Goal: Task Accomplishment & Management: Complete application form

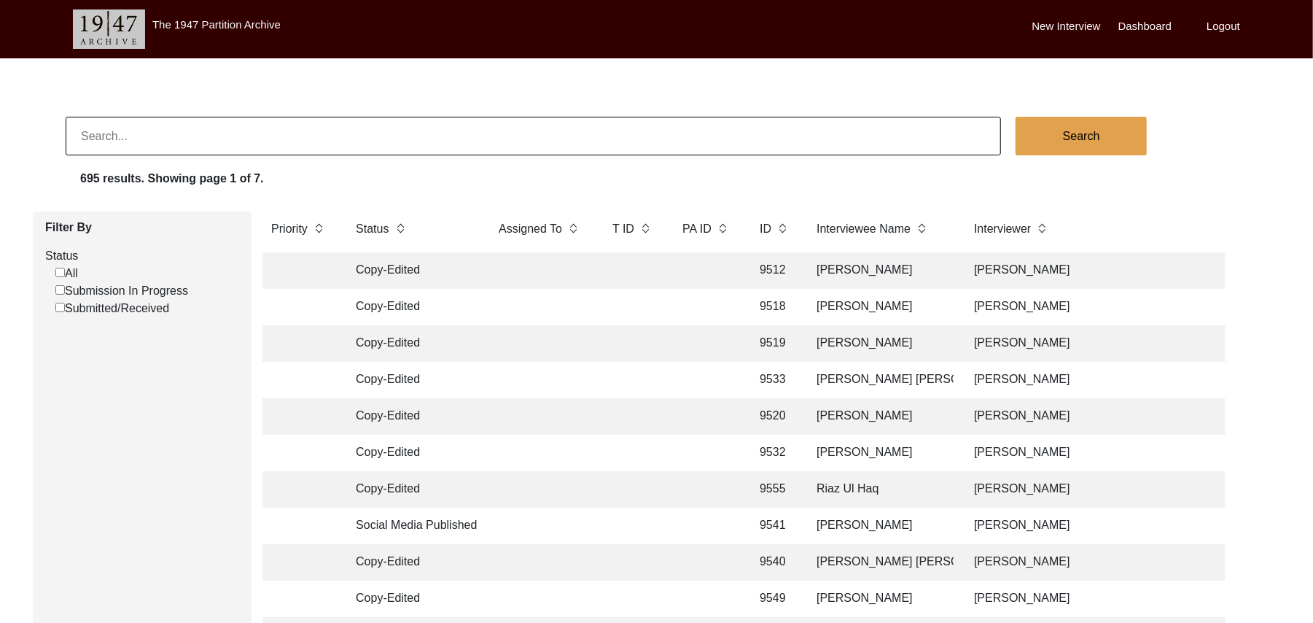
click at [60, 289] on input "Submission In Progress" at bounding box center [59, 289] width 9 height 9
checkbox input "false"
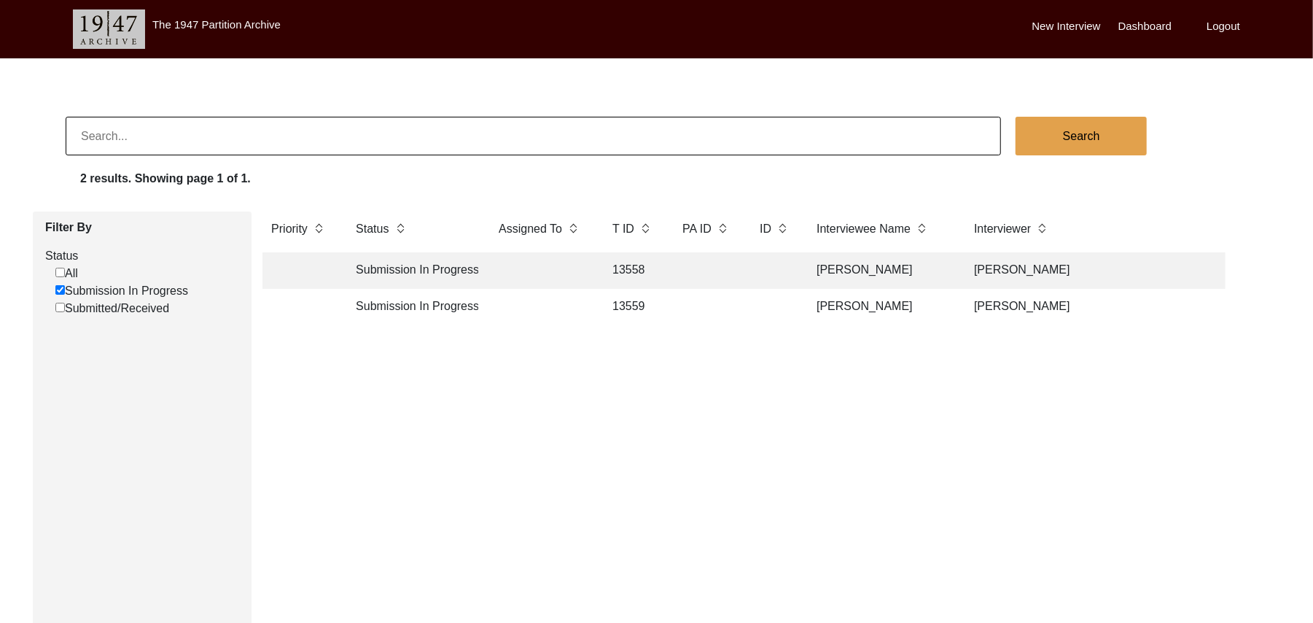
click at [640, 267] on td "13558" at bounding box center [633, 270] width 58 height 36
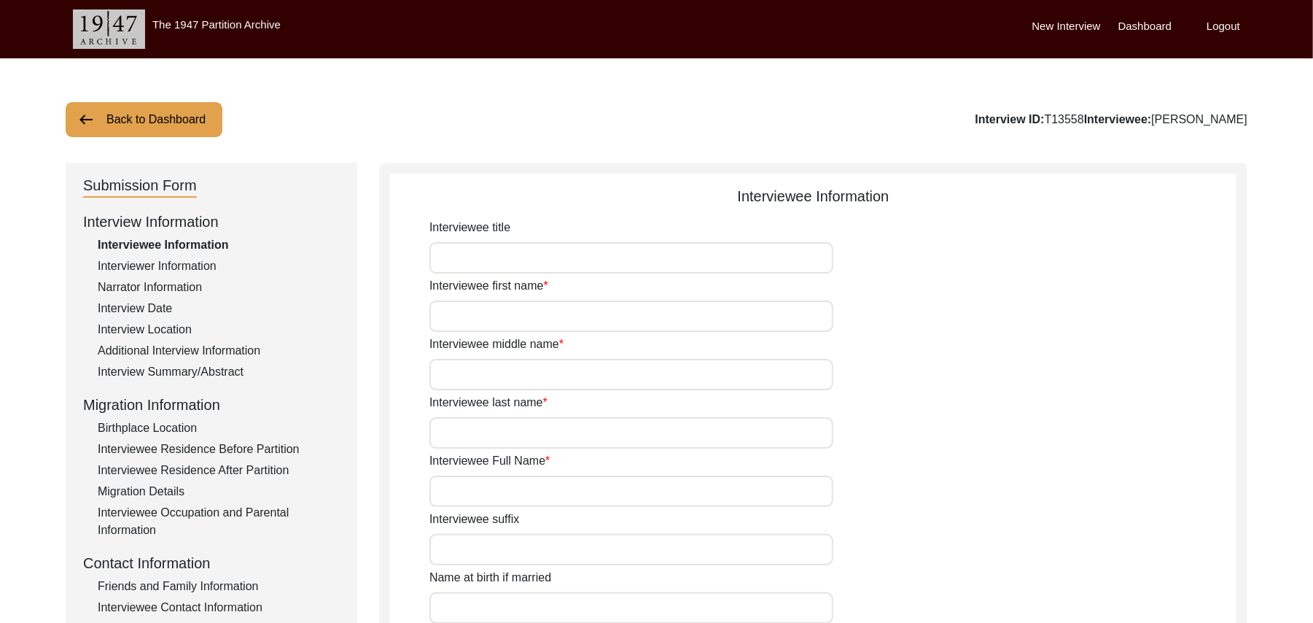
type input "Mr"
type input "[PERSON_NAME]"
type input "Haq"
type input "N/A"
type input "[PERSON_NAME]"
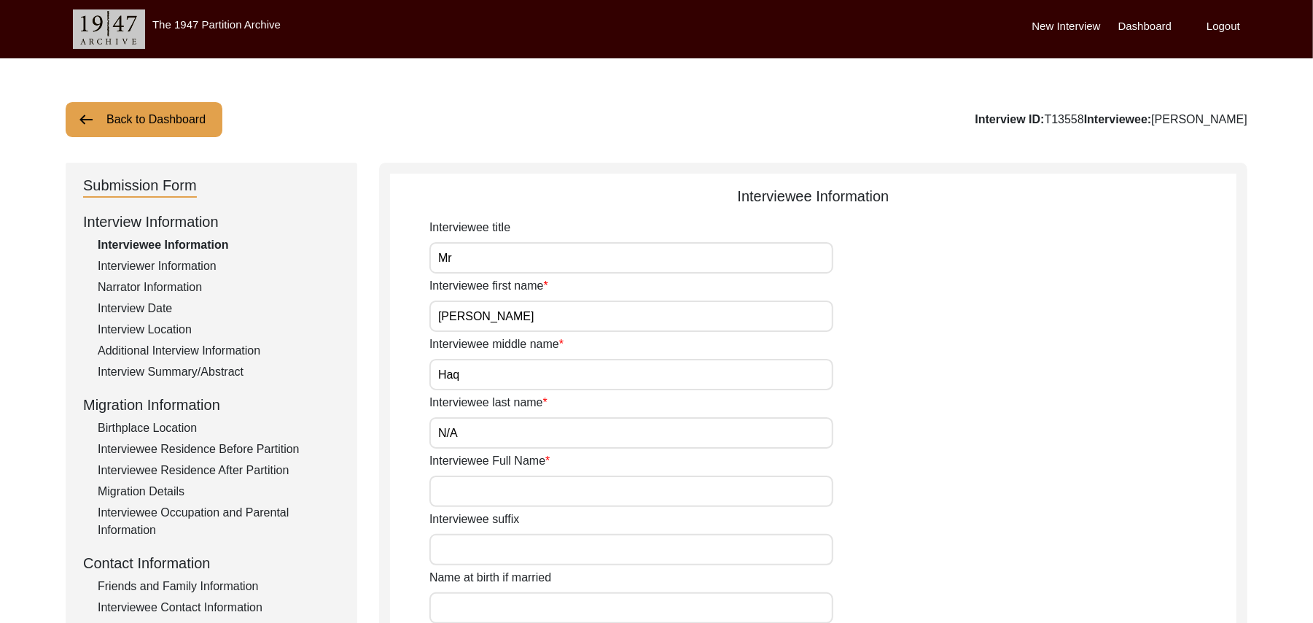
type input "N/A"
type input "[PERSON_NAME]"
type input "1935"
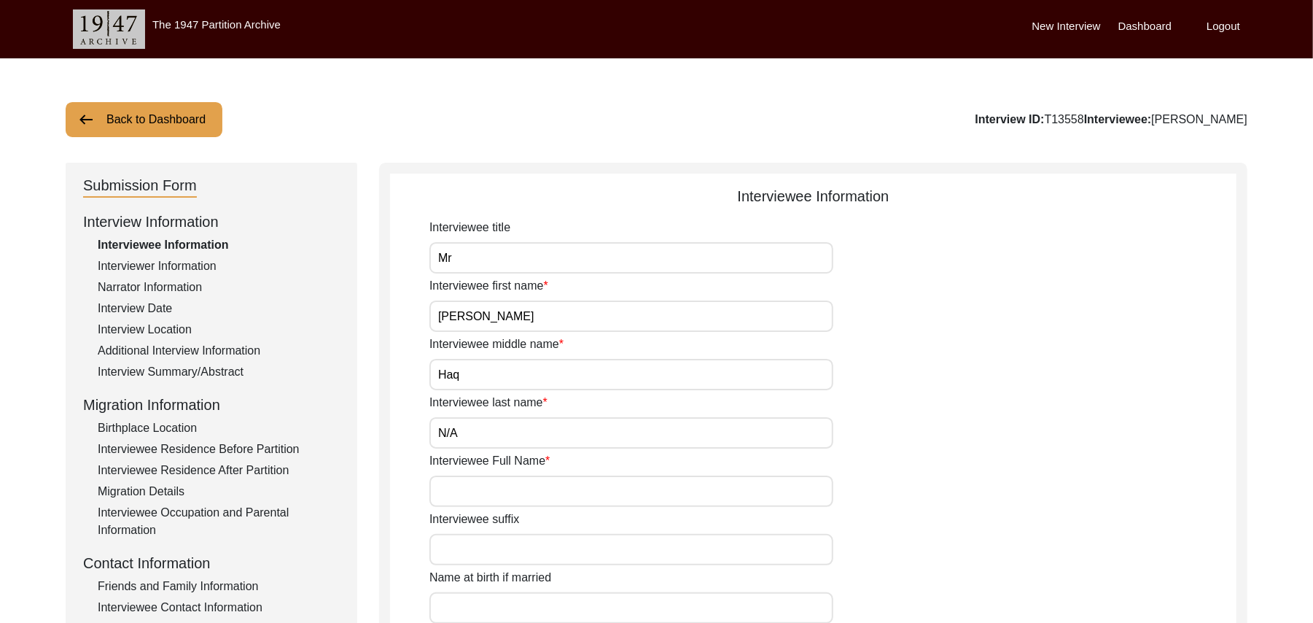
type input "90 Years"
type input "[DEMOGRAPHIC_DATA]"
type input "N/A"
type textarea "N/A"
type input "Punjabi"
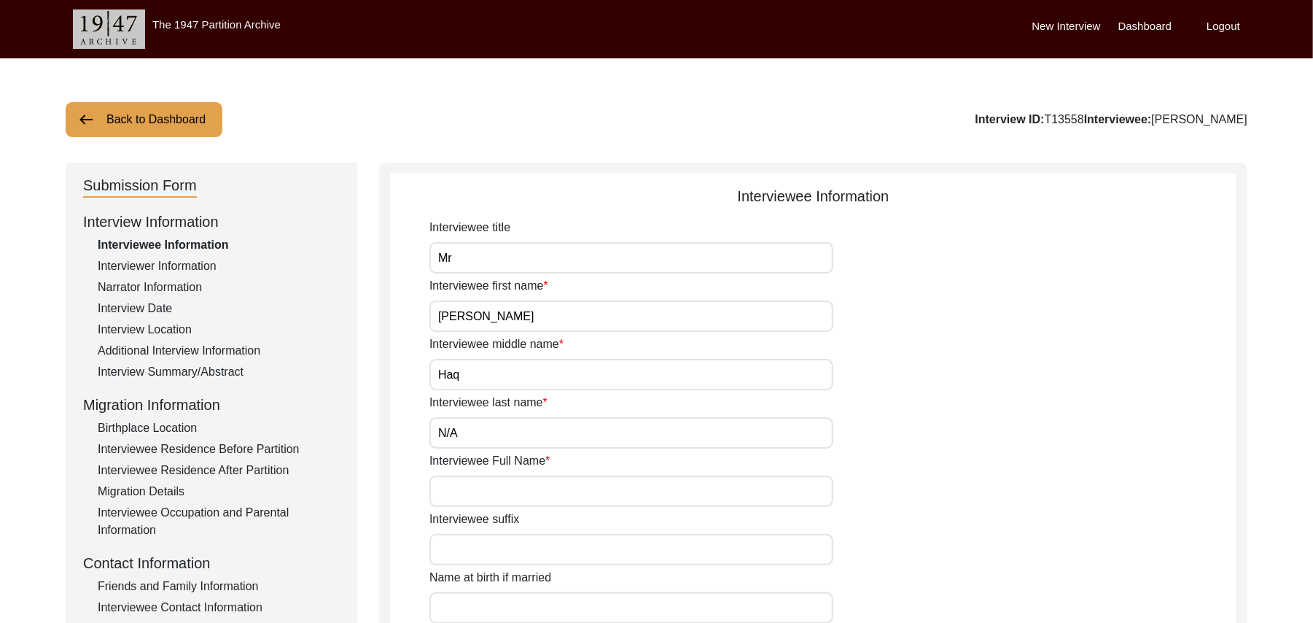
type input "Malwai"
type input "[DEMOGRAPHIC_DATA]"
type input "[PERSON_NAME] ([PERSON_NAME])"
click at [216, 365] on div "Interview Summary/Abstract" at bounding box center [219, 371] width 242 height 17
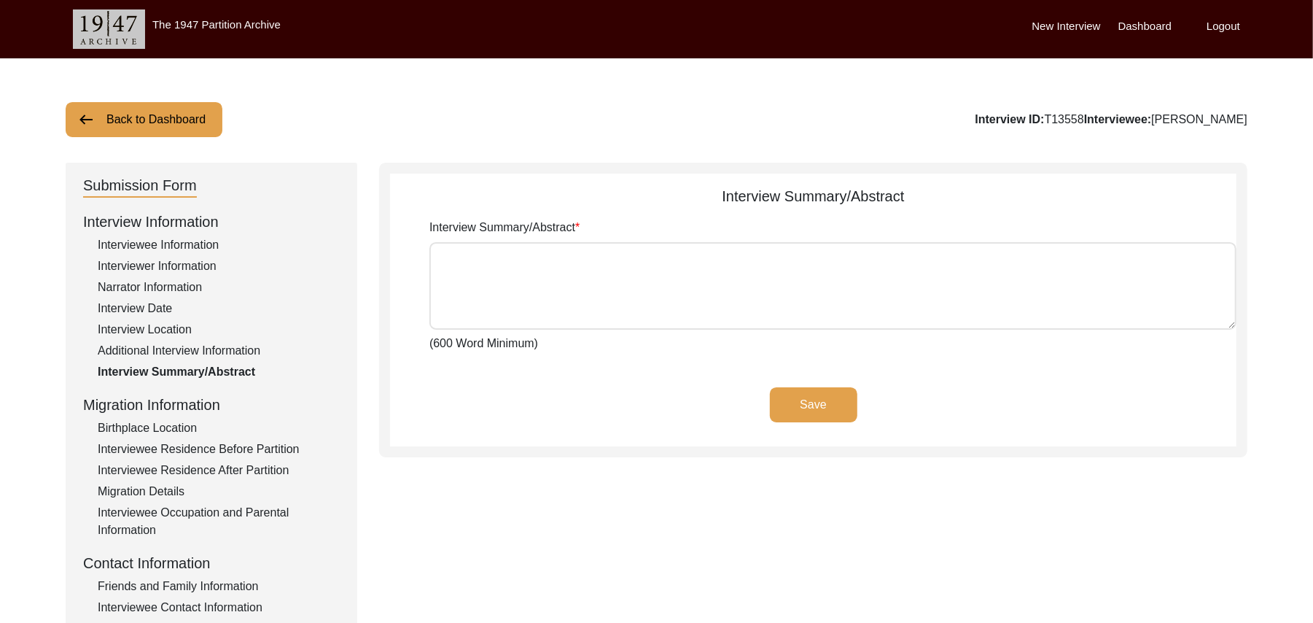
click at [448, 286] on textarea "Interview Summary/Abstract" at bounding box center [832, 285] width 807 height 87
paste textarea "Lorem Ips Dolorsit Ametcon Adipi Eli sed do Eiusmodt Incid Utlabo, etd magn al …"
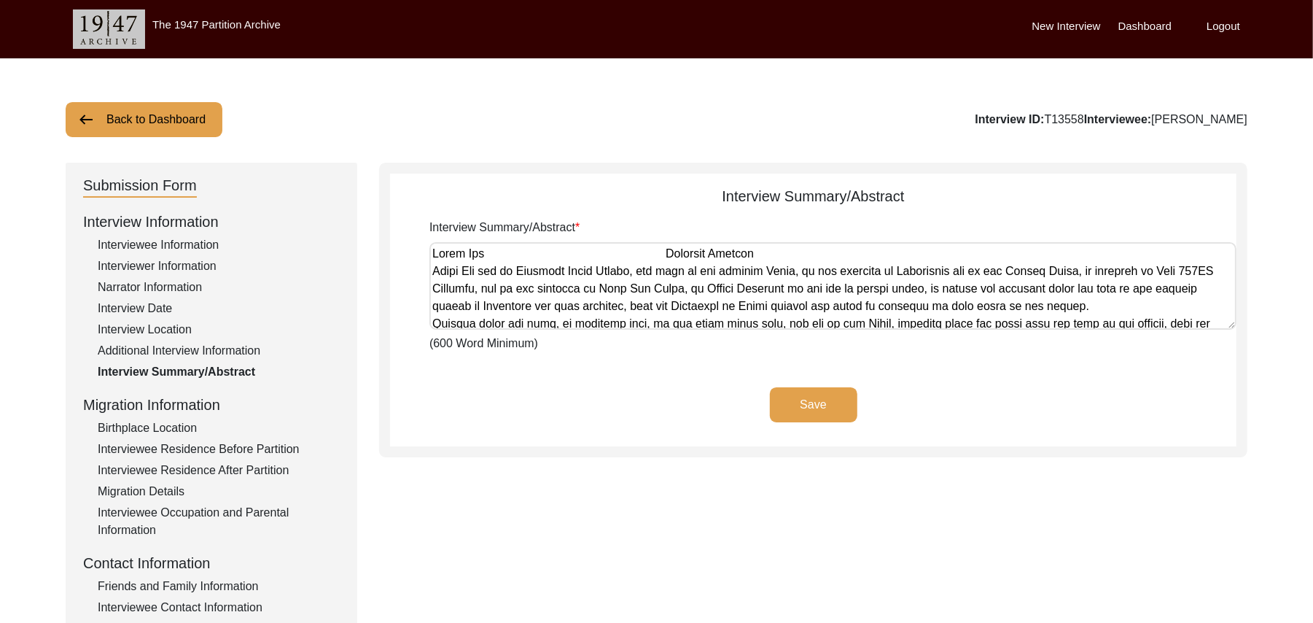
scroll to position [771, 0]
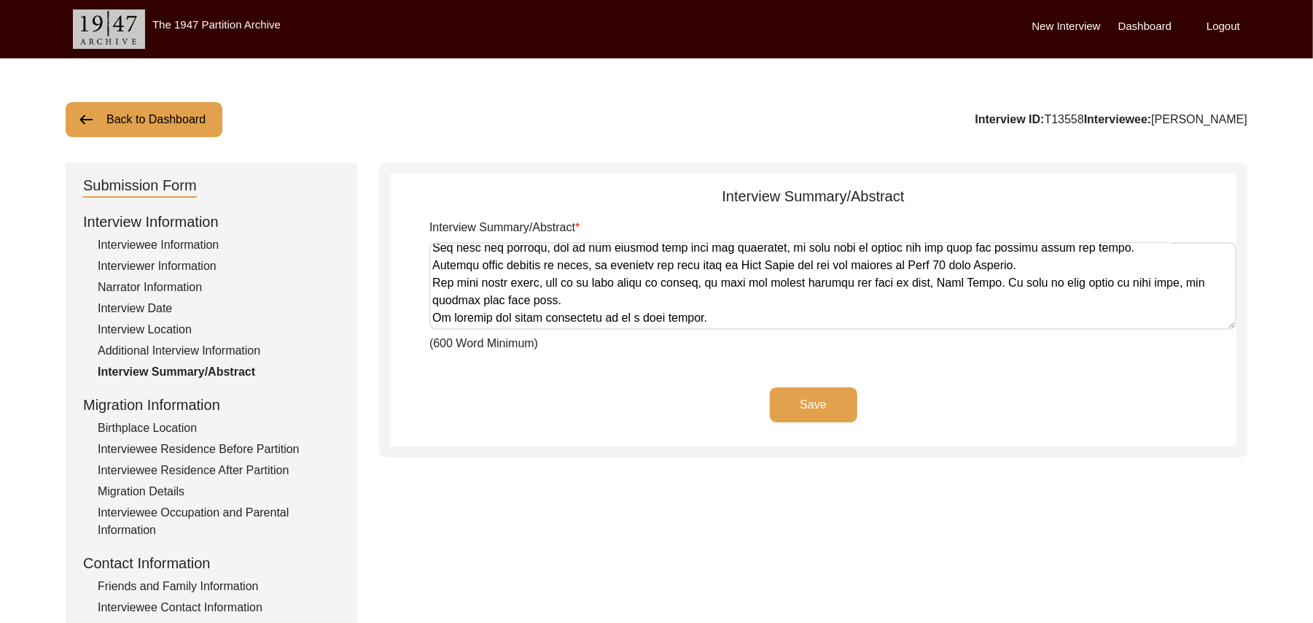
type textarea "Lorem Ips Dolorsit Ametcon Adipi Eli sed do Eiusmodt Incid Utlabo, etd magn al …"
click at [785, 397] on button "Save" at bounding box center [813, 404] width 87 height 35
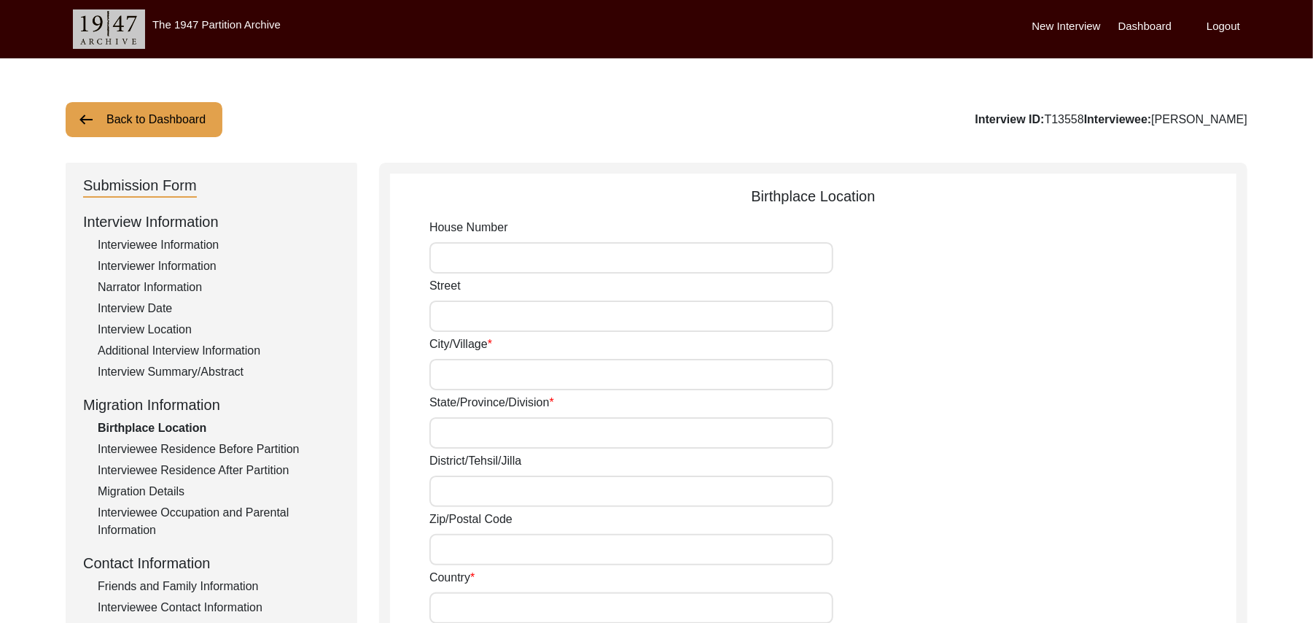
type input "N/A"
type input "[PERSON_NAME]"
type input "[GEOGRAPHIC_DATA]"
type input "Hoshiarpur/ [GEOGRAPHIC_DATA]"
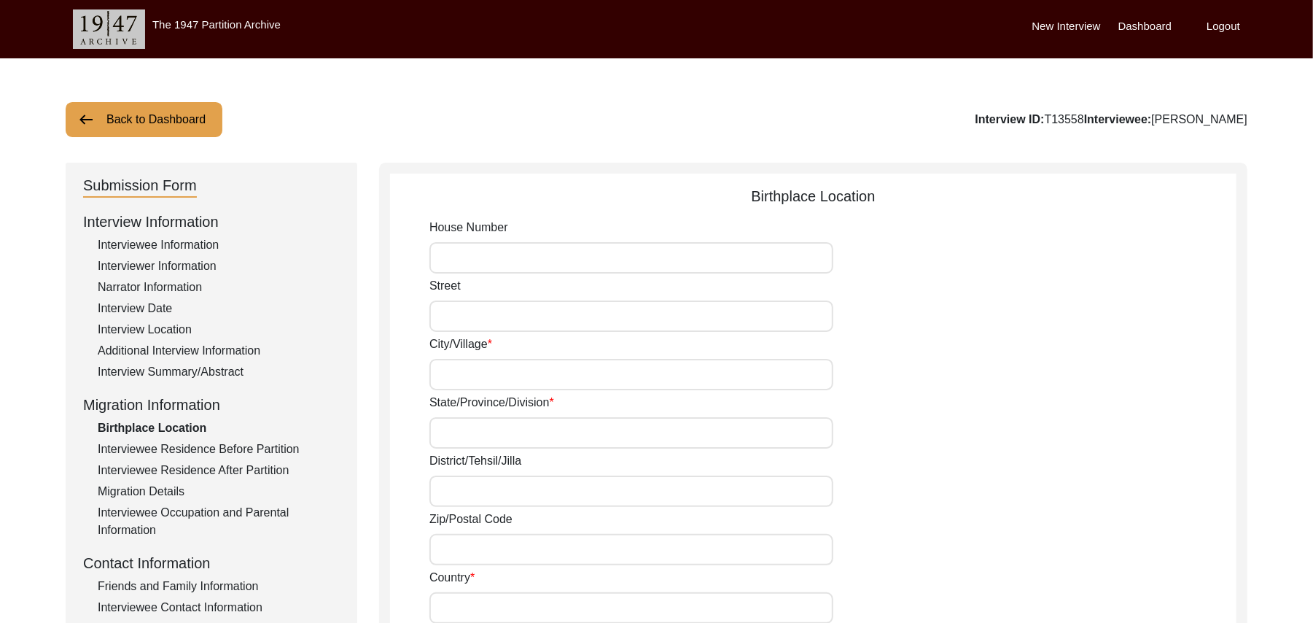
type input "144205"
type input "[GEOGRAPHIC_DATA]"
type input "Manak"
type input "[GEOGRAPHIC_DATA], [GEOGRAPHIC_DATA], [GEOGRAPHIC_DATA]"
type input "N/A"
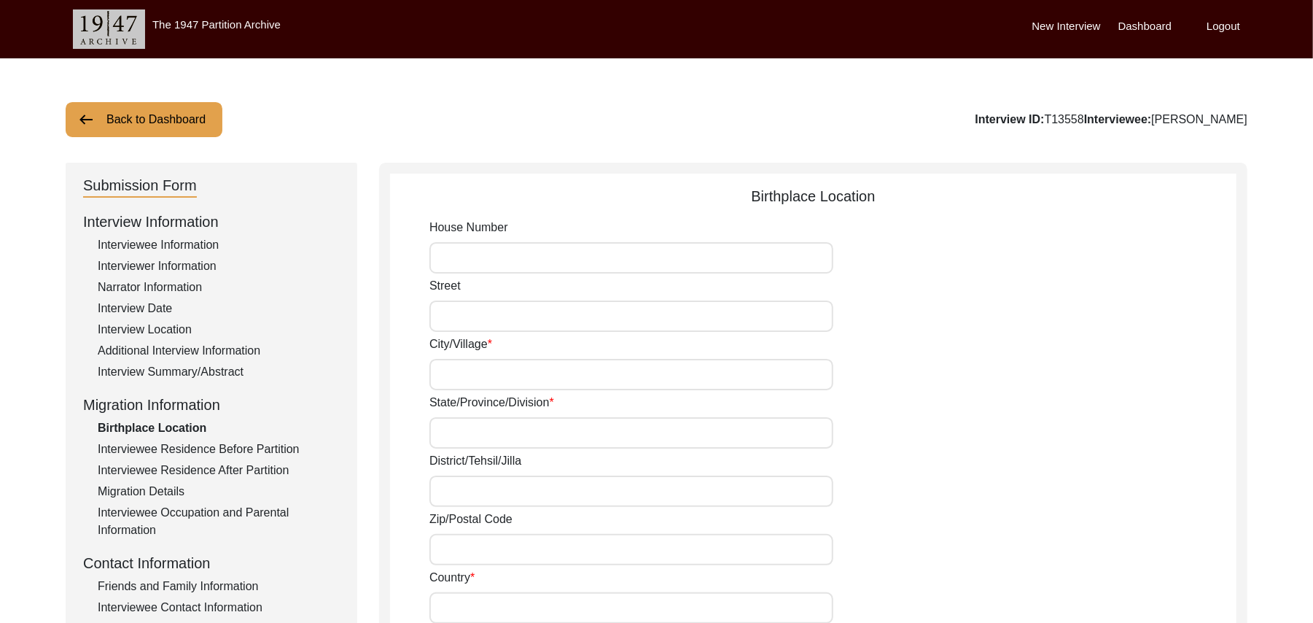
type input "N/A"
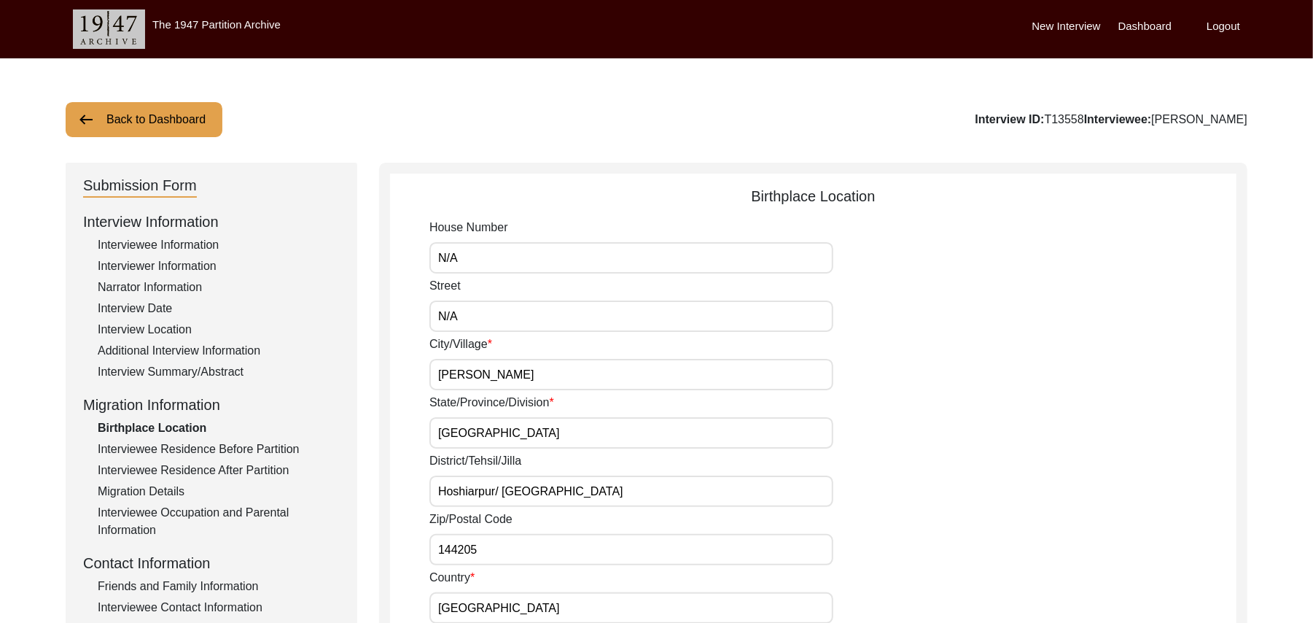
click at [251, 579] on div "Friends and Family Information" at bounding box center [219, 585] width 242 height 17
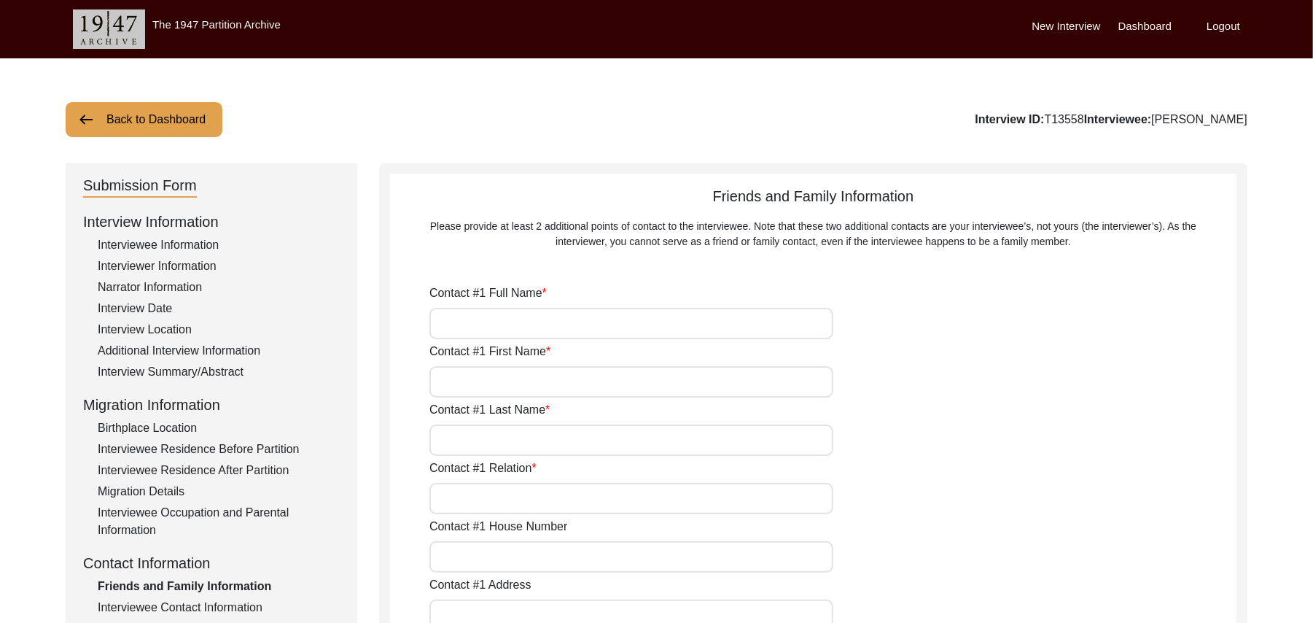
click at [494, 324] on input "Contact #1 Full Name" at bounding box center [631, 323] width 404 height 31
type input "[DEMOGRAPHIC_DATA][PERSON_NAME]"
click at [505, 386] on input "Contact #1 First Name" at bounding box center [631, 381] width 404 height 31
type input "[DEMOGRAPHIC_DATA]"
click at [502, 451] on input "Contact #1 Last Name" at bounding box center [631, 439] width 404 height 31
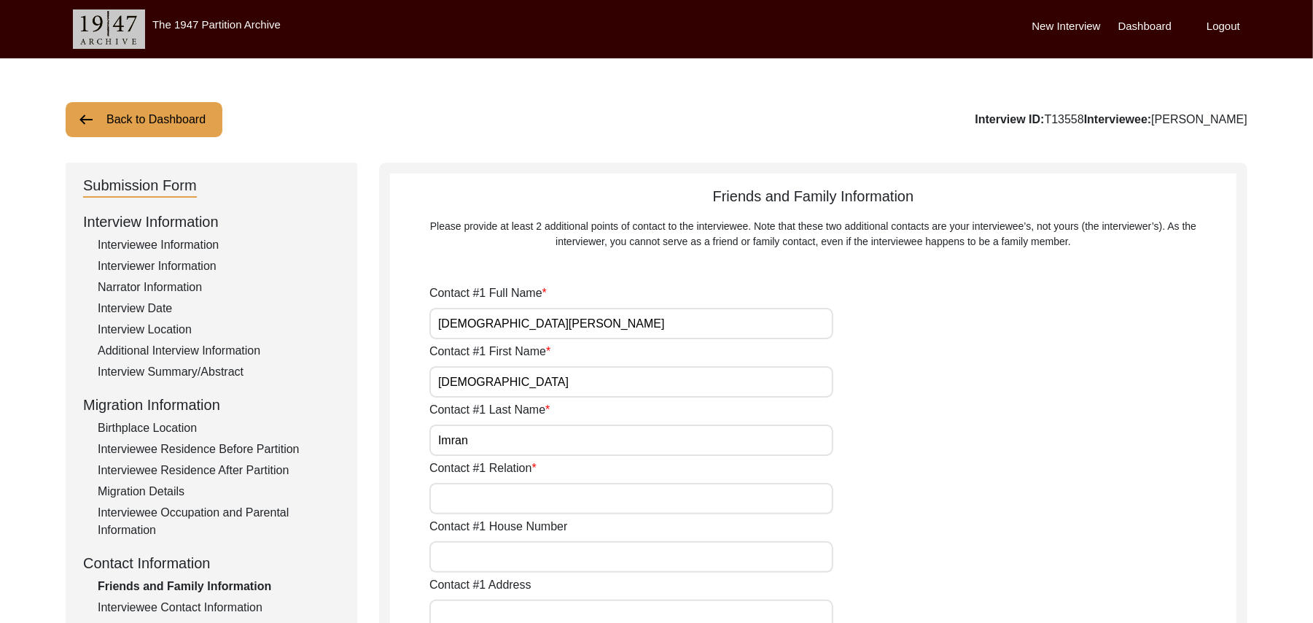
type input "Imran"
click at [503, 502] on input "Contact #1 Relation" at bounding box center [631, 498] width 404 height 31
type input "Son"
click at [515, 563] on input "Contact #1 House Number" at bounding box center [631, 556] width 404 height 31
type input "N/A"
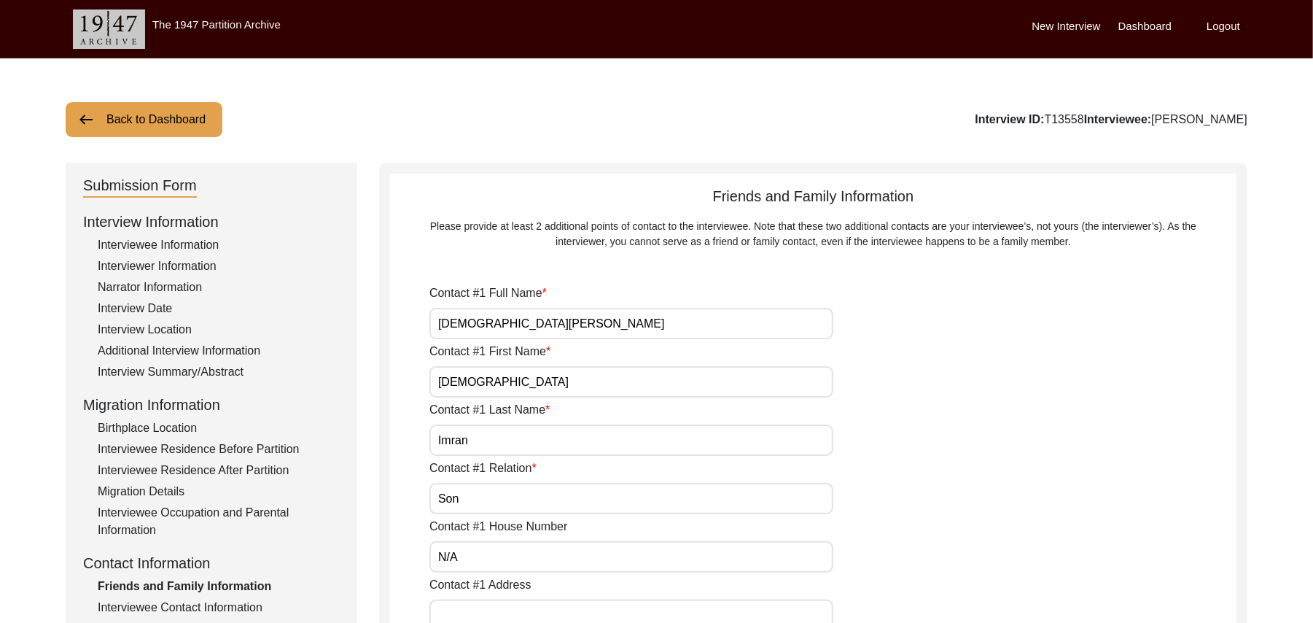
click at [538, 613] on input "Contact #1 Address" at bounding box center [631, 614] width 404 height 31
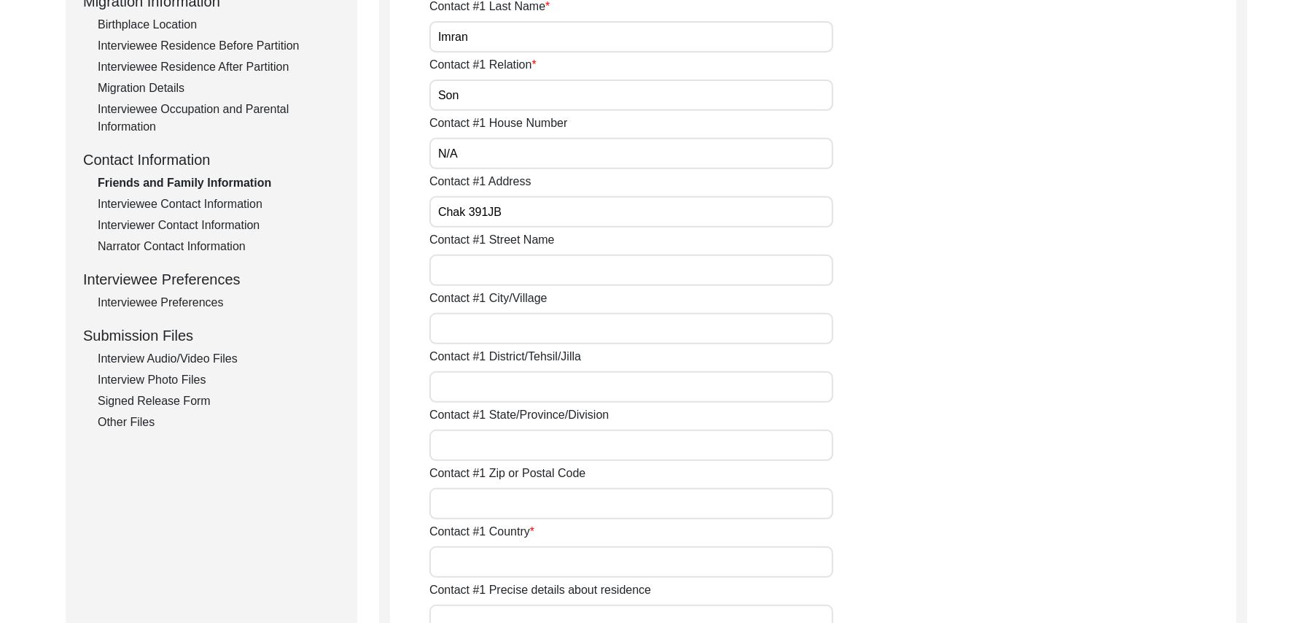
scroll to position [521, 0]
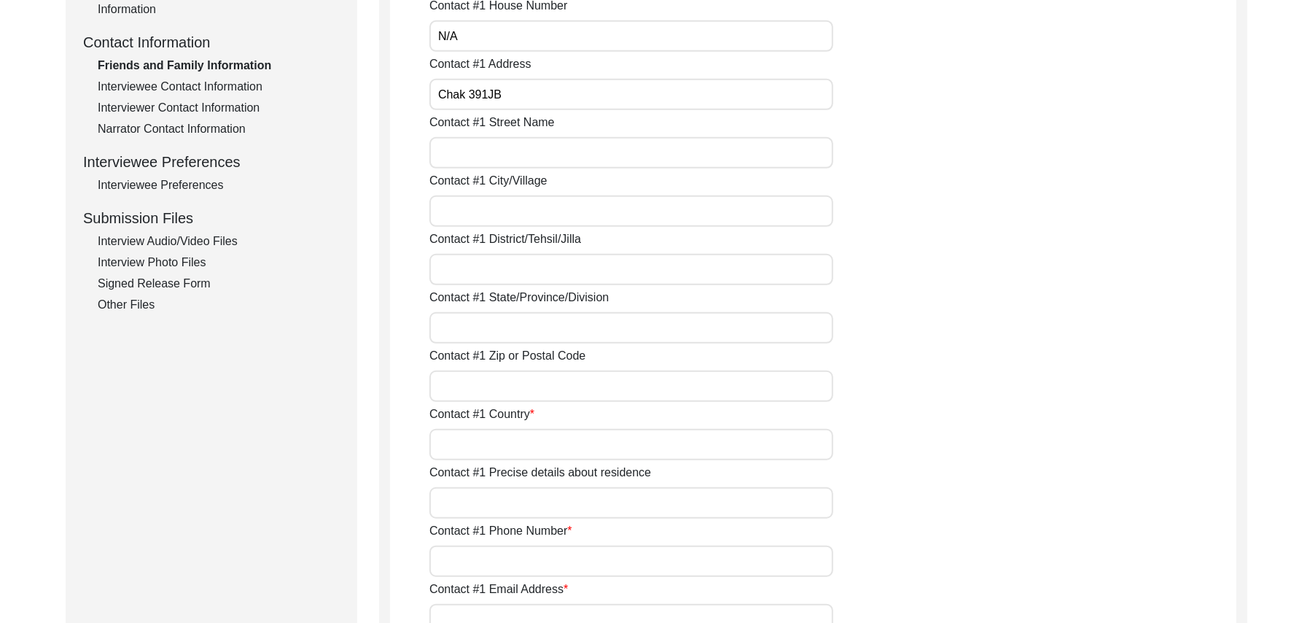
type input "Chak 391JB"
click at [526, 156] on input "Contact #1 Street Name" at bounding box center [631, 152] width 404 height 31
paste input "N/A"
type input "N/A"
click at [505, 214] on input "Contact #1 City/Village" at bounding box center [631, 210] width 404 height 31
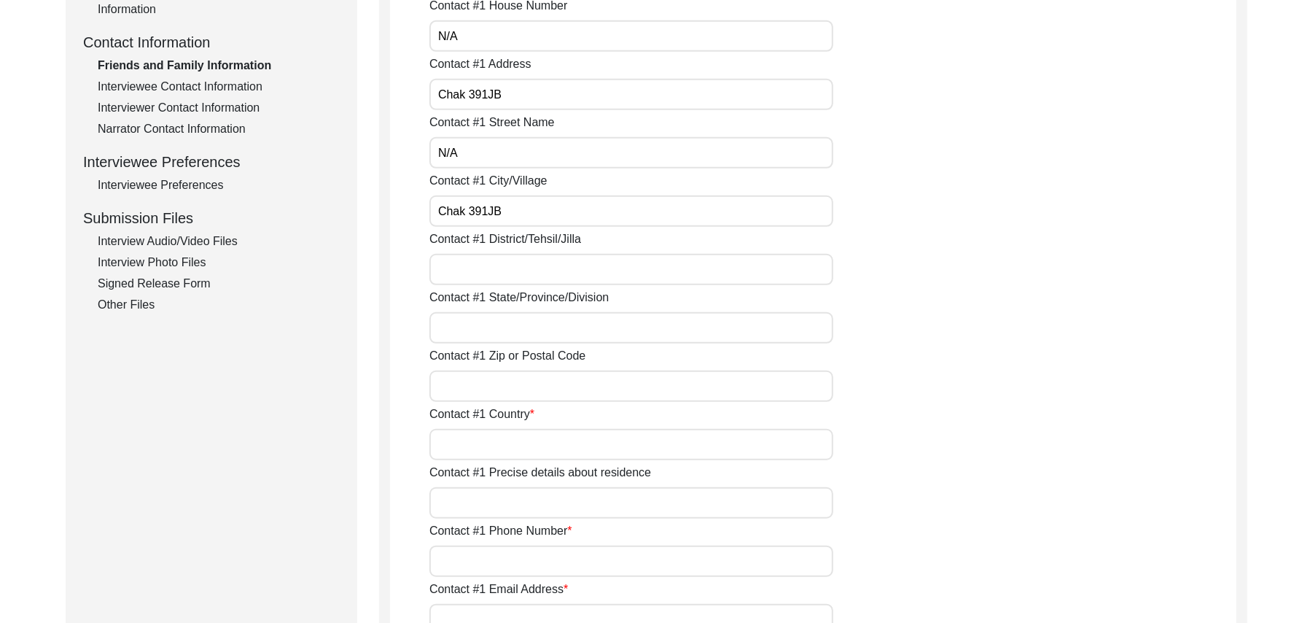
type input "Chak 391JB"
click at [508, 280] on input "Contact #1 District/Tehsil/Jilla" at bounding box center [631, 269] width 404 height 31
type input "[PERSON_NAME]/ [PERSON_NAME]"
click at [505, 327] on input "Contact #1 State/Province/Division" at bounding box center [631, 327] width 404 height 31
type input "[GEOGRAPHIC_DATA]"
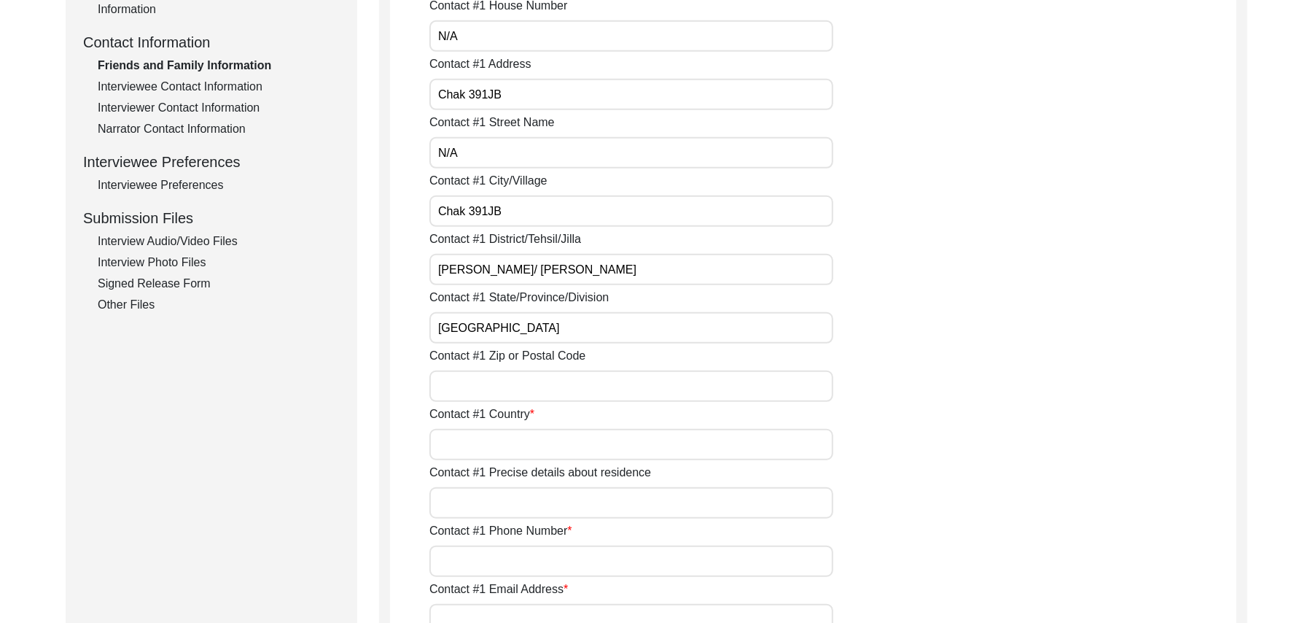
click at [500, 386] on input "Contact #1 Zip or Postal Code" at bounding box center [631, 385] width 404 height 31
type input "36051"
click at [480, 455] on input "Contact #1 Country" at bounding box center [631, 444] width 404 height 31
type input "[GEOGRAPHIC_DATA]"
click at [483, 500] on input "Contact #1 Precise details about residence" at bounding box center [631, 502] width 404 height 31
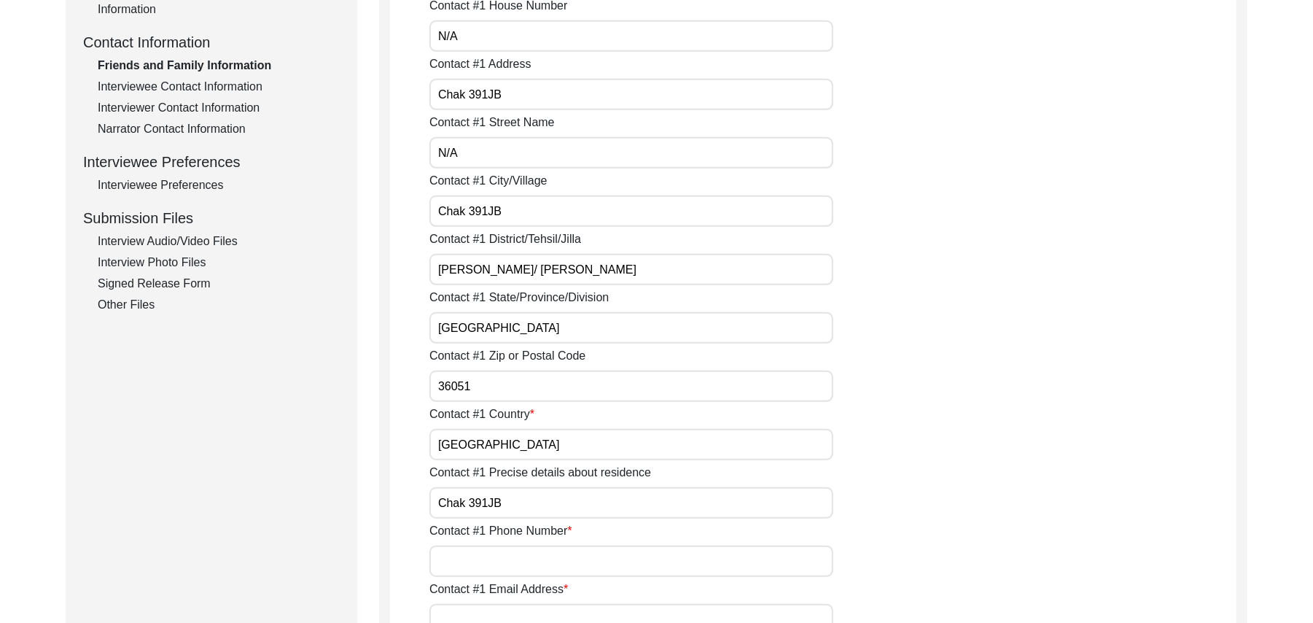
type input "Chak 391JB"
click at [488, 553] on input "Contact #1 Phone Number" at bounding box center [631, 560] width 404 height 31
type input "0346-7726837"
click at [500, 607] on input "Contact #1 Email Address" at bounding box center [631, 619] width 404 height 31
paste input "N/A"
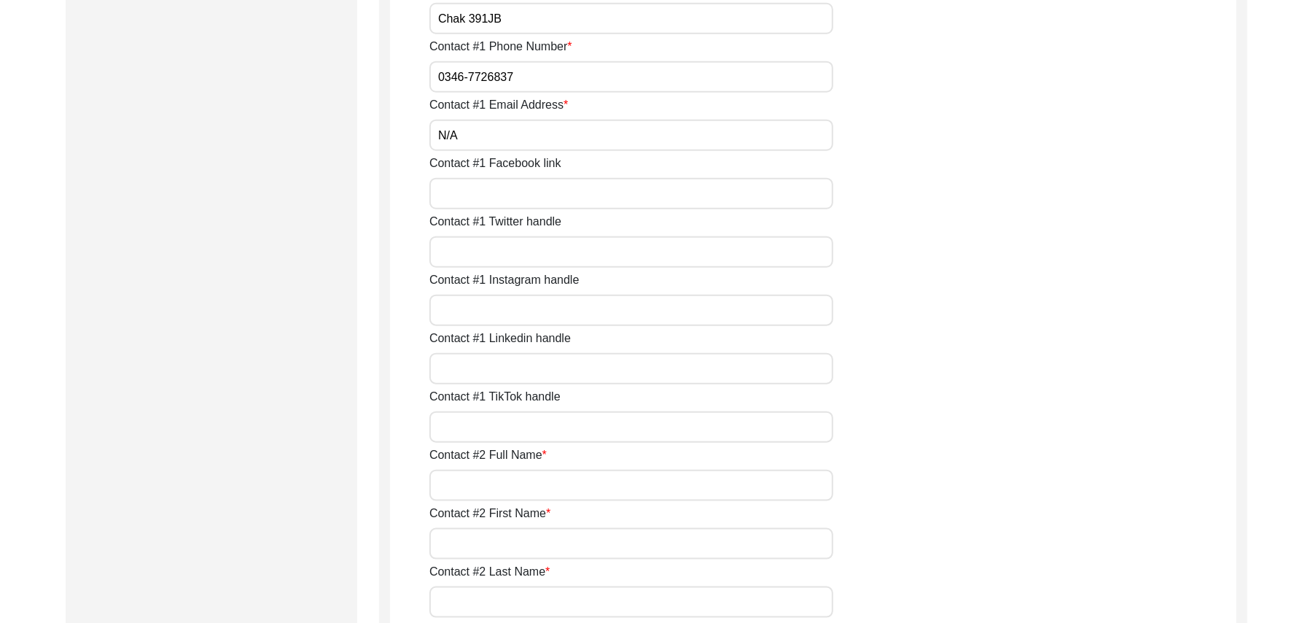
scroll to position [1057, 0]
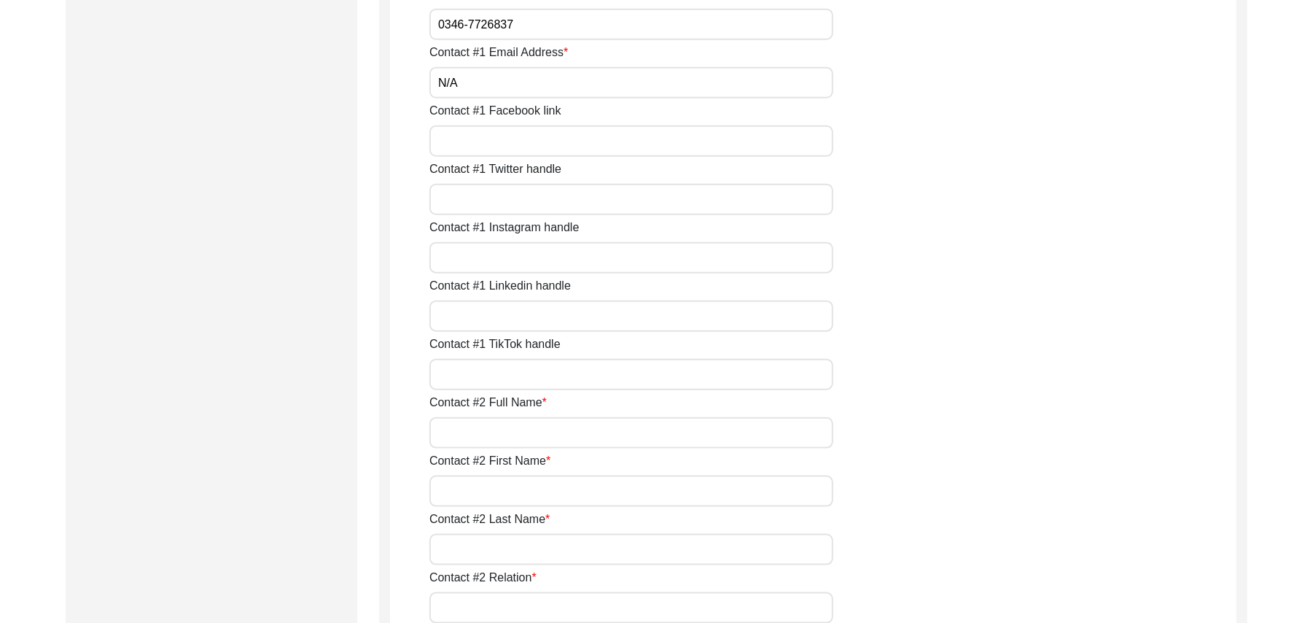
type input "N/A"
click at [576, 146] on input "Contact #1 Facebook link" at bounding box center [631, 140] width 404 height 31
paste input "N/A"
type input "N/A"
click at [551, 199] on input "Contact #1 Twitter handle" at bounding box center [631, 199] width 404 height 31
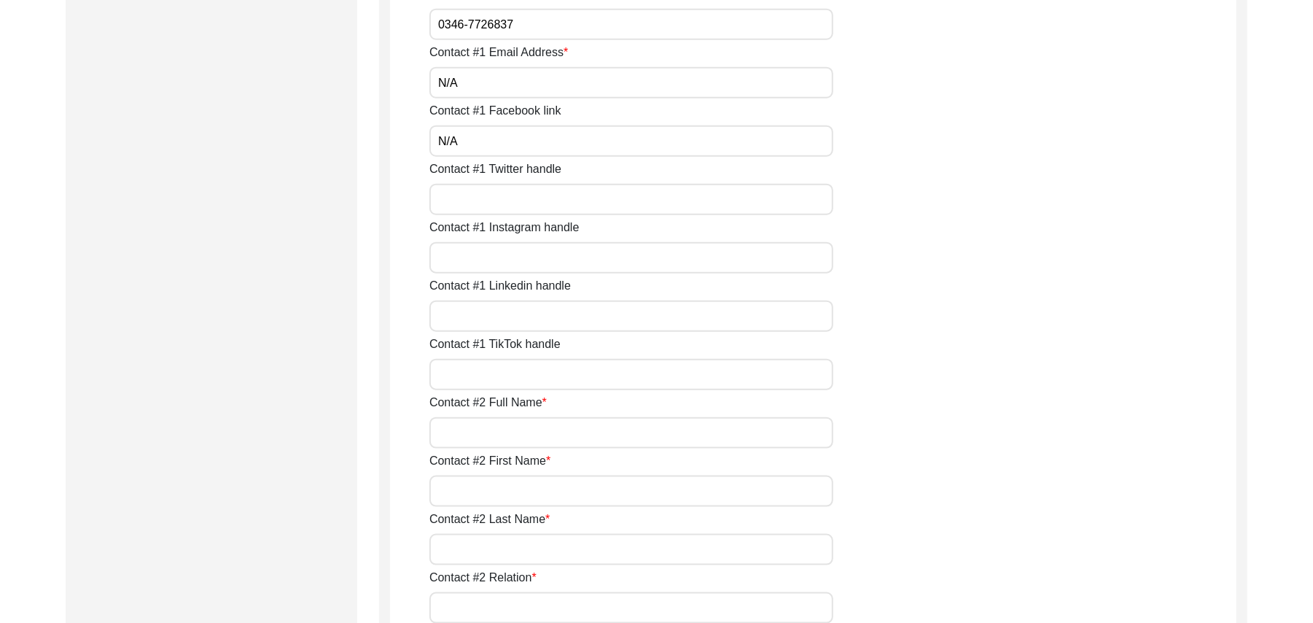
paste input "N/A"
type input "N/A"
click at [525, 267] on input "Contact #1 Instagram handle" at bounding box center [631, 257] width 404 height 31
paste input "N/A"
type input "N/A"
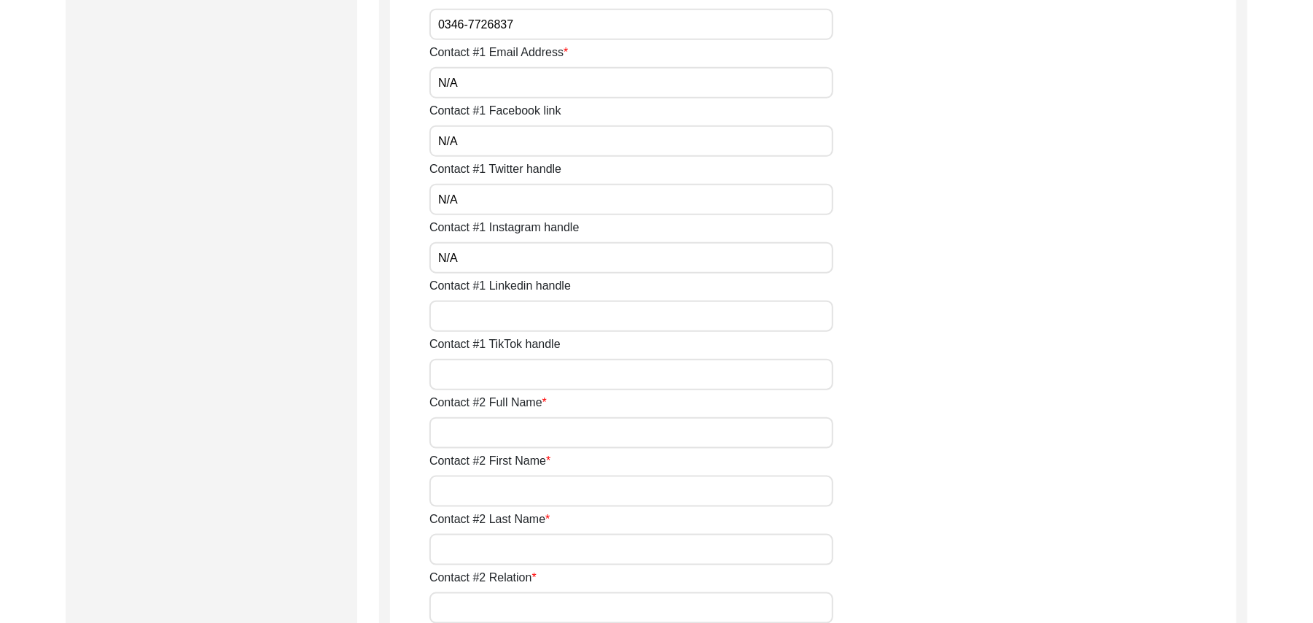
click at [522, 316] on input "Contact #1 Linkedin handle" at bounding box center [631, 315] width 404 height 31
paste input "N/A"
type input "N/A"
click at [531, 382] on input "Contact #1 TikTok handle" at bounding box center [631, 374] width 404 height 31
paste input "N/A"
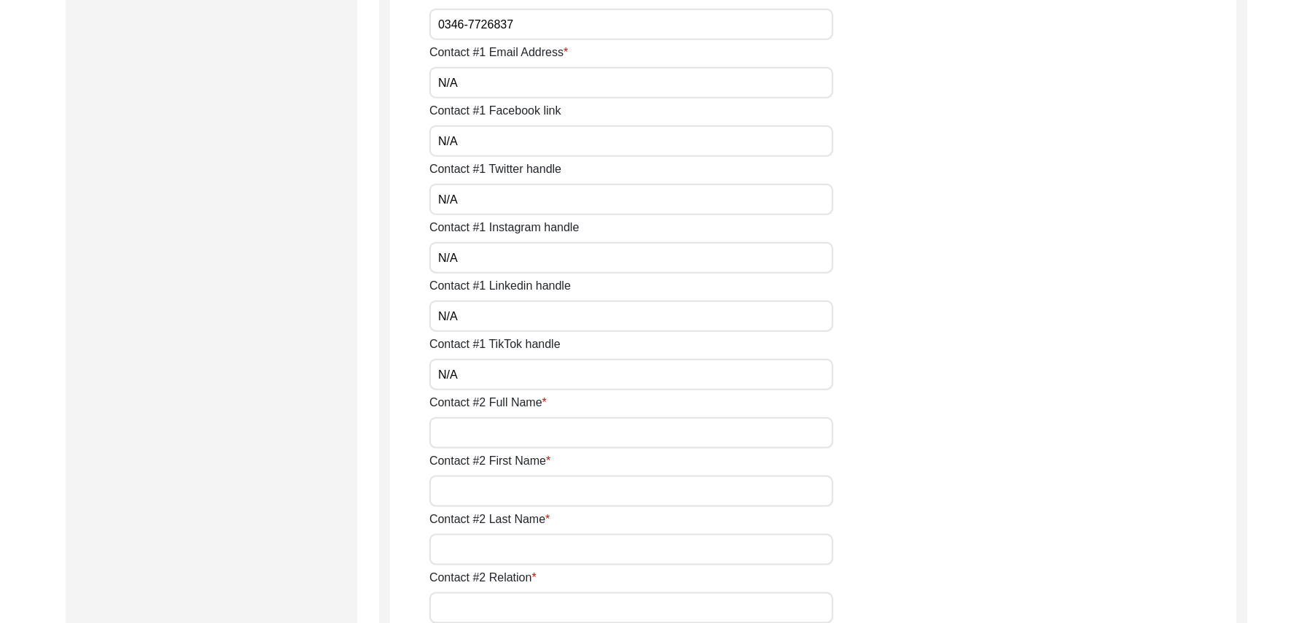
type input "N/A"
click at [537, 426] on input "Contact #2 Full Name" at bounding box center [631, 432] width 404 height 31
type input "[PERSON_NAME]"
click at [510, 494] on input "Contact #2 First Name" at bounding box center [631, 490] width 404 height 31
type input "[DEMOGRAPHIC_DATA]"
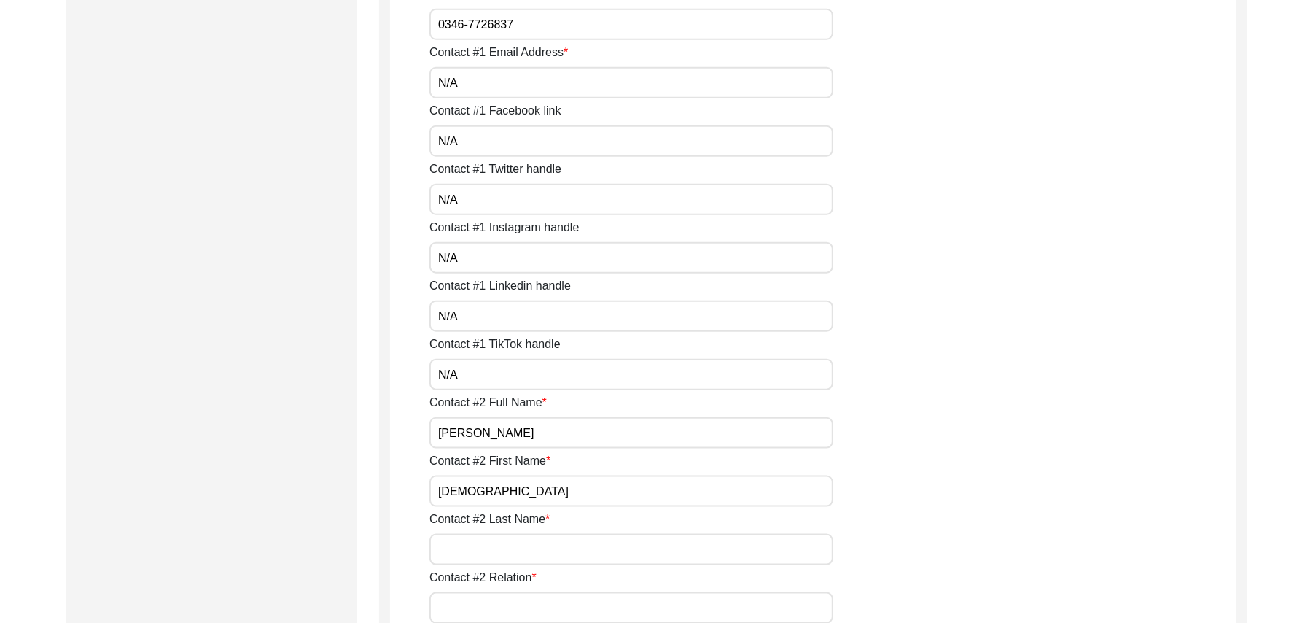
click at [499, 549] on input "Contact #2 Last Name" at bounding box center [631, 549] width 404 height 31
type input "Kashif"
click at [496, 611] on input "Contact #2 Relation" at bounding box center [631, 607] width 404 height 31
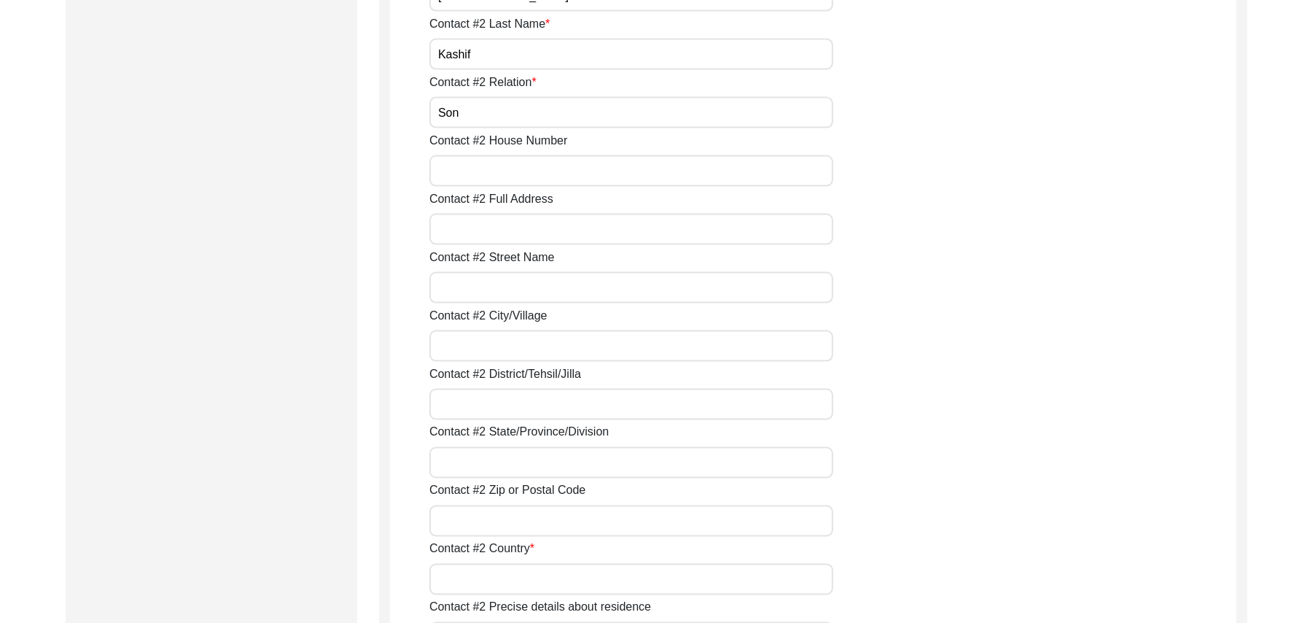
scroll to position [1604, 0]
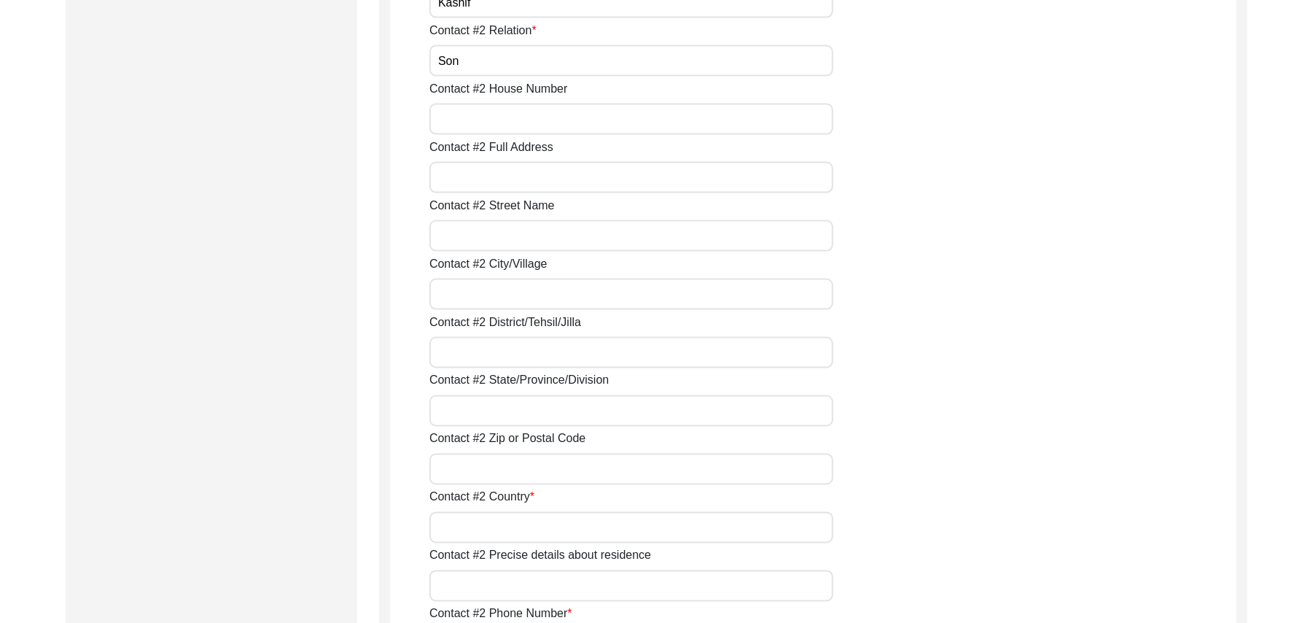
type input "Son"
click at [446, 121] on input "Contact #2 House Number" at bounding box center [631, 119] width 404 height 31
paste input "N/A"
type input "N/A"
click at [450, 176] on input "Contact #2 Full Address" at bounding box center [631, 177] width 404 height 31
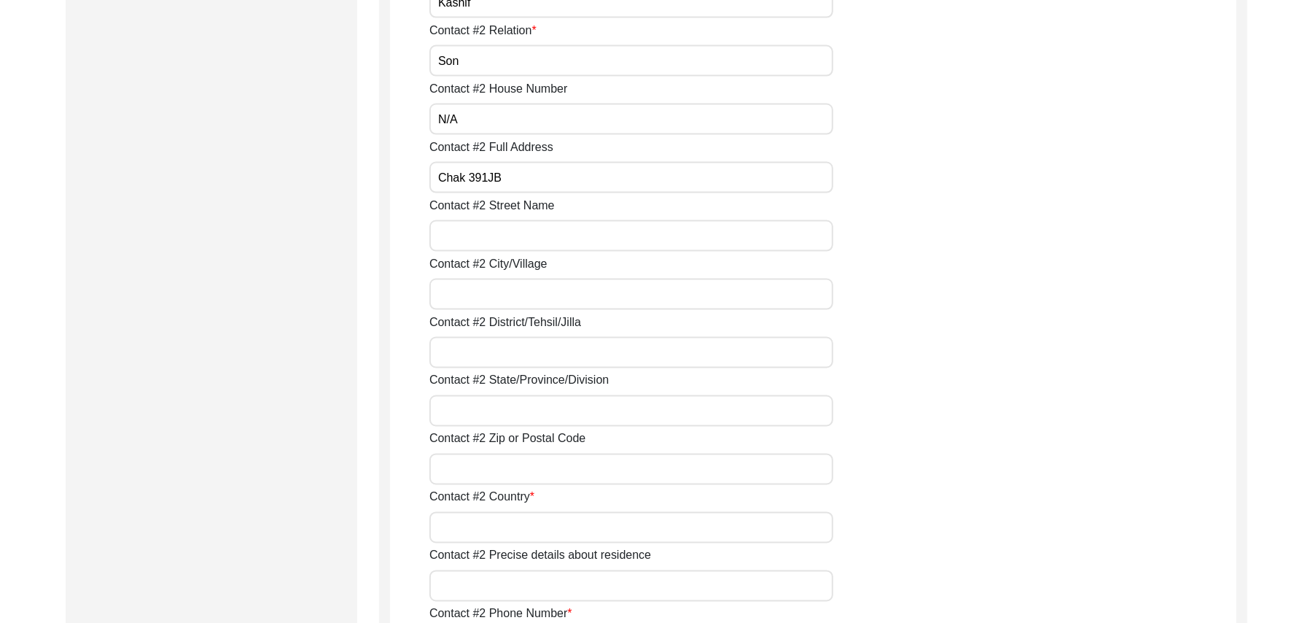
type input "Chak 391JB"
click at [461, 233] on input "Contact #2 Street Name" at bounding box center [631, 235] width 404 height 31
paste input "N/A"
type input "N/A"
click at [471, 289] on input "Contact #2 City/Village" at bounding box center [631, 293] width 404 height 31
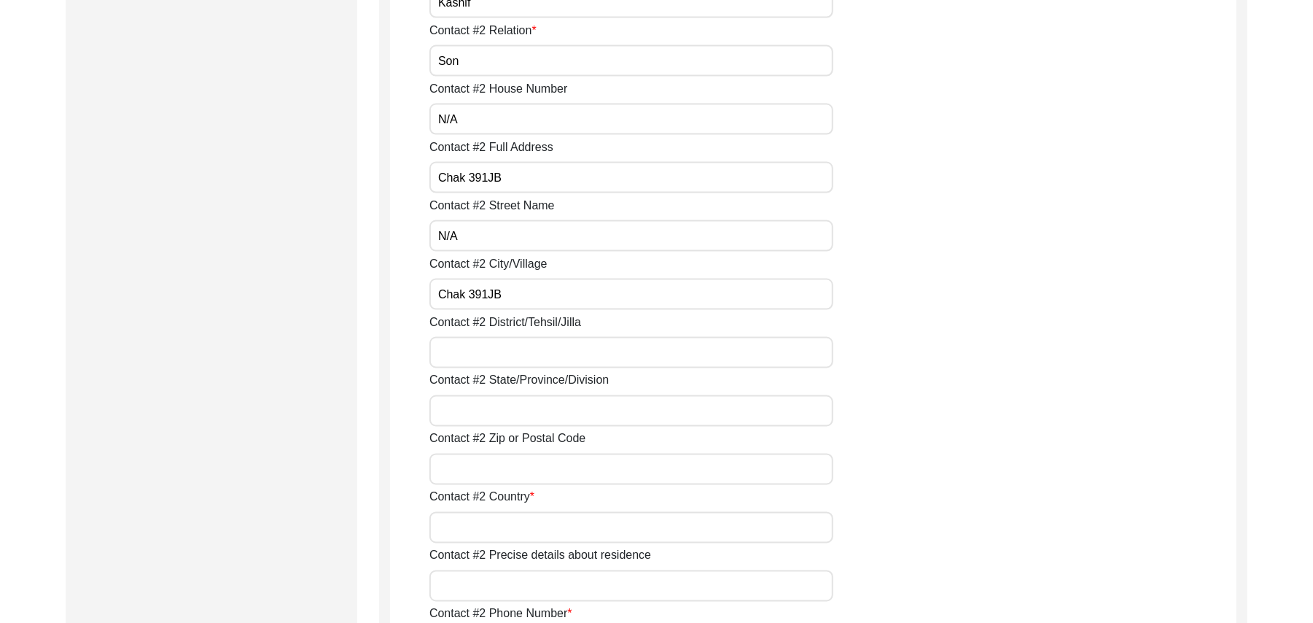
type input "Chak 391JB"
click at [491, 344] on input "Contact #2 District/Tehsil/Jilla" at bounding box center [631, 352] width 404 height 31
type input "[PERSON_NAME]/ [PERSON_NAME]"
click at [494, 415] on input "Contact #2 State/Province/Division" at bounding box center [631, 410] width 404 height 31
type input "[GEOGRAPHIC_DATA]"
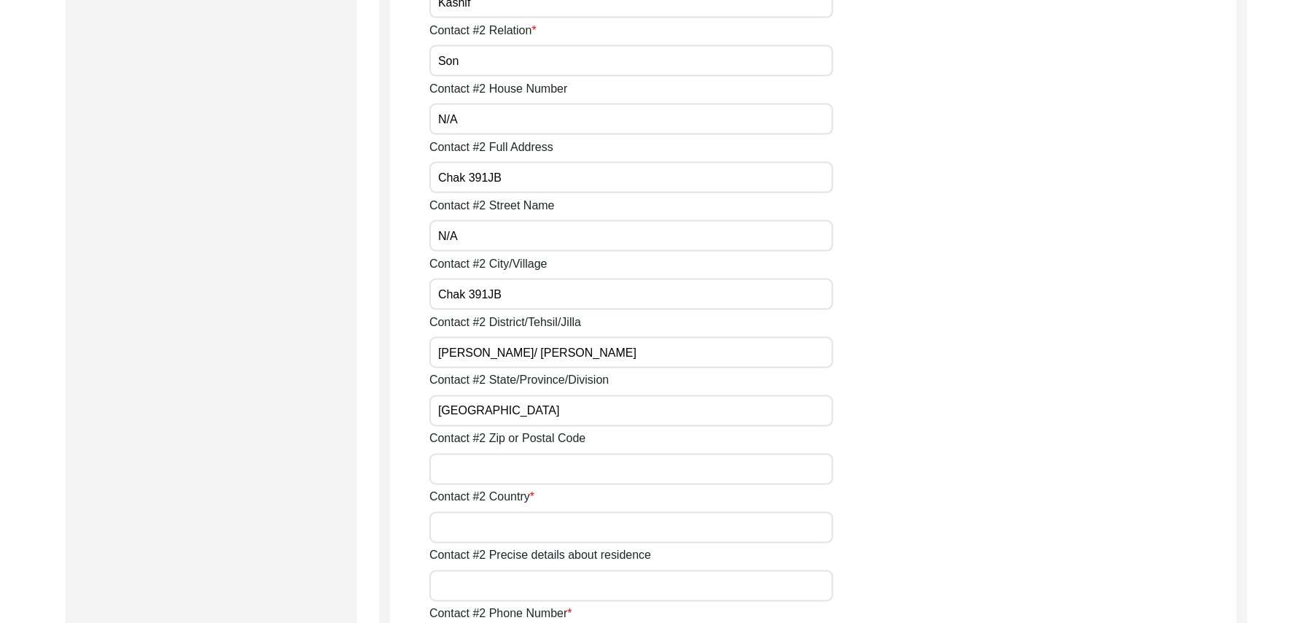
click at [503, 472] on input "Contact #2 Zip or Postal Code" at bounding box center [631, 468] width 404 height 31
type input "36051"
click at [502, 525] on input "Contact #2 Country" at bounding box center [631, 527] width 404 height 31
type input "[GEOGRAPHIC_DATA]"
click at [496, 588] on input "Contact #2 Precise details about residence" at bounding box center [631, 585] width 404 height 31
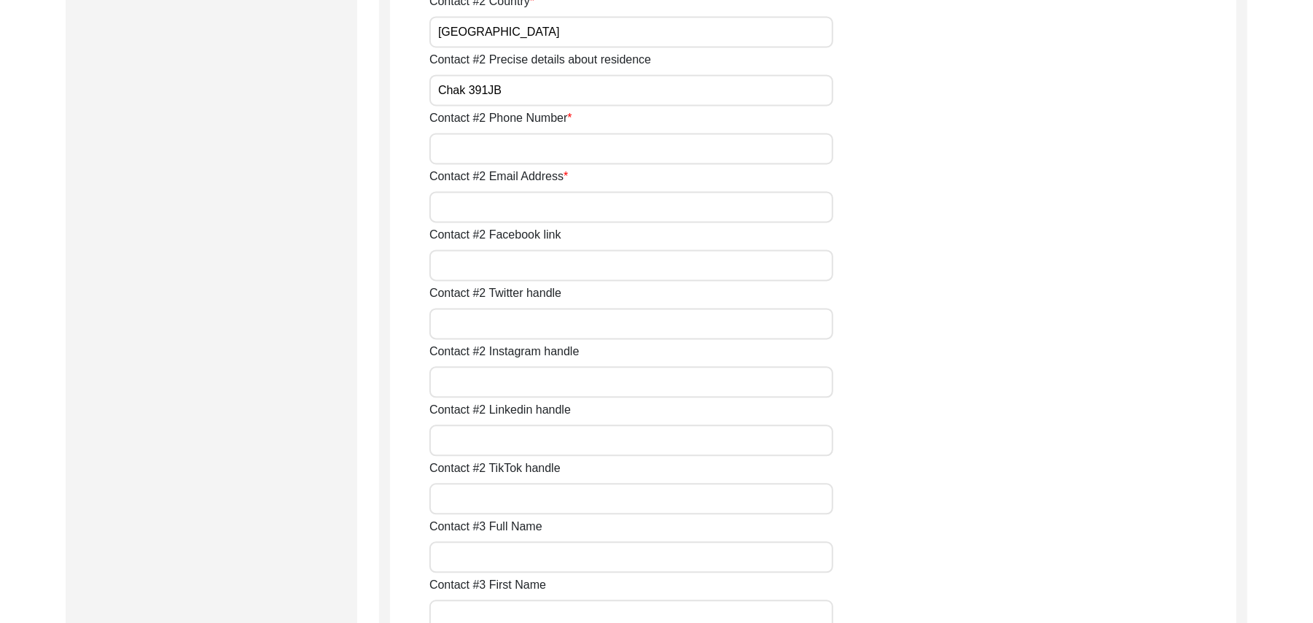
scroll to position [2164, 0]
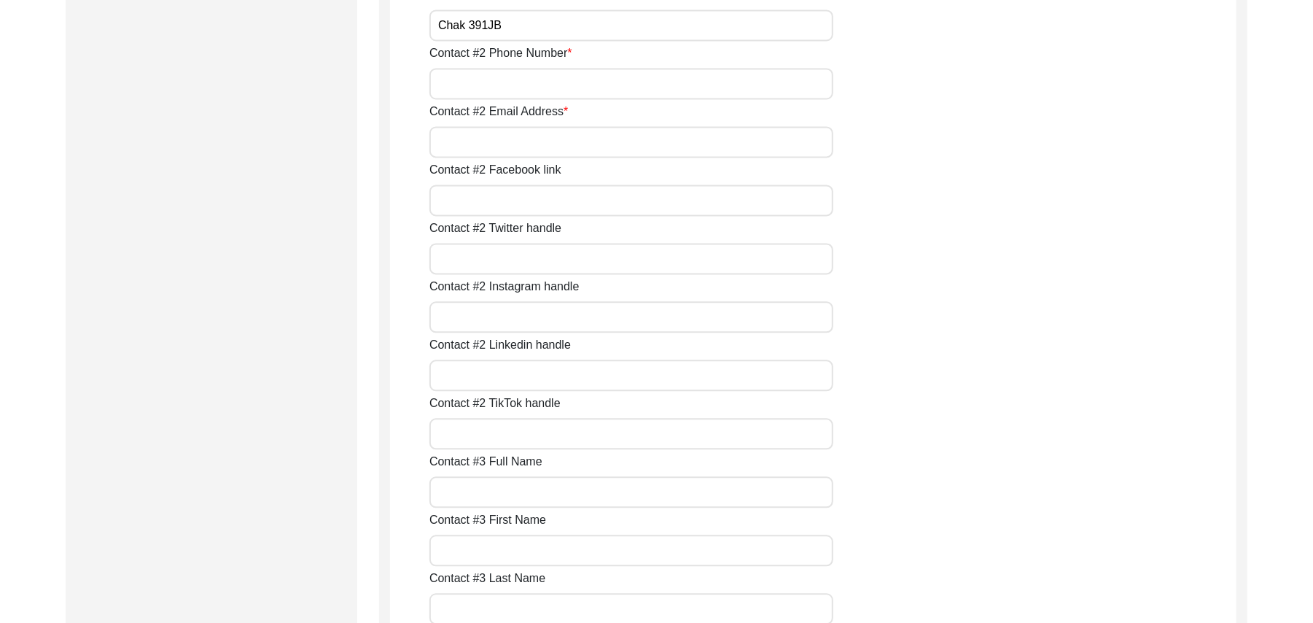
type input "Chak 391JB"
click at [599, 85] on input "Contact #2 Phone Number" at bounding box center [631, 83] width 404 height 31
type input "03066523191"
click at [548, 141] on input "Contact #2 Email Address" at bounding box center [631, 141] width 404 height 31
paste input "N/A"
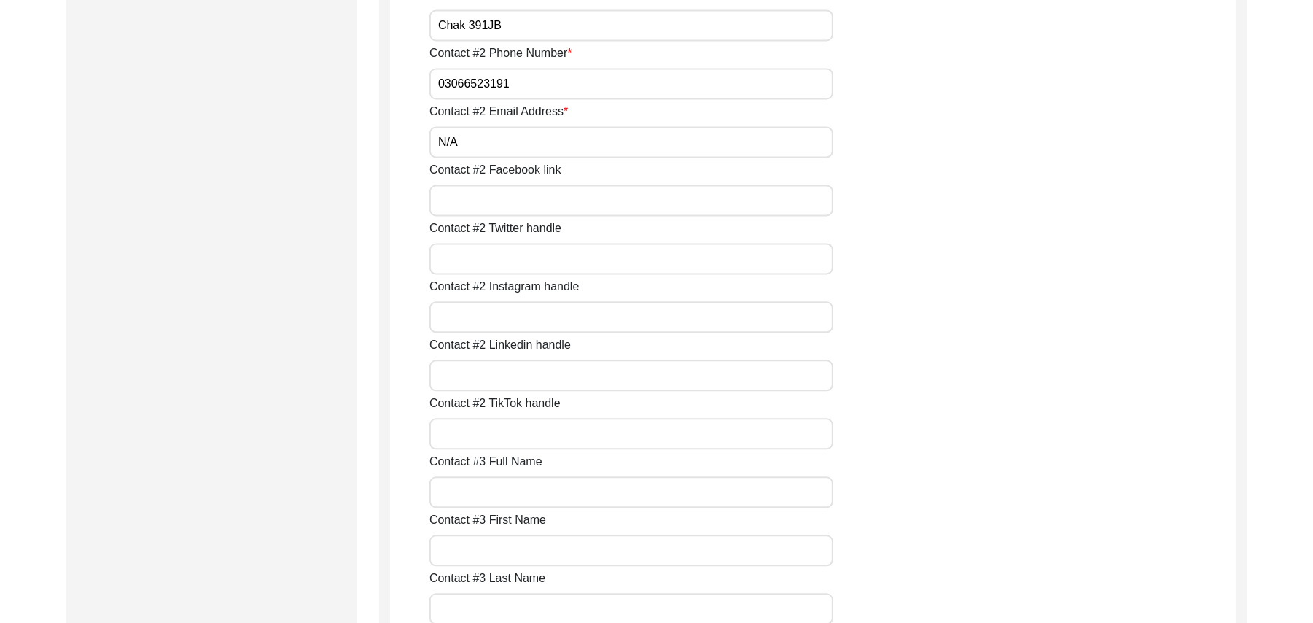
type input "N/A"
click at [526, 191] on input "Contact #2 Facebook link" at bounding box center [631, 199] width 404 height 31
paste input "N/A"
type input "N/A"
click at [521, 267] on input "Contact #2 Twitter handle" at bounding box center [631, 258] width 404 height 31
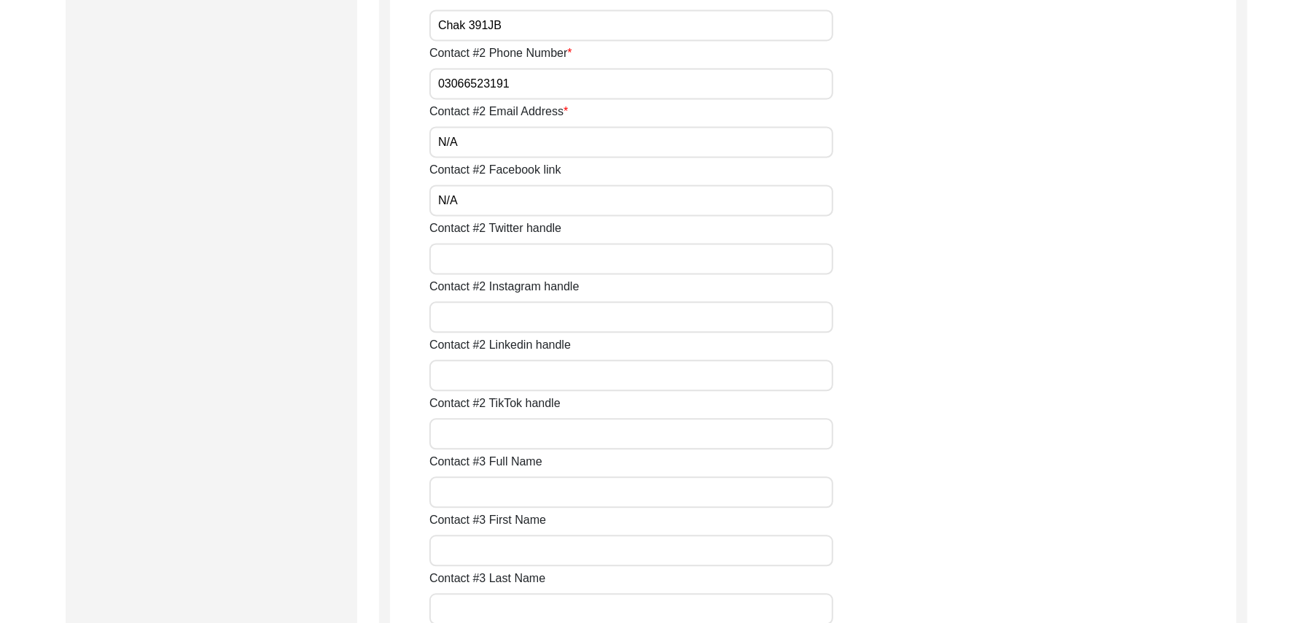
paste input "N/A"
type input "N/A"
click at [491, 319] on input "Contact #2 Instagram handle" at bounding box center [631, 316] width 404 height 31
paste input "N/A"
type input "N/A"
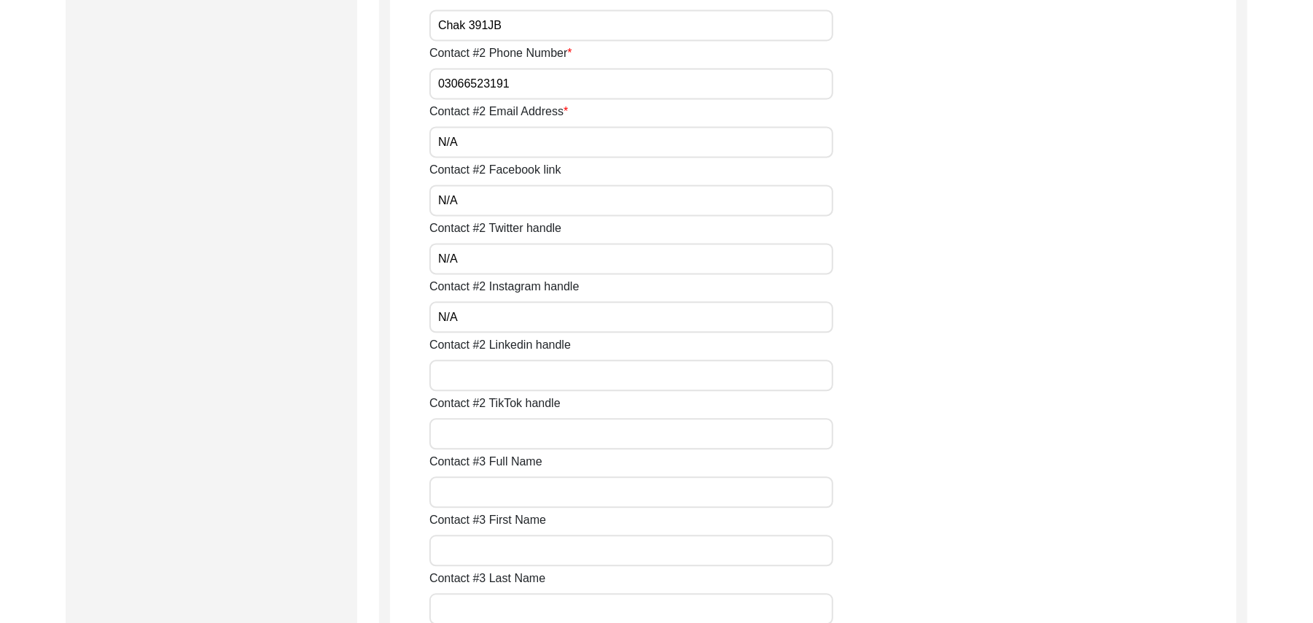
click at [494, 375] on input "Contact #2 Linkedin handle" at bounding box center [631, 374] width 404 height 31
paste input "N/A"
type input "N/A"
click at [491, 433] on input "Contact #2 TikTok handle" at bounding box center [631, 433] width 404 height 31
paste input "N/A"
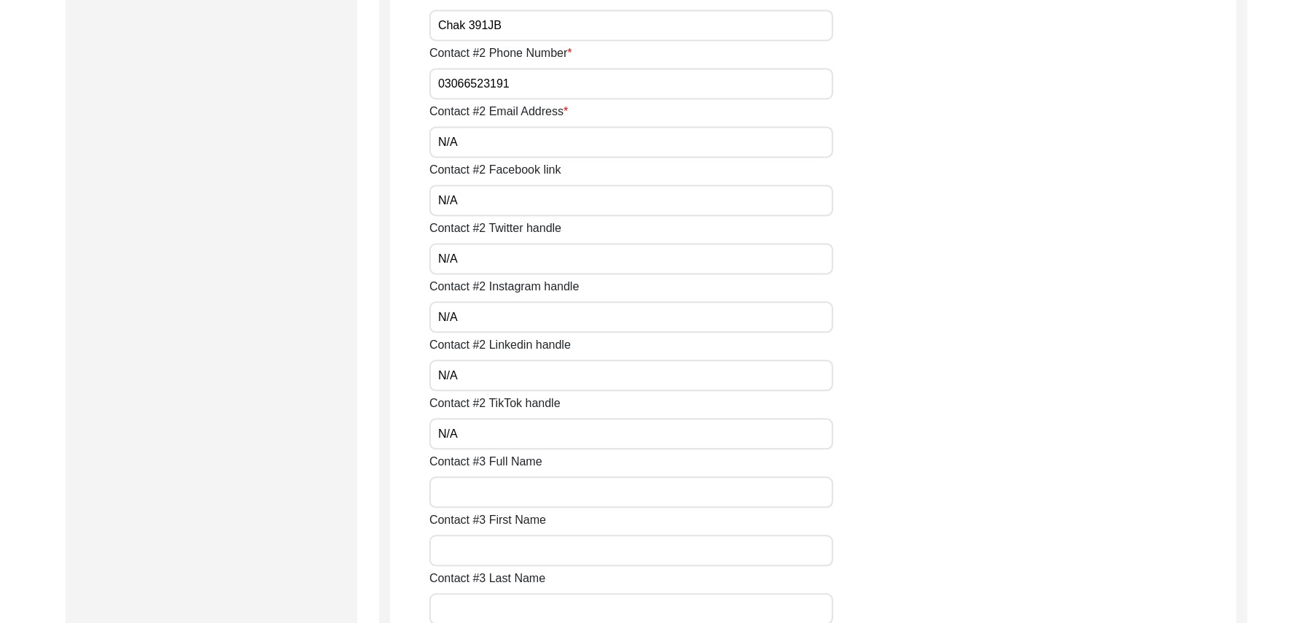
type input "N/A"
click at [499, 496] on input "Contact #3 Full Name" at bounding box center [631, 491] width 404 height 31
paste input "N/A"
type input "N/A"
click at [494, 552] on input "Contact #3 First Name" at bounding box center [631, 549] width 404 height 31
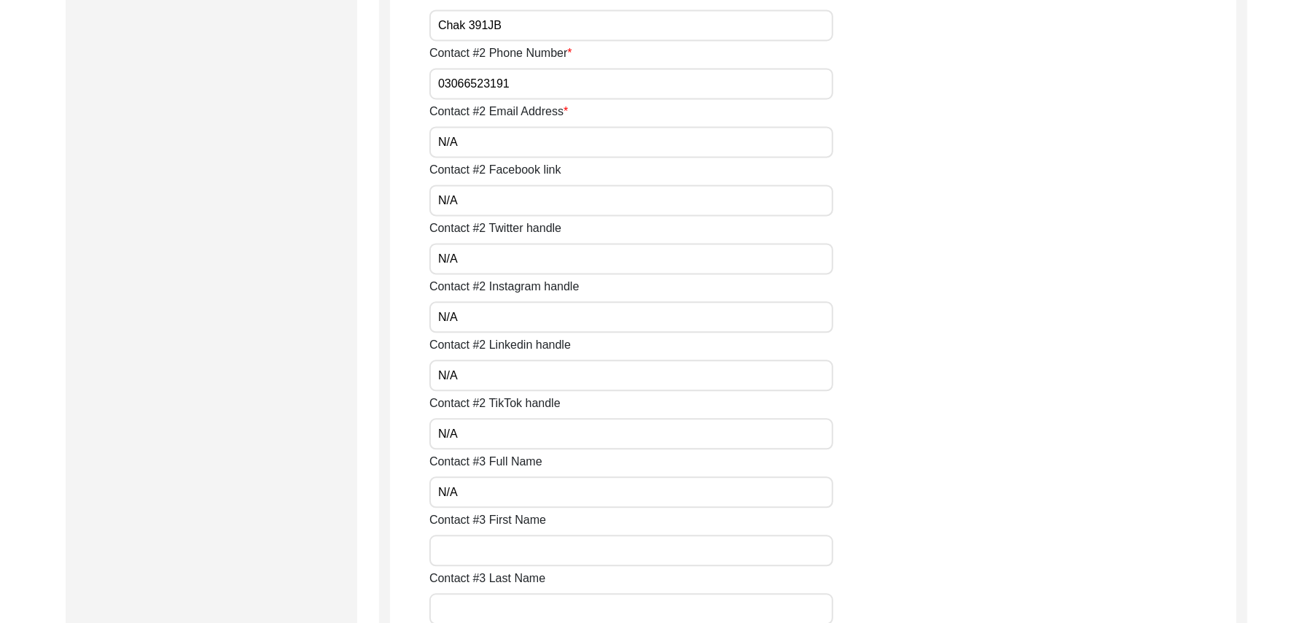
paste input "N/A"
type input "N/A"
click at [496, 605] on input "Contact #3 Last Name" at bounding box center [631, 608] width 404 height 31
paste input "N/A"
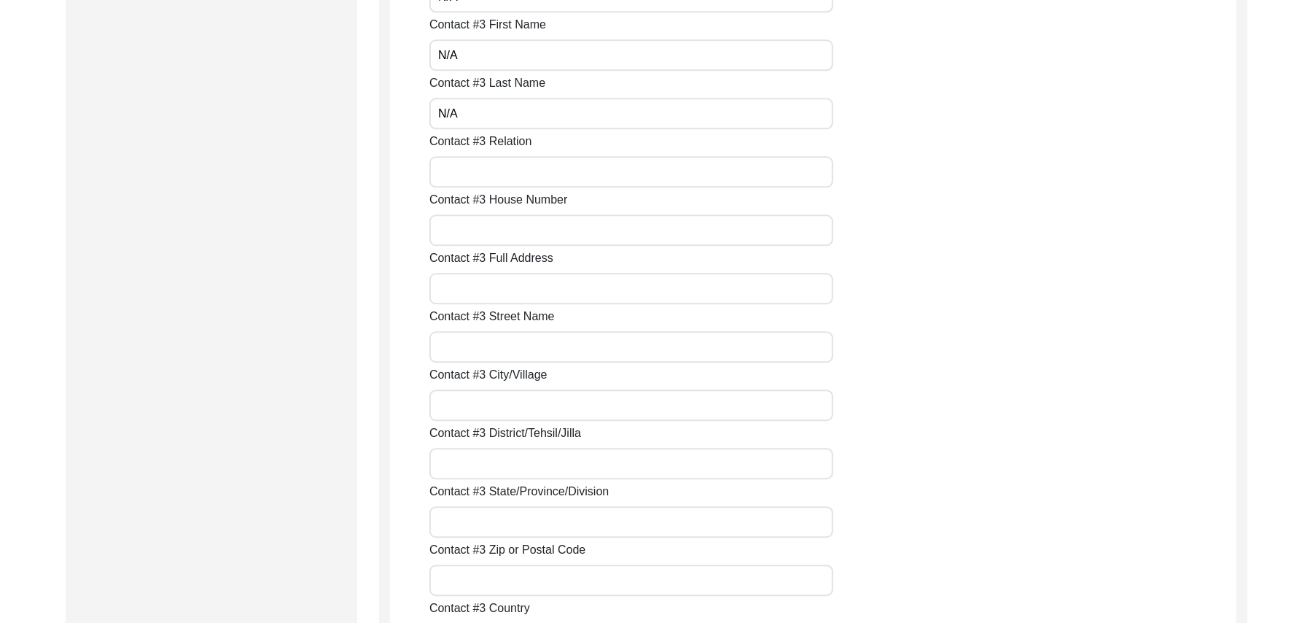
scroll to position [2751, 0]
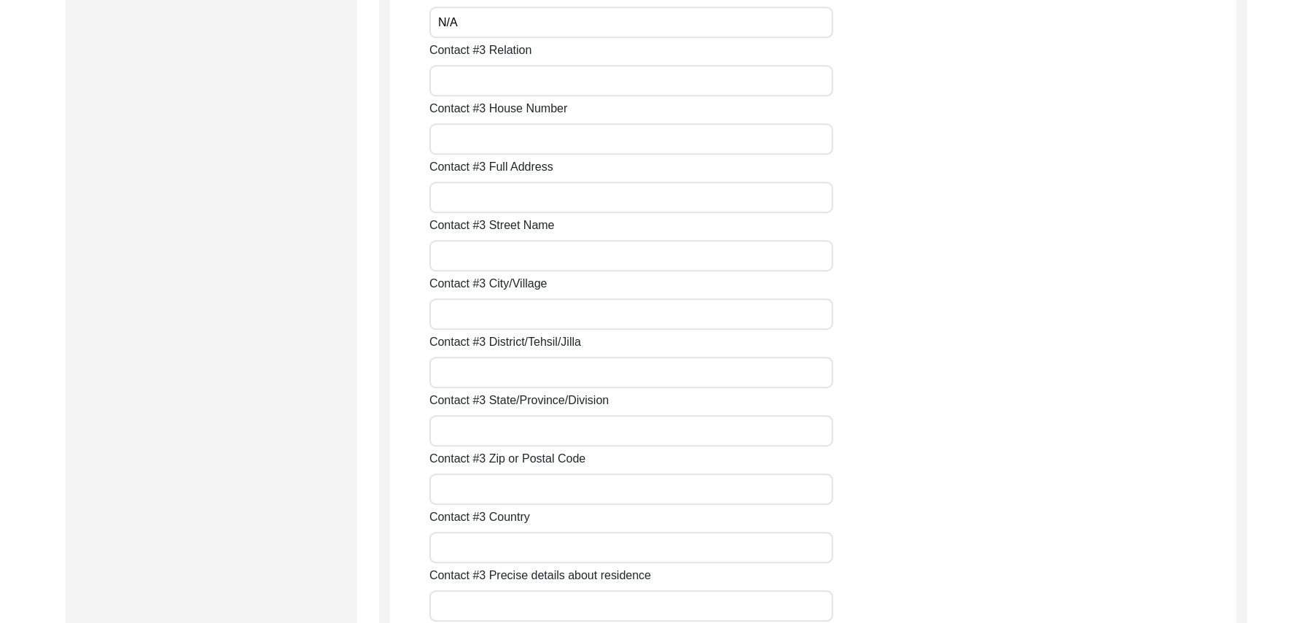
type input "N/A"
click at [695, 74] on input "Contact #3 Relation" at bounding box center [631, 80] width 404 height 31
paste input "N/A"
type input "N/A"
click at [622, 124] on input "Contact #3 House Number" at bounding box center [631, 138] width 404 height 31
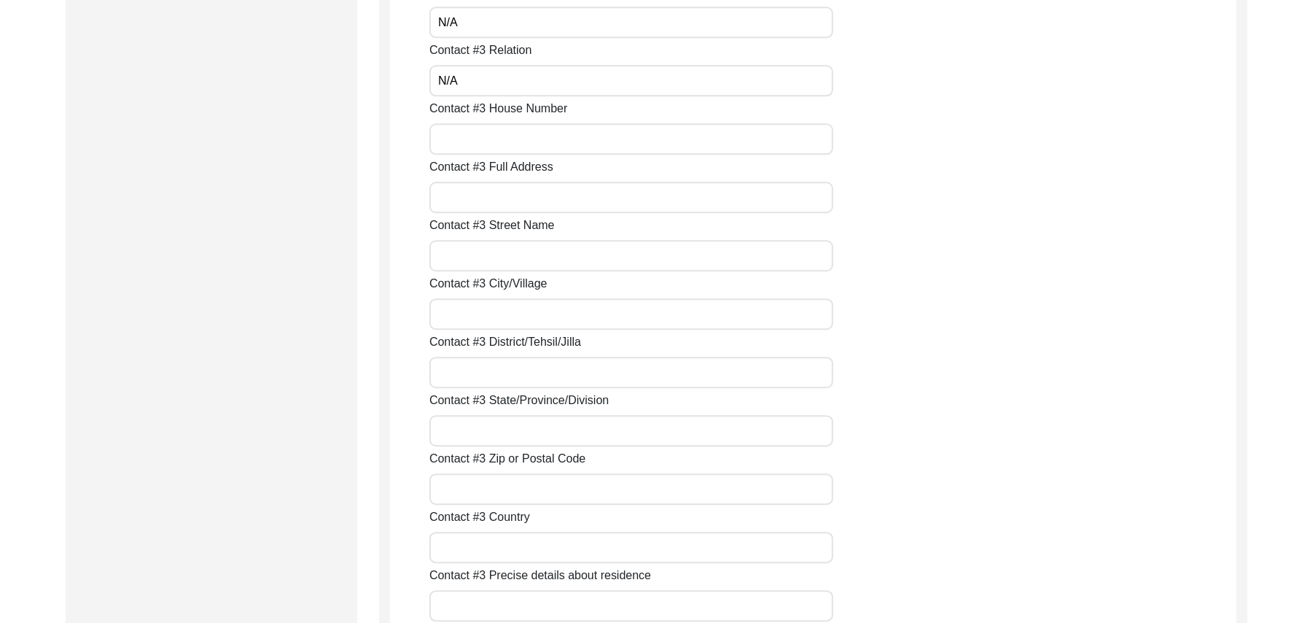
paste input "N/A"
type input "N/A"
click at [563, 198] on input "Contact #3 Full Address" at bounding box center [631, 197] width 404 height 31
paste input "N/A"
type input "N/A"
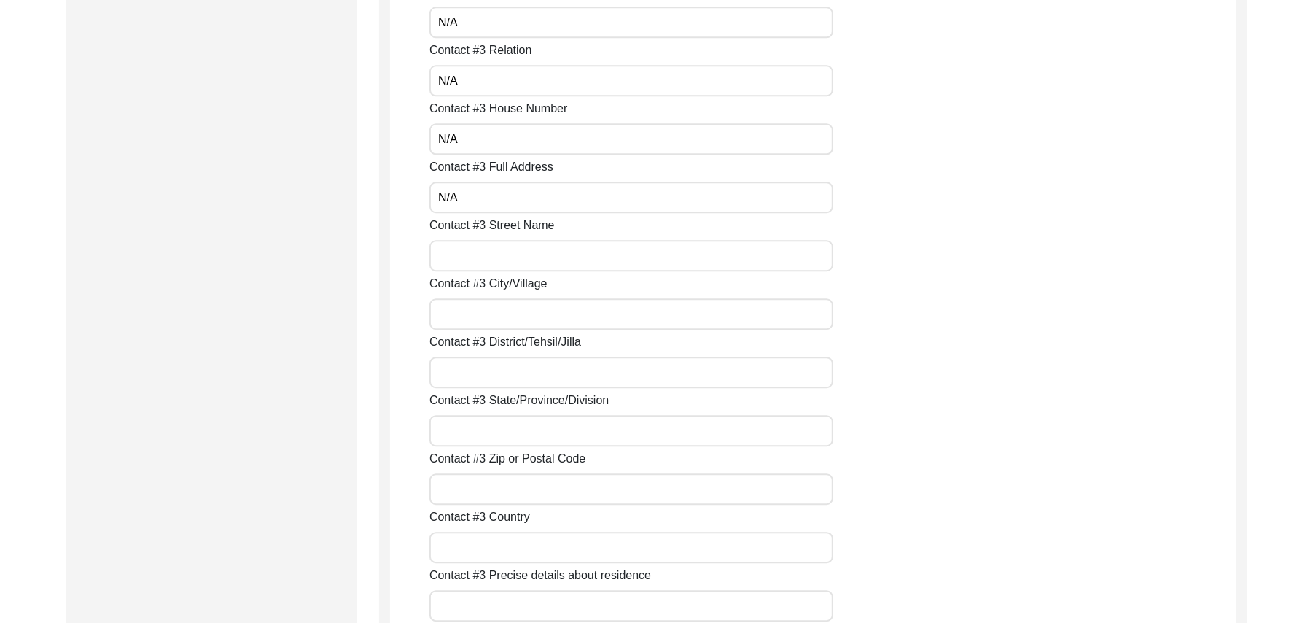
click at [531, 248] on input "Contact #3 Street Name" at bounding box center [631, 255] width 404 height 31
paste input "N/A"
type input "N/A"
click at [491, 316] on input "Contact #3 City/Village" at bounding box center [631, 313] width 404 height 31
paste input "N/A"
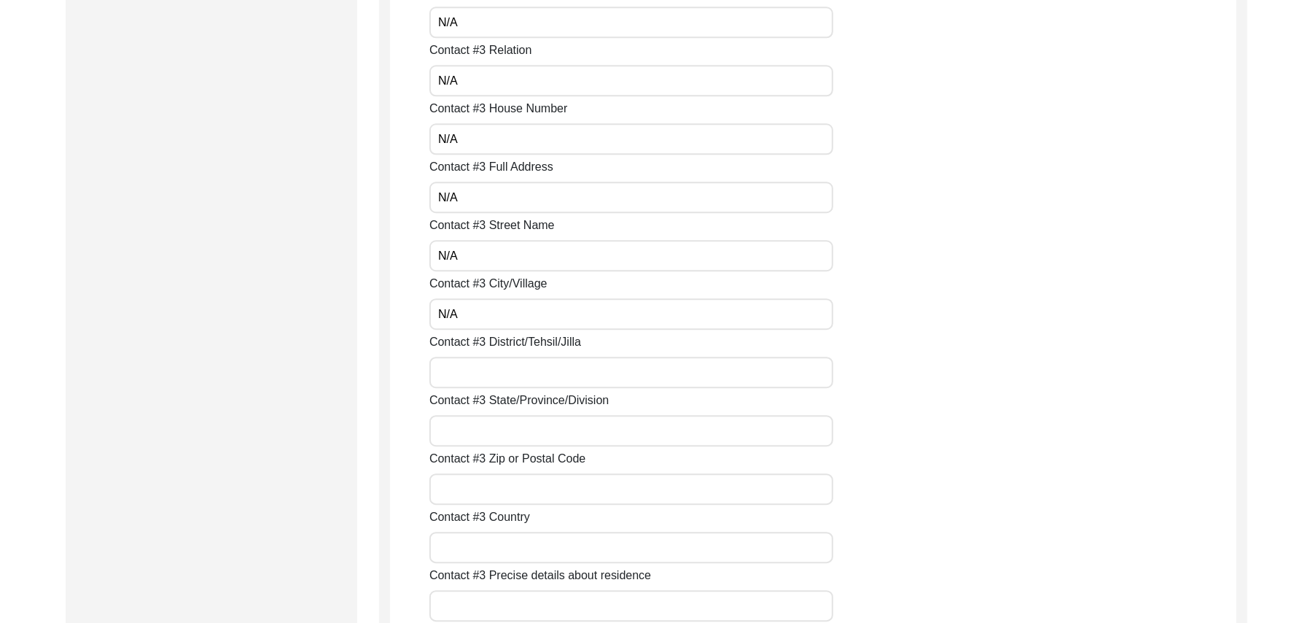
type input "N/A"
click at [481, 372] on input "Contact #3 District/Tehsil/Jilla" at bounding box center [631, 371] width 404 height 31
paste input "N/A"
type input "N/A"
click at [477, 424] on input "Contact #3 State/Province/Division" at bounding box center [631, 430] width 404 height 31
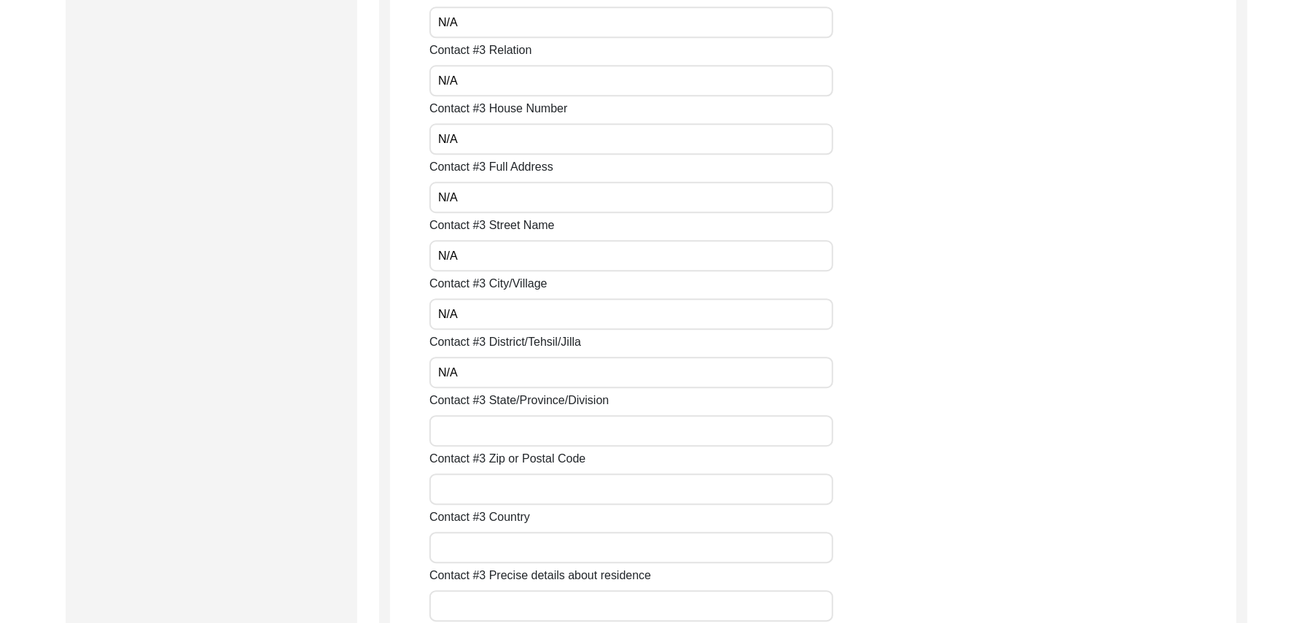
paste input "N/A"
type input "N/A"
click at [472, 486] on input "Contact #3 Zip or Postal Code" at bounding box center [631, 488] width 404 height 31
paste input "N/A"
type input "N/A"
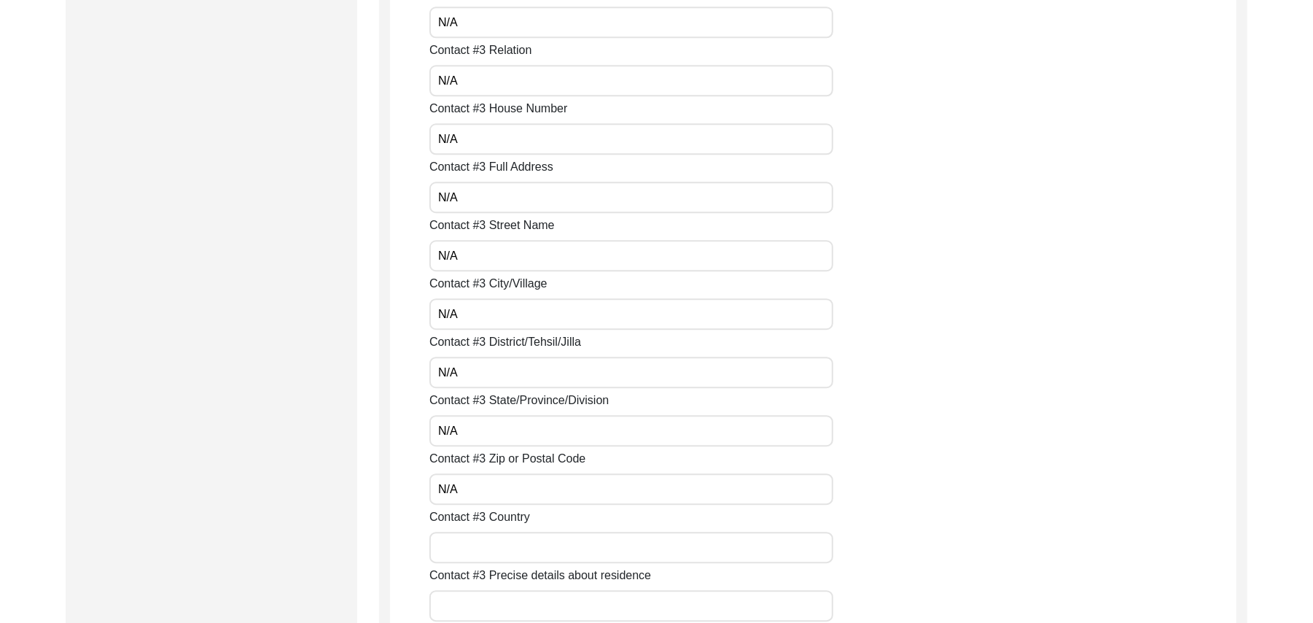
click at [471, 543] on input "Contact #3 Country" at bounding box center [631, 546] width 404 height 31
paste input "N/A"
type input "N/A"
click at [468, 602] on input "Contact #3 Precise details about residence" at bounding box center [631, 605] width 404 height 31
paste input "N/A"
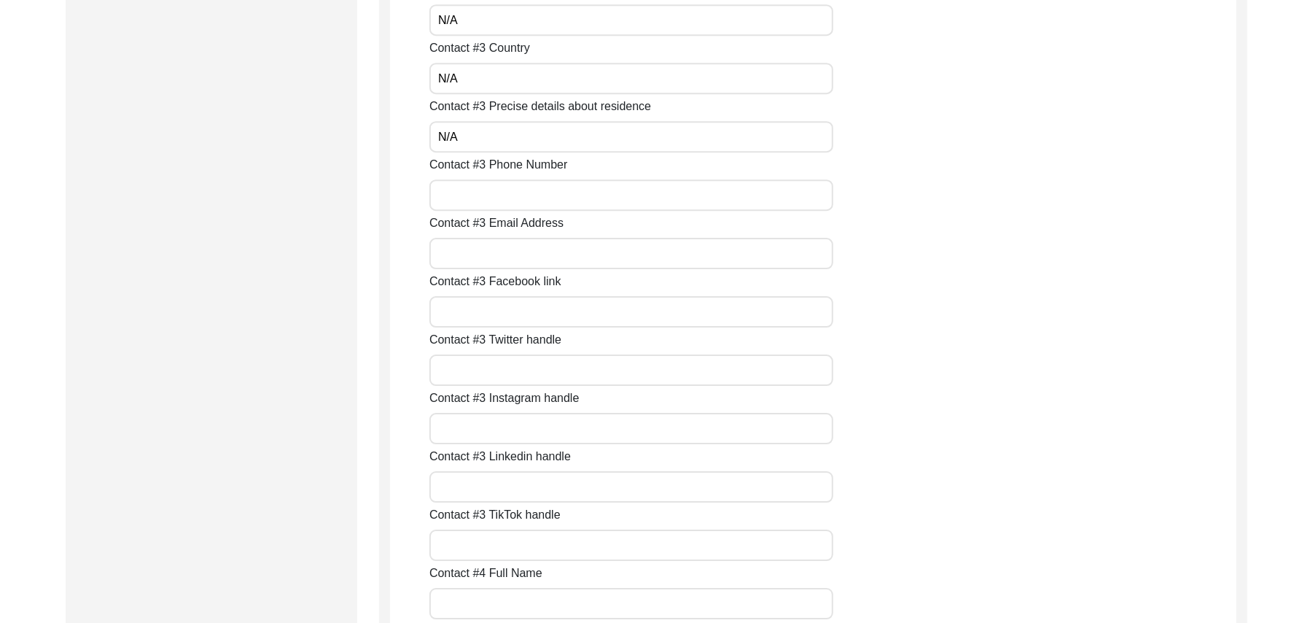
scroll to position [3259, 0]
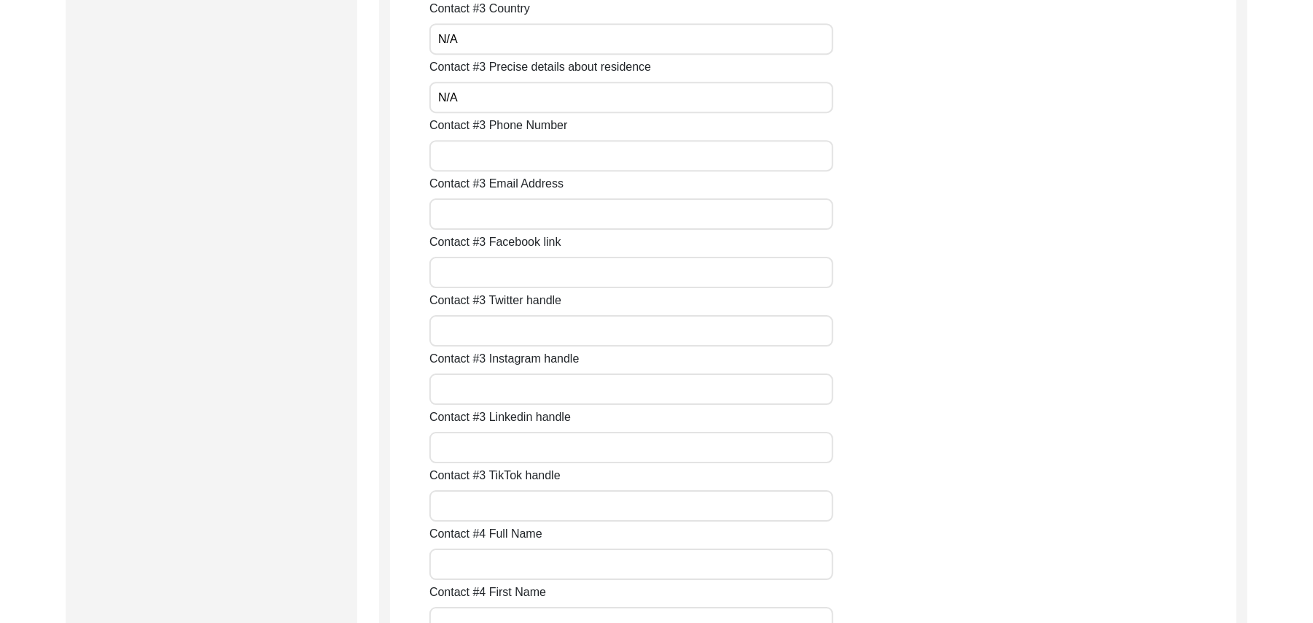
type input "N/A"
click at [534, 155] on input "Contact #3 Phone Number" at bounding box center [631, 155] width 404 height 31
paste input "N/A"
type input "N/A"
click at [510, 211] on input "Contact #3 Email Address" at bounding box center [631, 213] width 404 height 31
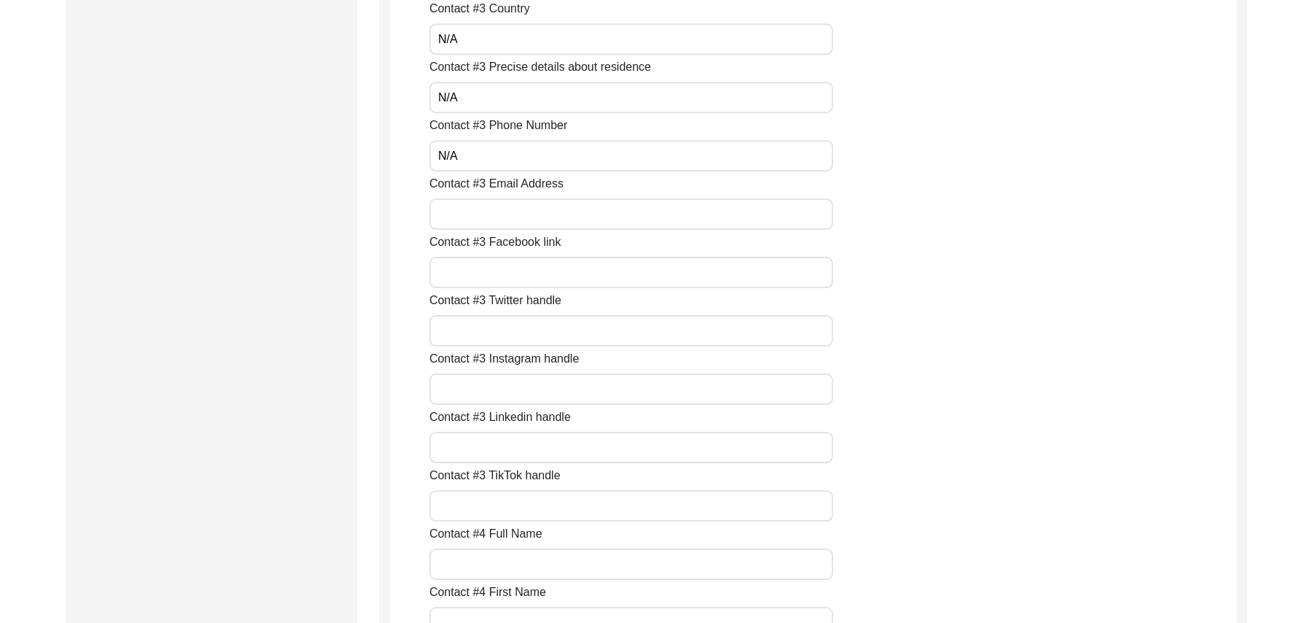
paste input "N/A"
type input "N/A"
click at [499, 271] on input "Contact #3 Facebook link" at bounding box center [631, 272] width 404 height 31
paste input "N/A"
type input "N/A"
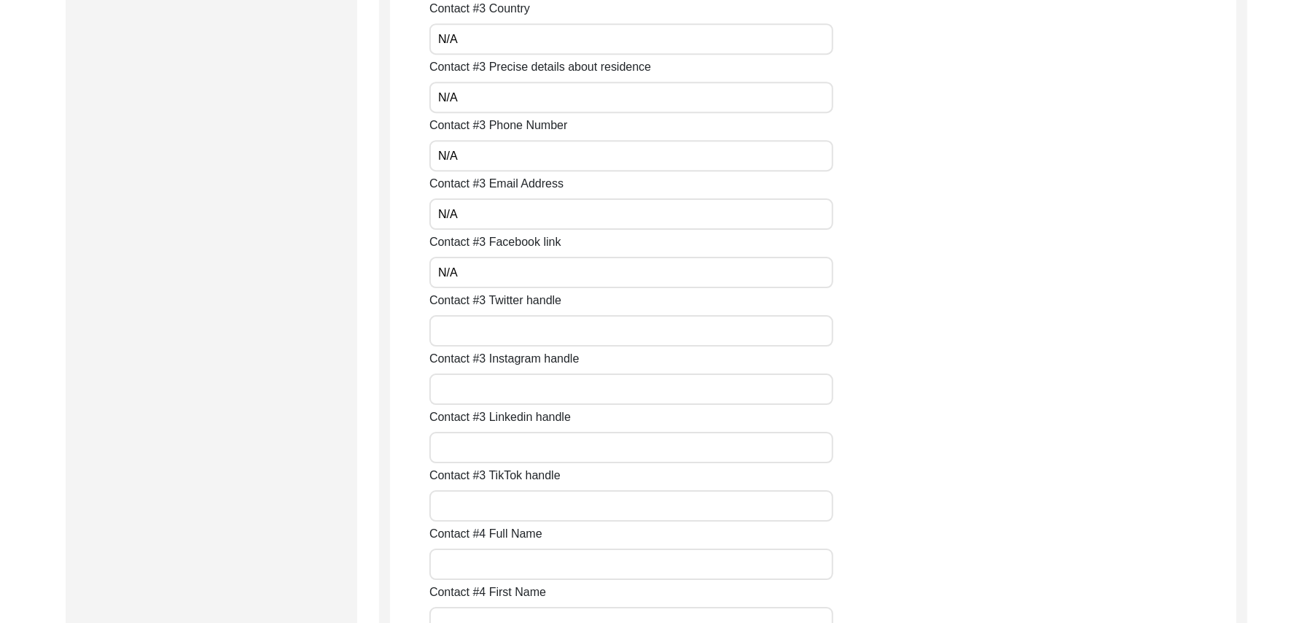
click at [491, 330] on input "Contact #3 Twitter handle" at bounding box center [631, 330] width 404 height 31
paste input "N/A"
type input "N/A"
click at [488, 389] on input "Contact #3 Instagram handle" at bounding box center [631, 388] width 404 height 31
paste input "N/A"
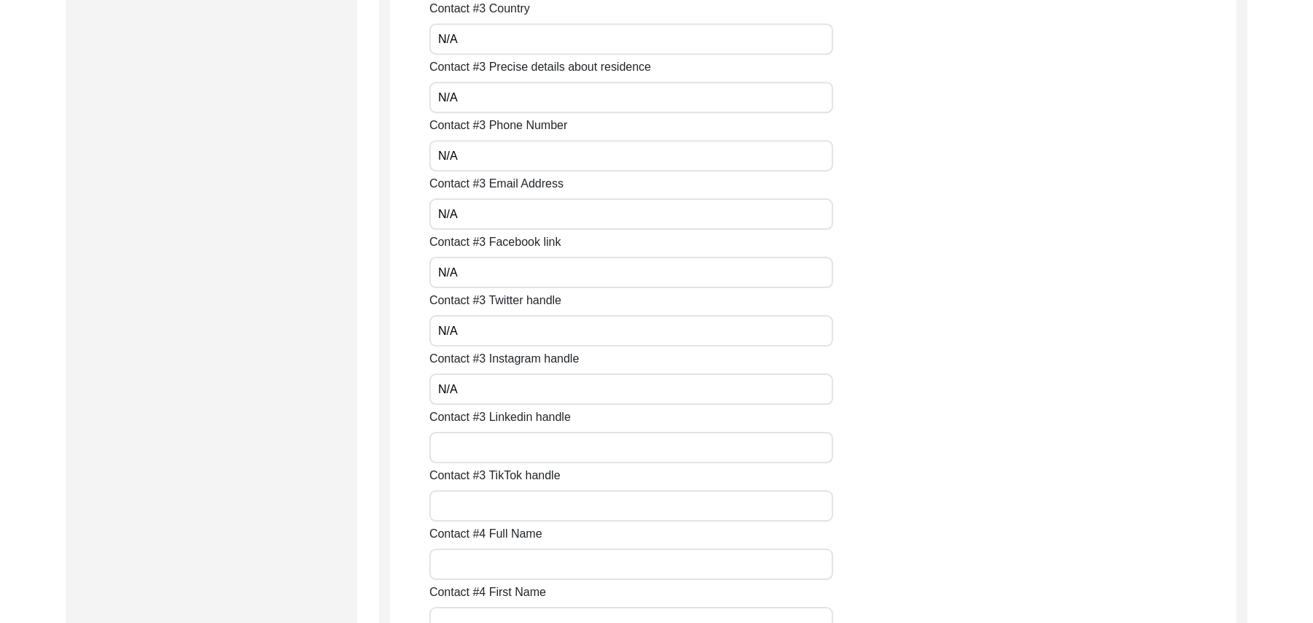
type input "N/A"
click at [488, 444] on input "Contact #3 Linkedin handle" at bounding box center [631, 447] width 404 height 31
paste input "N/A"
type input "N/A"
click at [481, 497] on input "Contact #3 TikTok handle" at bounding box center [631, 505] width 404 height 31
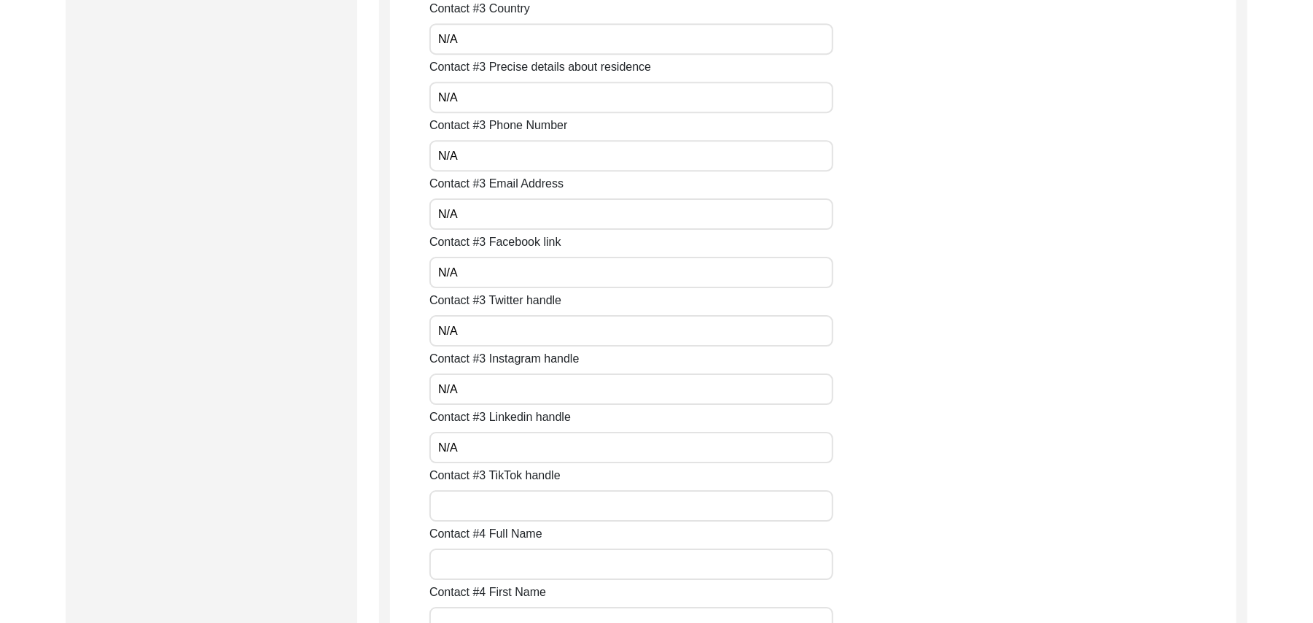
paste input "N/A"
type input "N/A"
click at [479, 558] on input "Contact #4 Full Name" at bounding box center [631, 563] width 404 height 31
paste input "N/A"
type input "N/A"
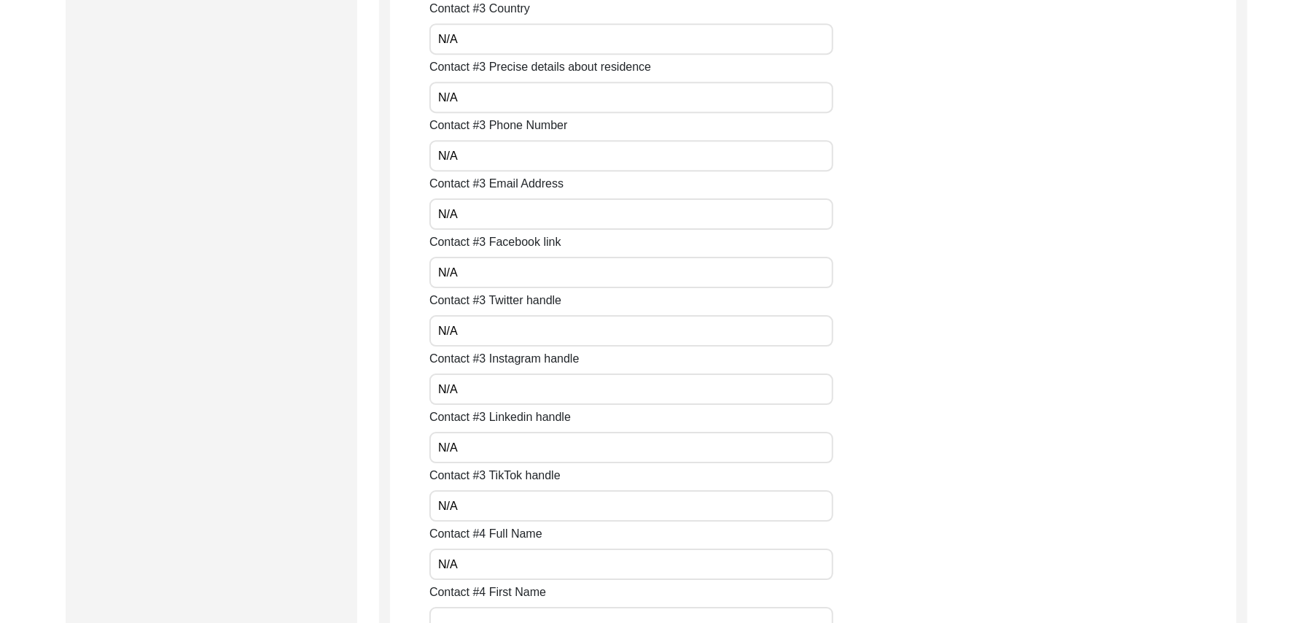
click at [478, 604] on div "Contact #4 First Name" at bounding box center [832, 610] width 807 height 55
click at [476, 610] on input "Contact #4 First Name" at bounding box center [631, 622] width 404 height 31
paste input "N/A"
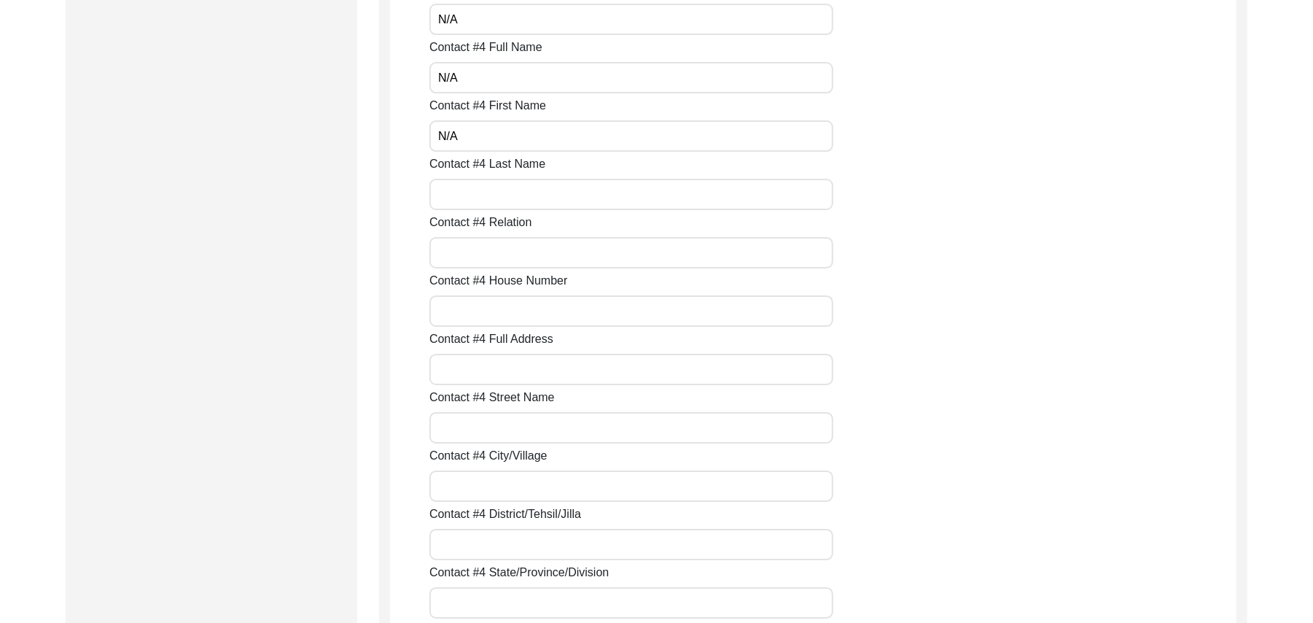
scroll to position [3811, 0]
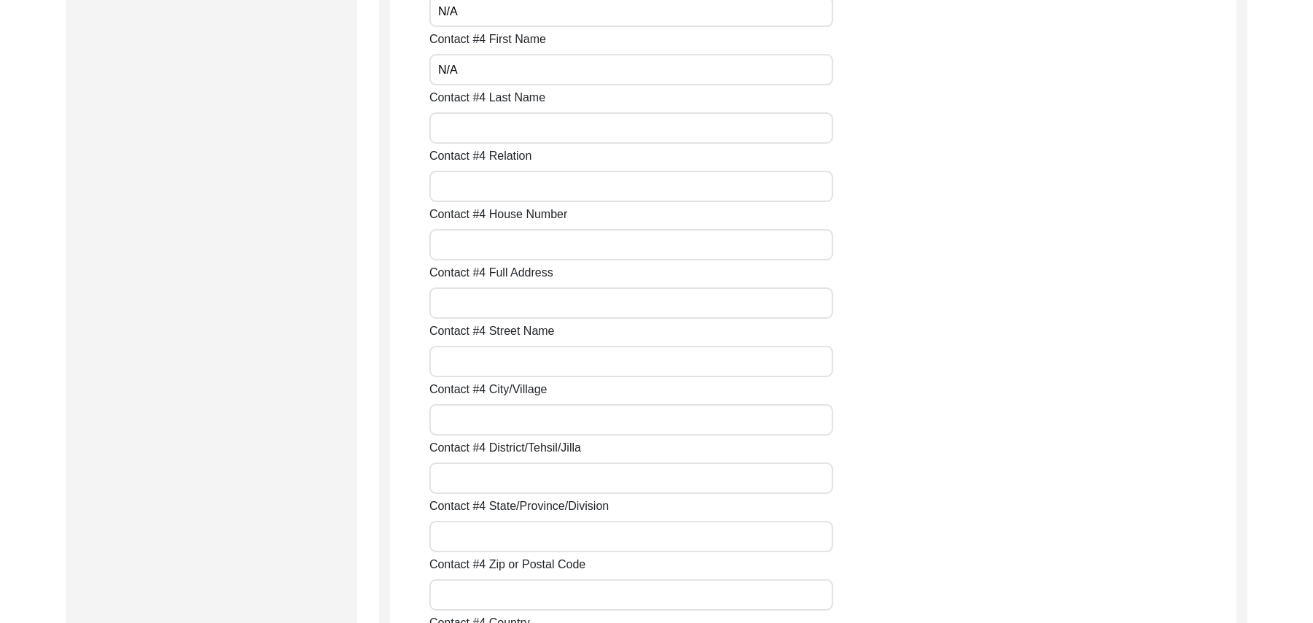
type input "N/A"
click at [590, 139] on input "Contact #4 Last Name" at bounding box center [631, 127] width 404 height 31
paste input "N/A"
type input "N/A"
click at [558, 190] on input "Contact #4 Relation" at bounding box center [631, 186] width 404 height 31
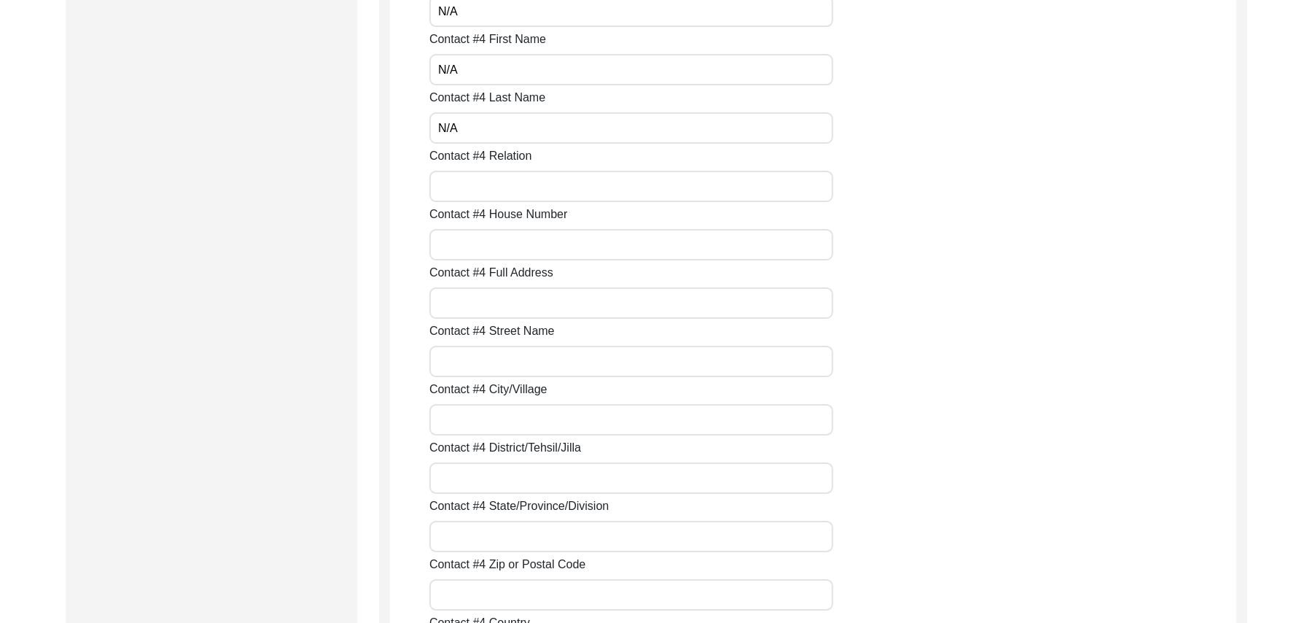
paste input "N/A"
type input "N/A"
click at [542, 245] on input "Contact #4 House Number" at bounding box center [631, 244] width 404 height 31
paste input "N/A"
type input "N/A"
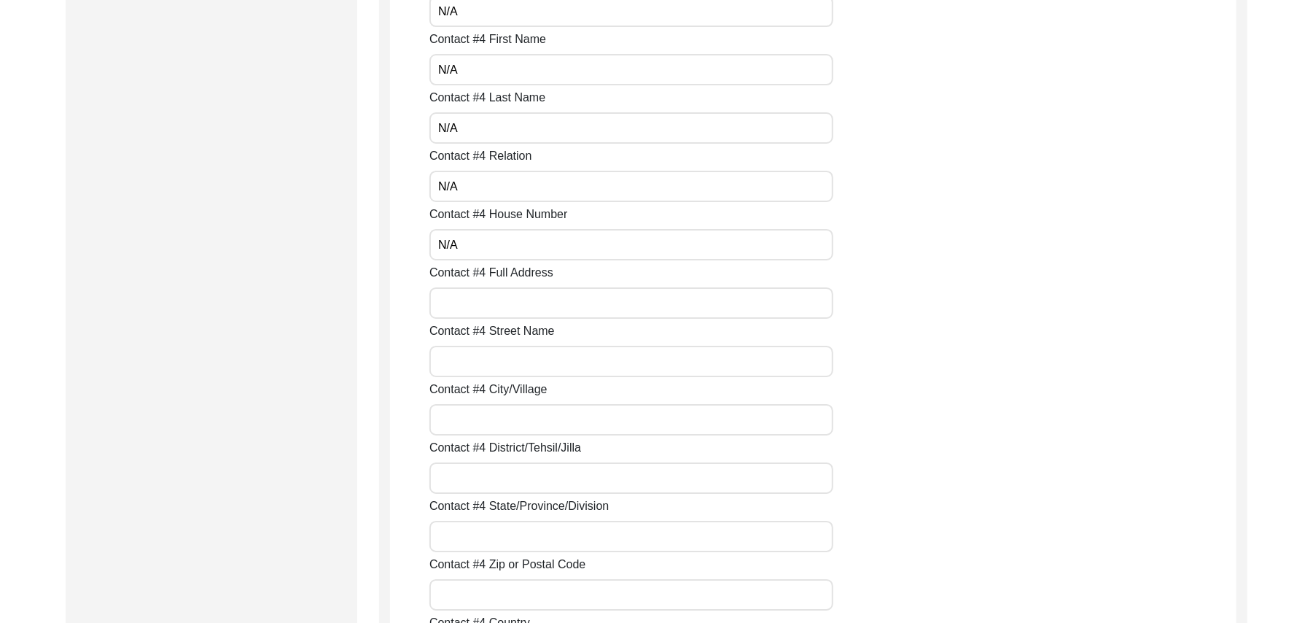
click at [513, 316] on input "Contact #4 Full Address" at bounding box center [631, 302] width 404 height 31
paste input "N/A"
type input "N/A"
click at [502, 360] on input "Contact #4 Street Name" at bounding box center [631, 361] width 404 height 31
paste input "N/A"
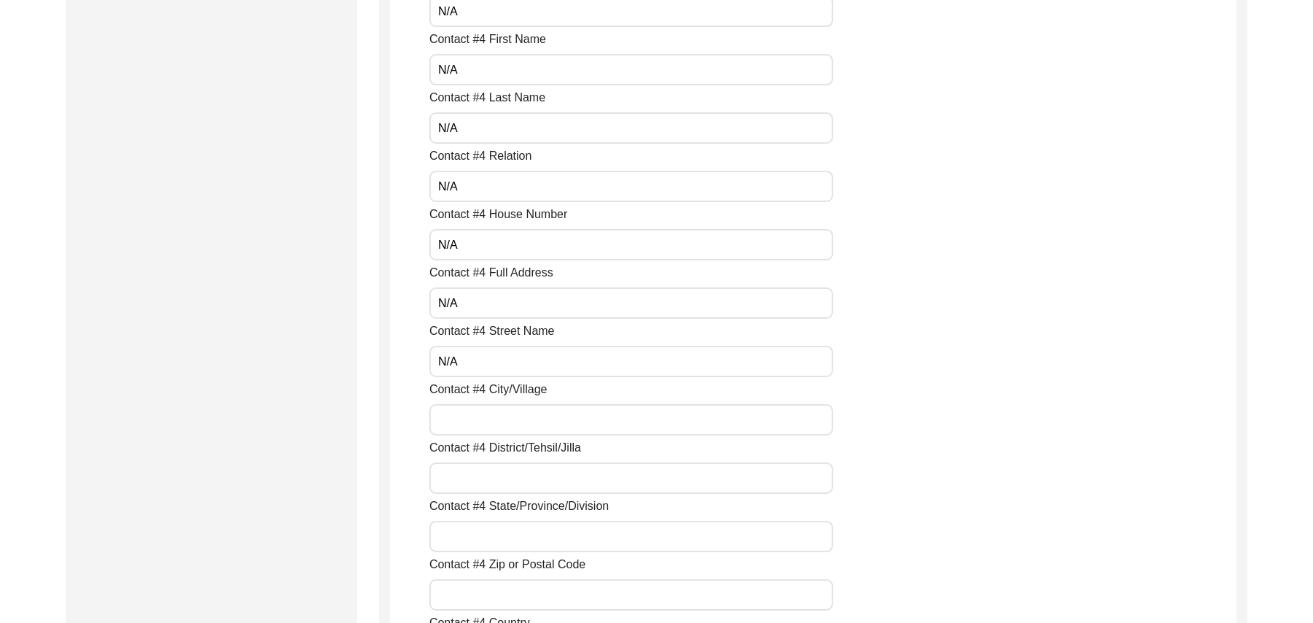
type input "N/A"
click at [496, 420] on input "Contact #4 City/Village" at bounding box center [631, 419] width 404 height 31
paste input "N/A"
type input "N/A"
click at [487, 476] on input "Contact #4 District/Tehsil/Jilla" at bounding box center [631, 477] width 404 height 31
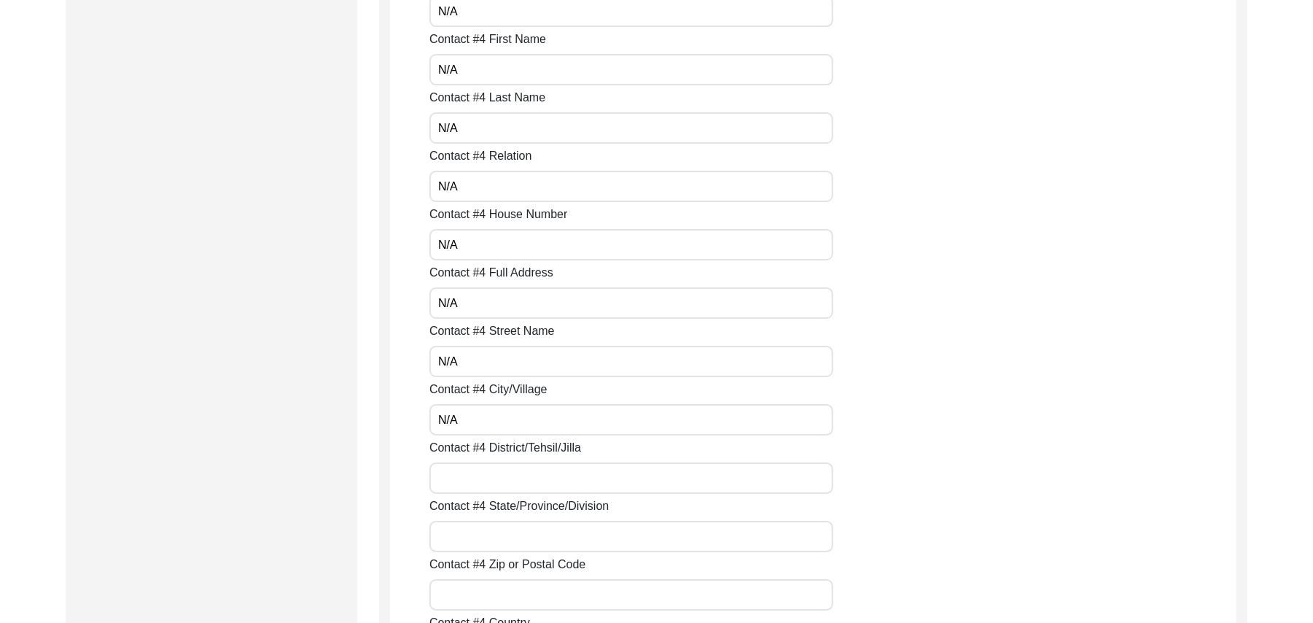
paste input "N/A"
type input "N/A"
click at [479, 546] on input "Contact #4 State/Province/Division" at bounding box center [631, 536] width 404 height 31
paste input "N/A"
type input "N/A"
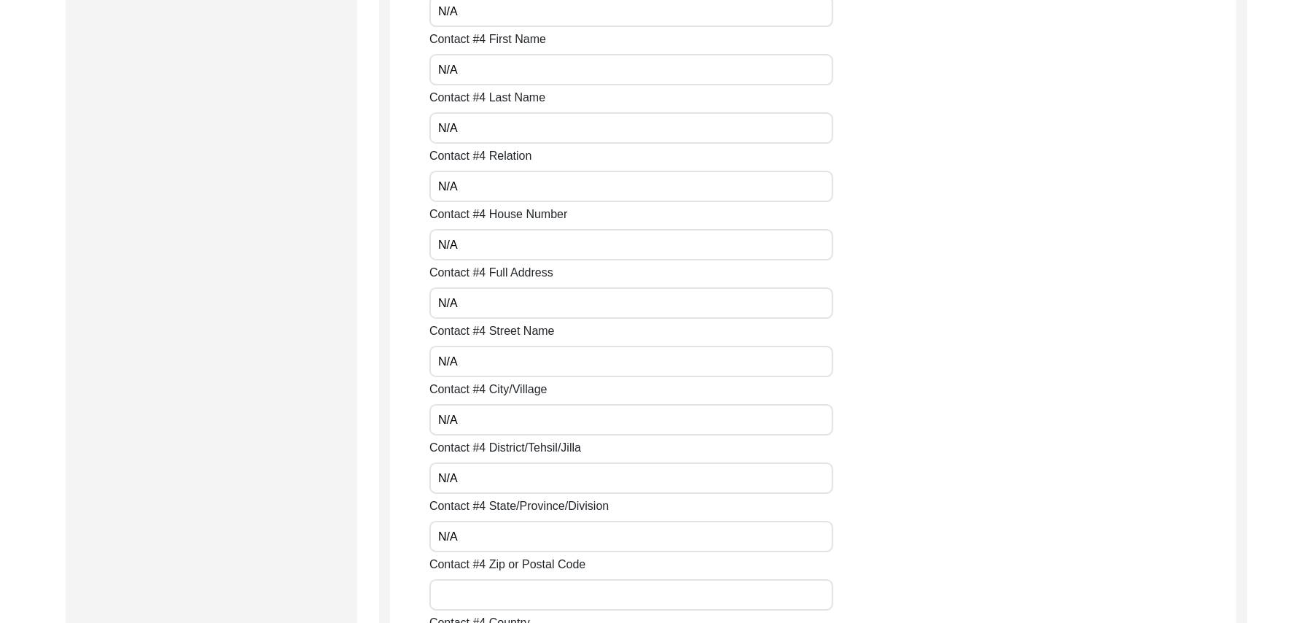
click at [477, 589] on input "Contact #4 Zip or Postal Code" at bounding box center [631, 594] width 404 height 31
paste input "N/A"
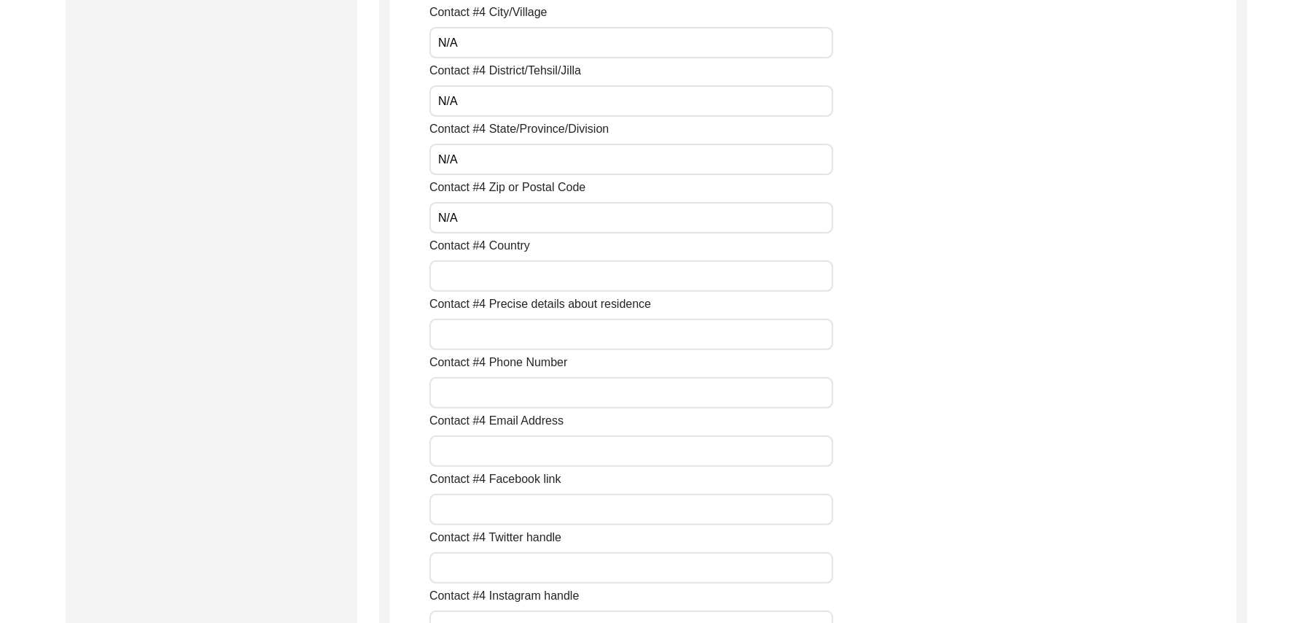
scroll to position [4306, 0]
type input "N/A"
click at [623, 163] on input "Contact #4 Country" at bounding box center [631, 158] width 404 height 31
paste input "N/A"
type input "N/A"
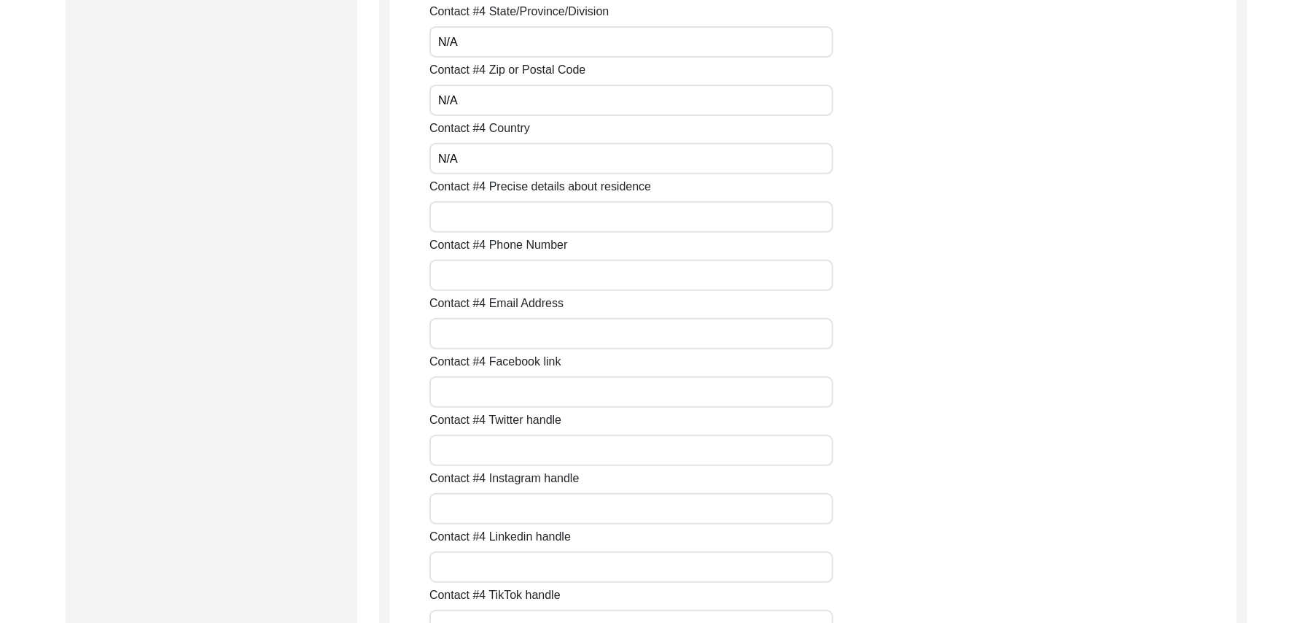
click at [577, 213] on input "Contact #4 Precise details about residence" at bounding box center [631, 216] width 404 height 31
paste input "N/A"
type input "N/A"
click at [544, 281] on input "Contact #4 Phone Number" at bounding box center [631, 275] width 404 height 31
paste input "N/A"
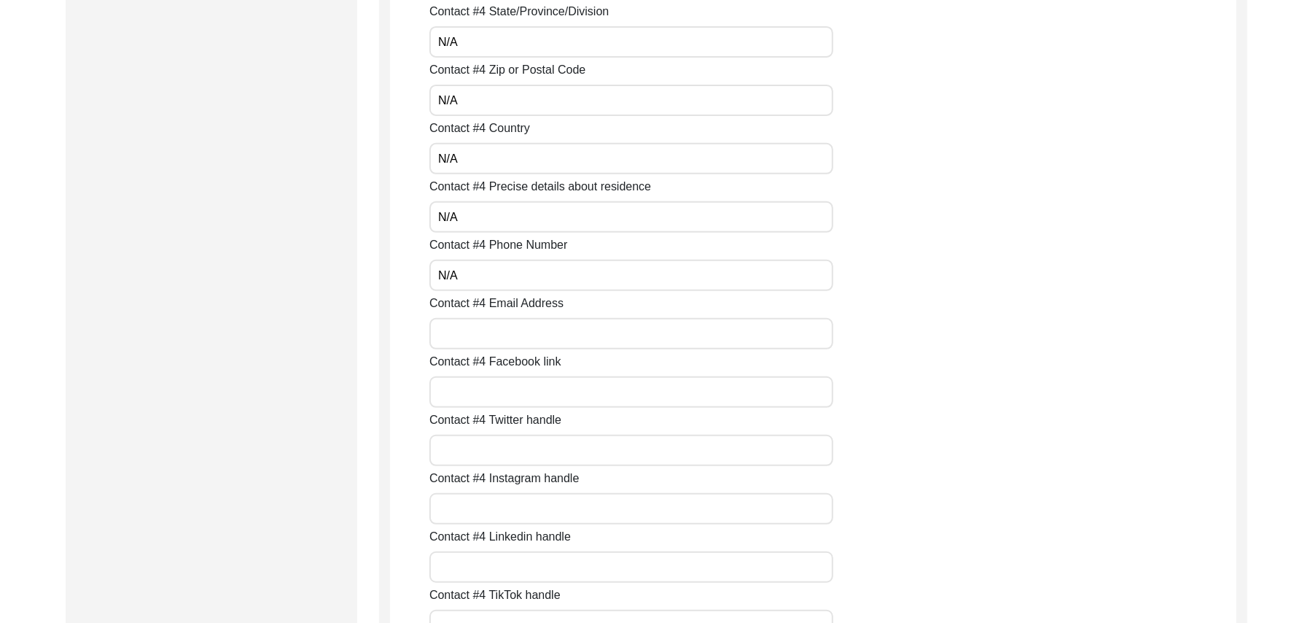
type input "N/A"
click at [517, 336] on input "Contact #4 Email Address" at bounding box center [631, 333] width 404 height 31
paste input "N/A"
type input "N/A"
click at [491, 391] on input "Contact #4 Facebook link" at bounding box center [631, 391] width 404 height 31
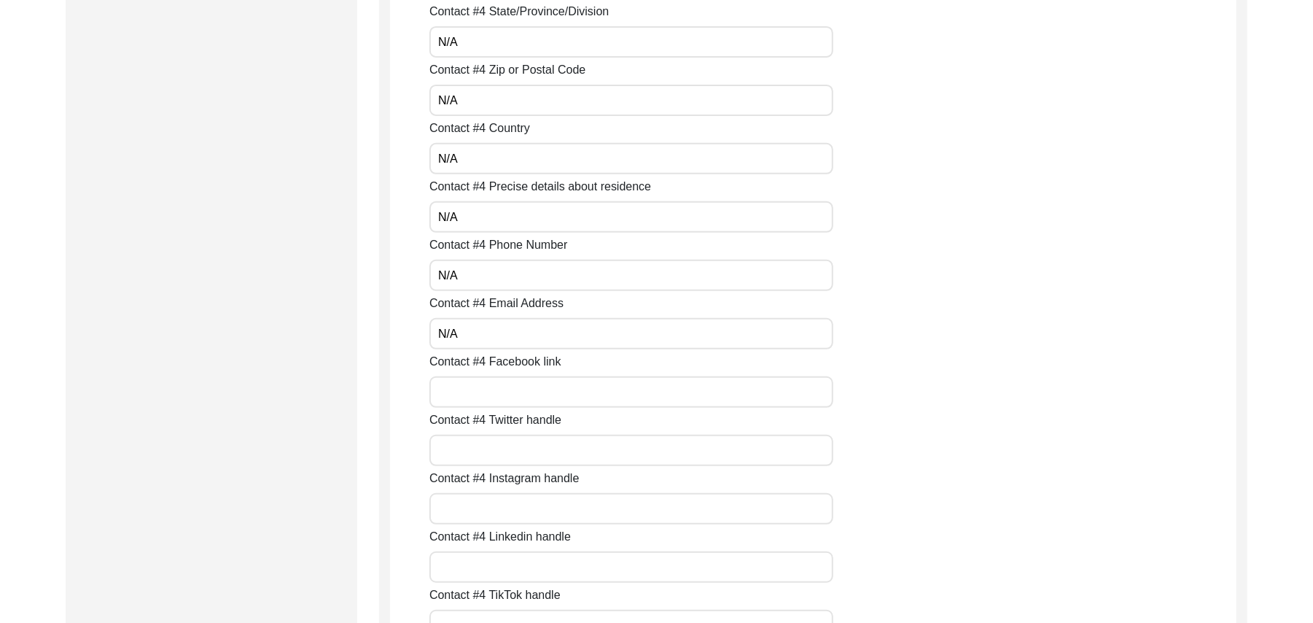
paste input "N/A"
type input "N/A"
click at [476, 464] on input "Contact #4 Twitter handle" at bounding box center [631, 450] width 404 height 31
paste input "N/A"
type input "N/A"
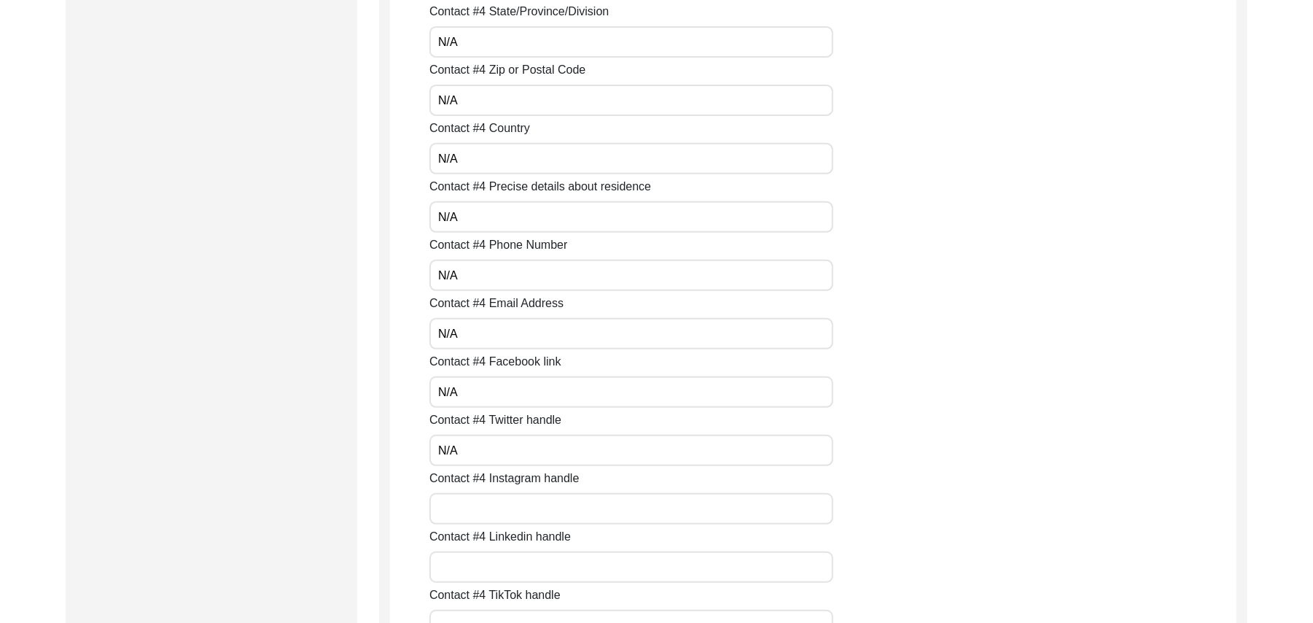
click at [467, 520] on input "Contact #4 Instagram handle" at bounding box center [631, 508] width 404 height 31
paste input "N/A"
type input "N/A"
click at [462, 574] on input "Contact #4 Linkedin handle" at bounding box center [631, 566] width 404 height 31
paste input "N/A"
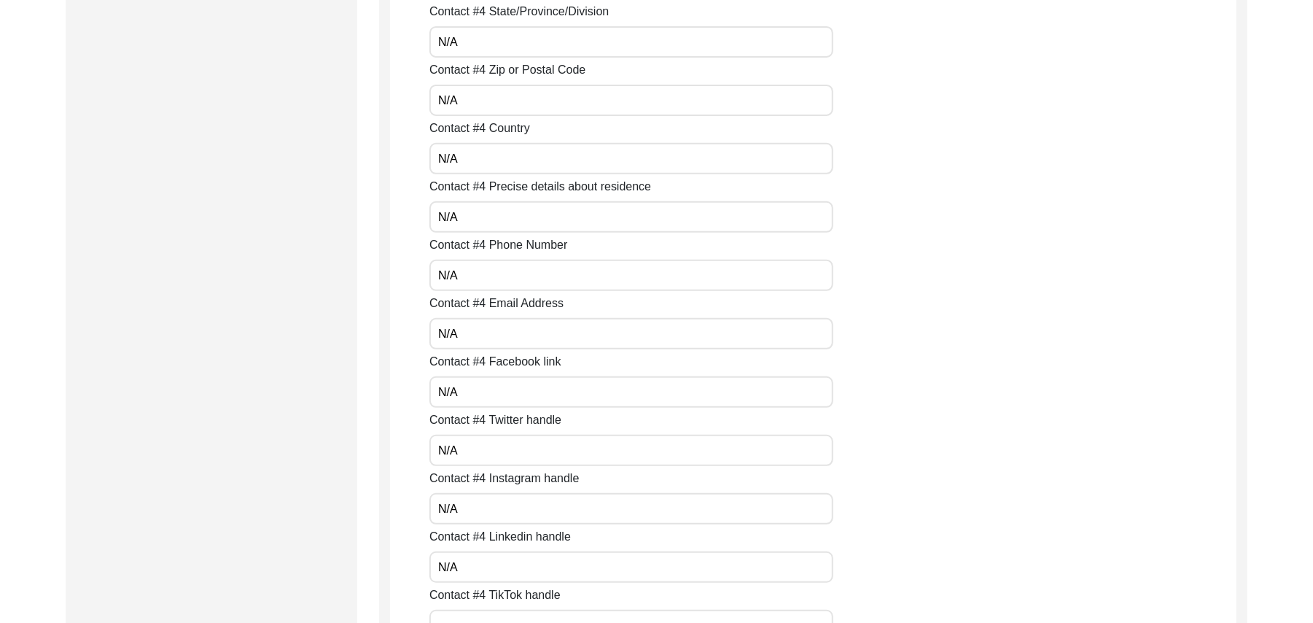
type input "N/A"
click at [468, 610] on input "Contact #4 TikTok handle" at bounding box center [631, 624] width 404 height 31
paste input "N/A"
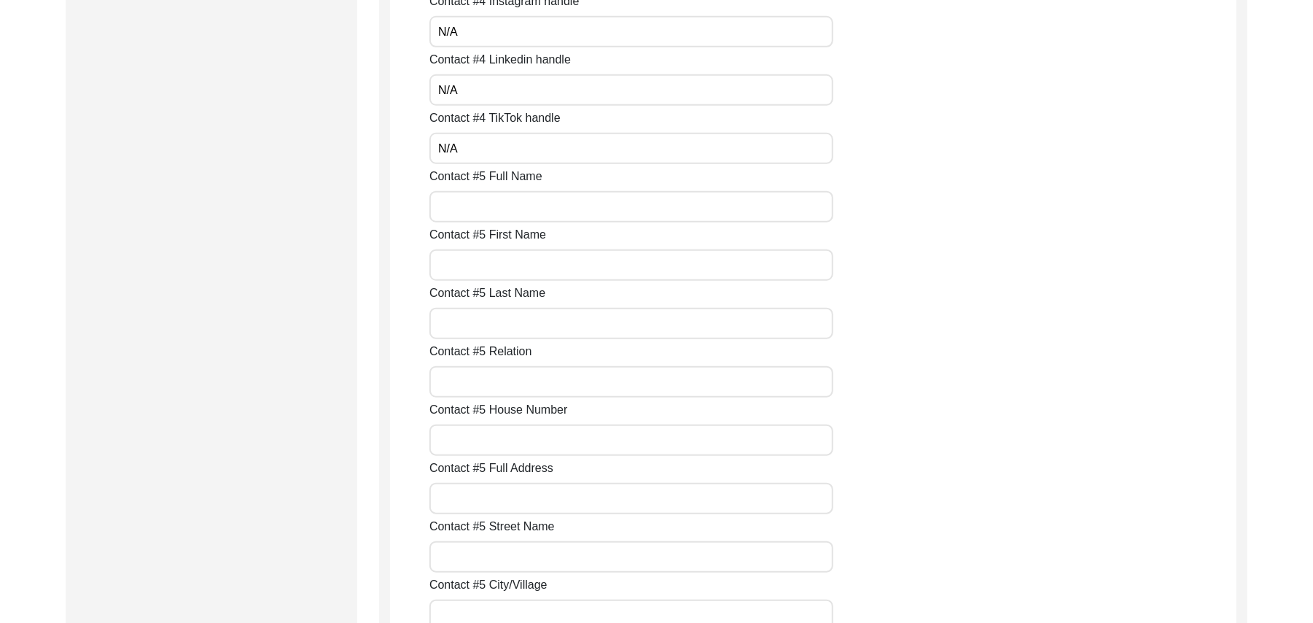
scroll to position [4847, 0]
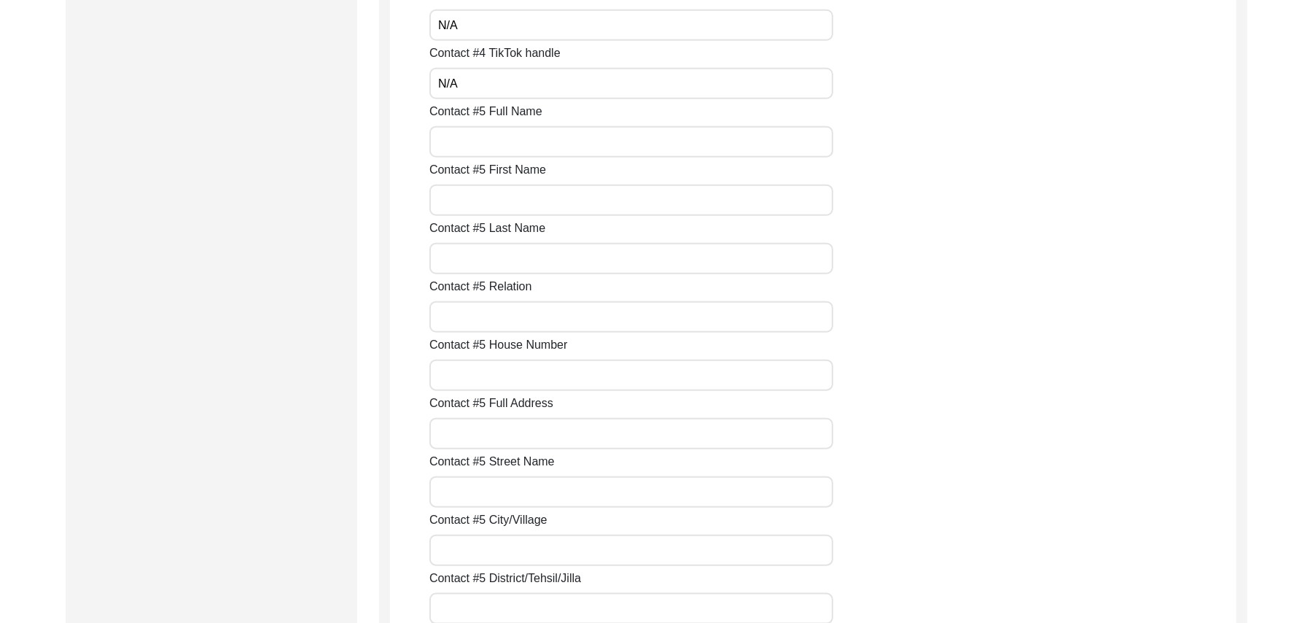
type input "N/A"
click at [595, 140] on input "Contact #5 Full Name" at bounding box center [631, 141] width 404 height 31
paste input "N/A"
type input "N/A"
click at [548, 201] on input "Contact #5 First Name" at bounding box center [631, 199] width 404 height 31
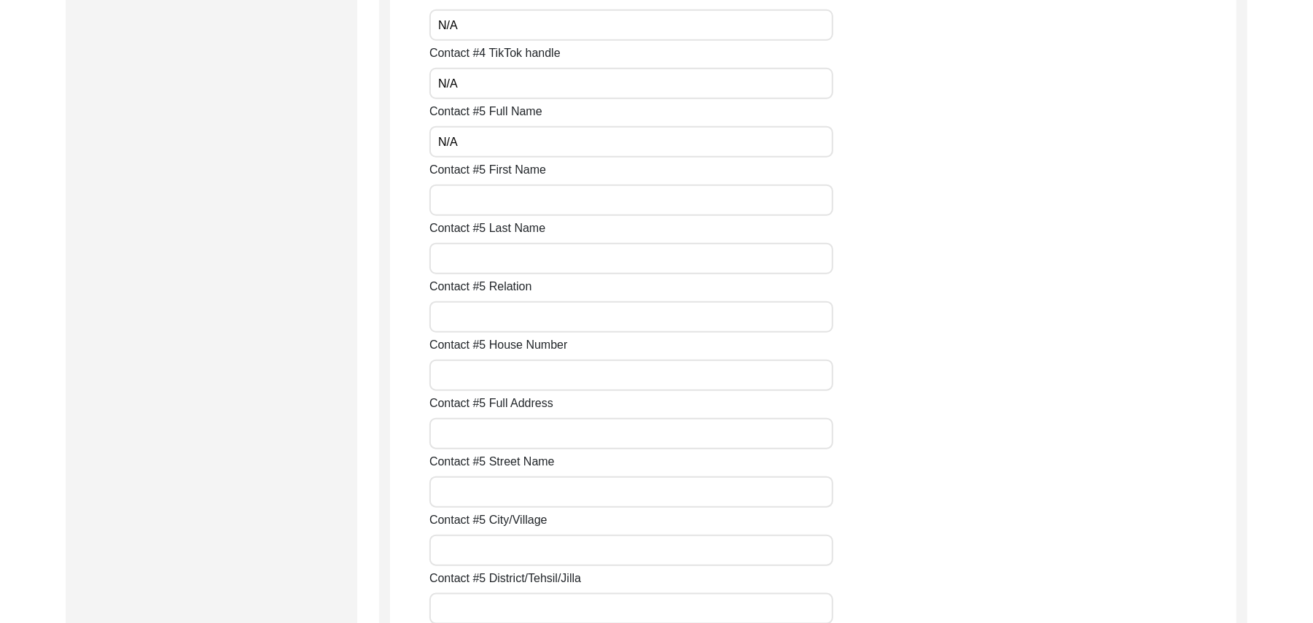
paste input "N/A"
type input "N/A"
click at [529, 257] on input "Contact #5 Last Name" at bounding box center [631, 258] width 404 height 31
paste input "N/A"
type input "N/A"
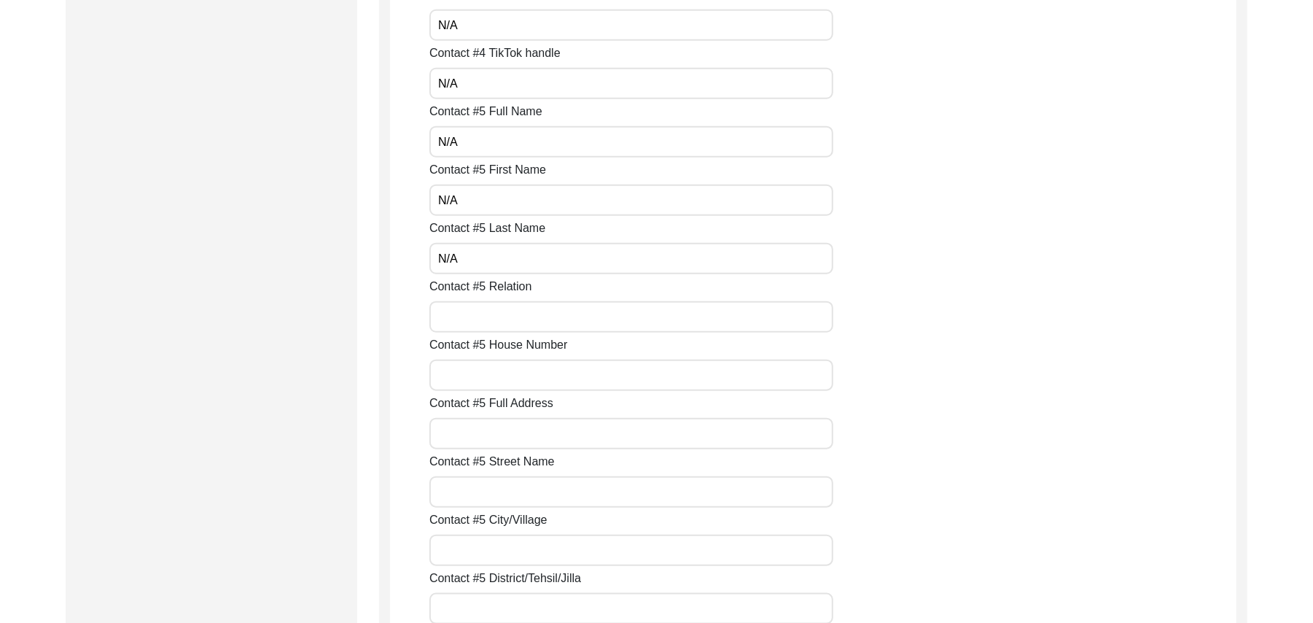
click at [512, 315] on input "Contact #5 Relation" at bounding box center [631, 316] width 404 height 31
paste input "N/A"
type input "N/A"
click at [500, 371] on input "Contact #5 House Number" at bounding box center [631, 374] width 404 height 31
paste input "N/A"
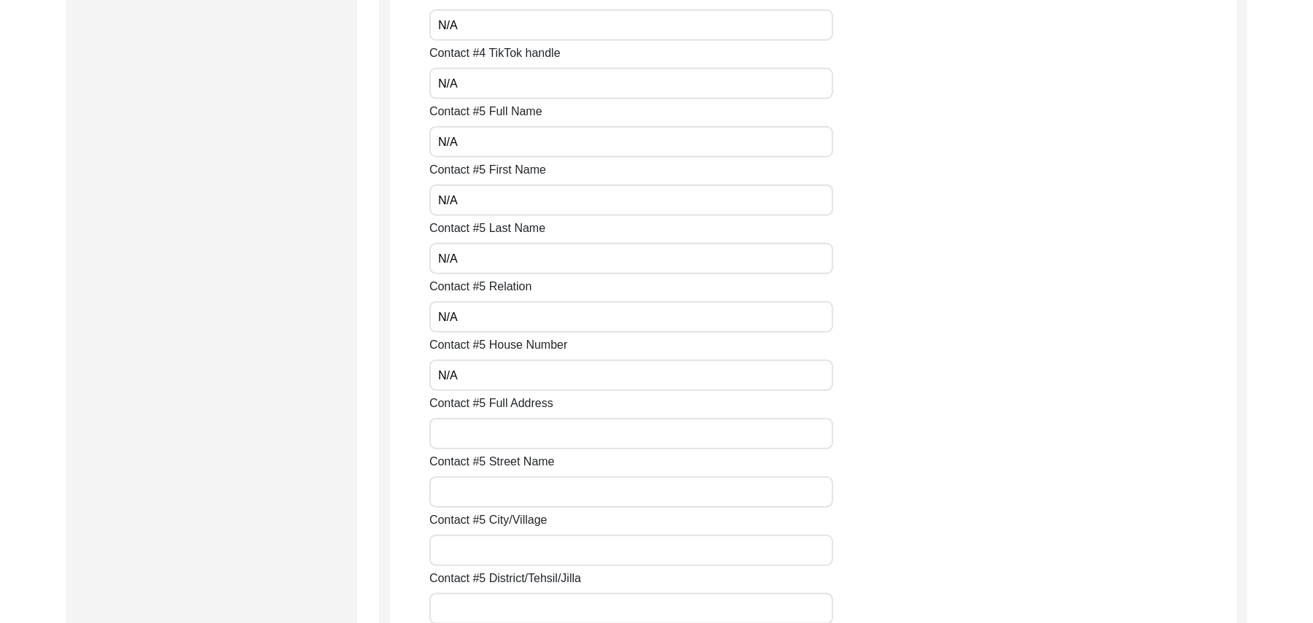
type input "N/A"
click at [499, 430] on input "Contact #5 Full Address" at bounding box center [631, 433] width 404 height 31
paste input "N/A"
type input "N/A"
click at [493, 486] on input "Contact #5 Street Name" at bounding box center [631, 491] width 404 height 31
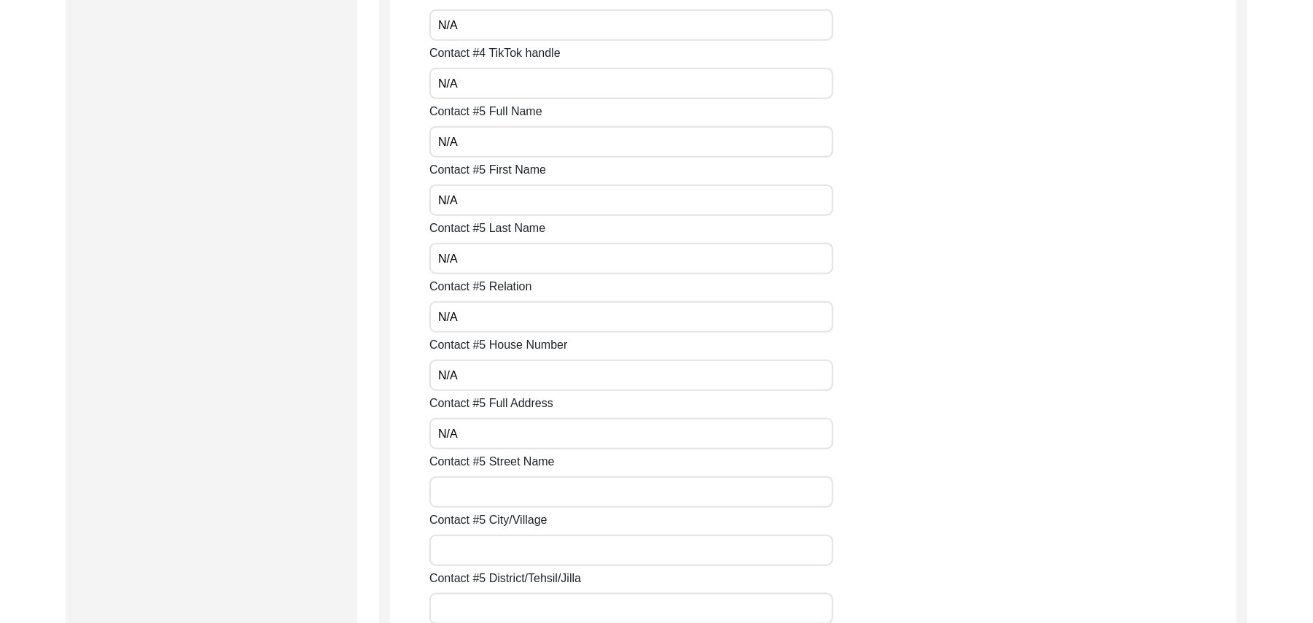
paste input "N/A"
type input "N/A"
click at [488, 548] on input "Contact #5 City/Village" at bounding box center [631, 549] width 404 height 31
paste input "N/A"
type input "N/A"
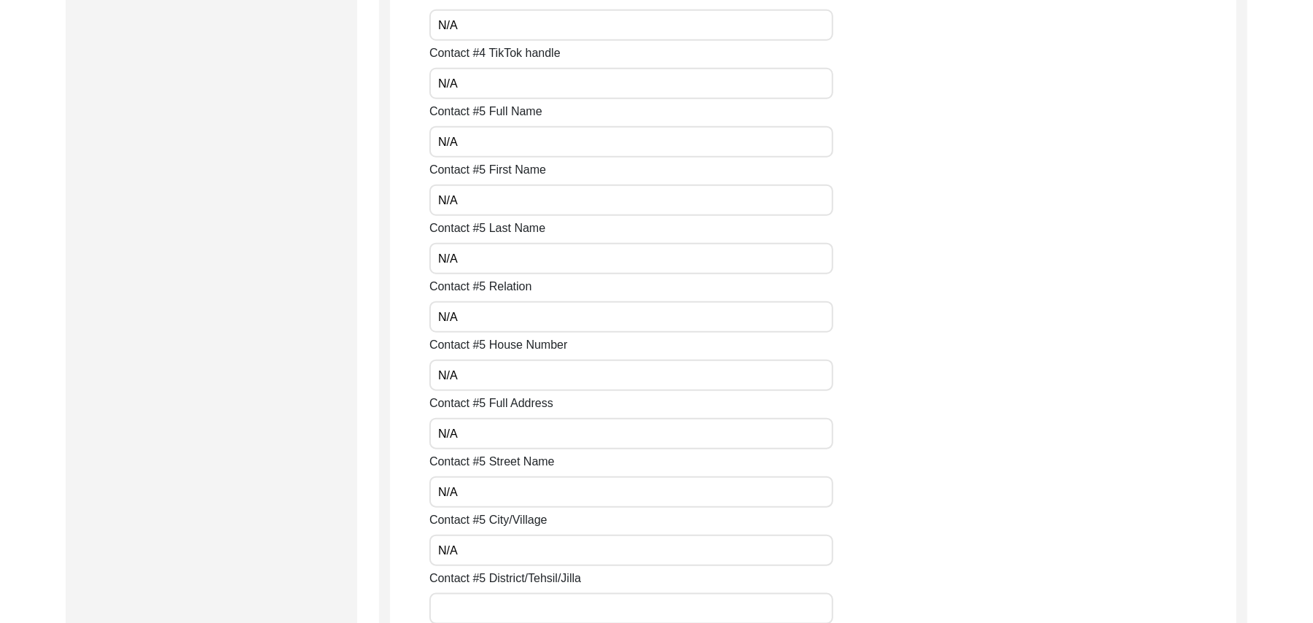
click at [488, 610] on input "Contact #5 District/Tehsil/Jilla" at bounding box center [631, 608] width 404 height 31
paste input "N/A"
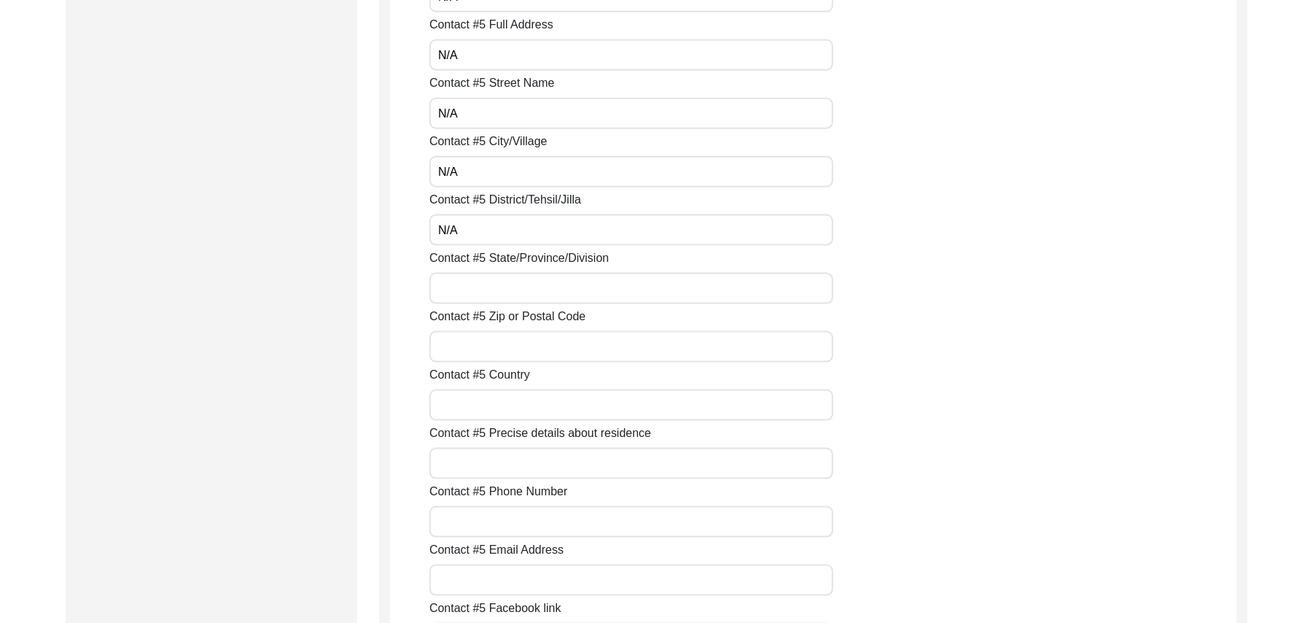
scroll to position [5382, 0]
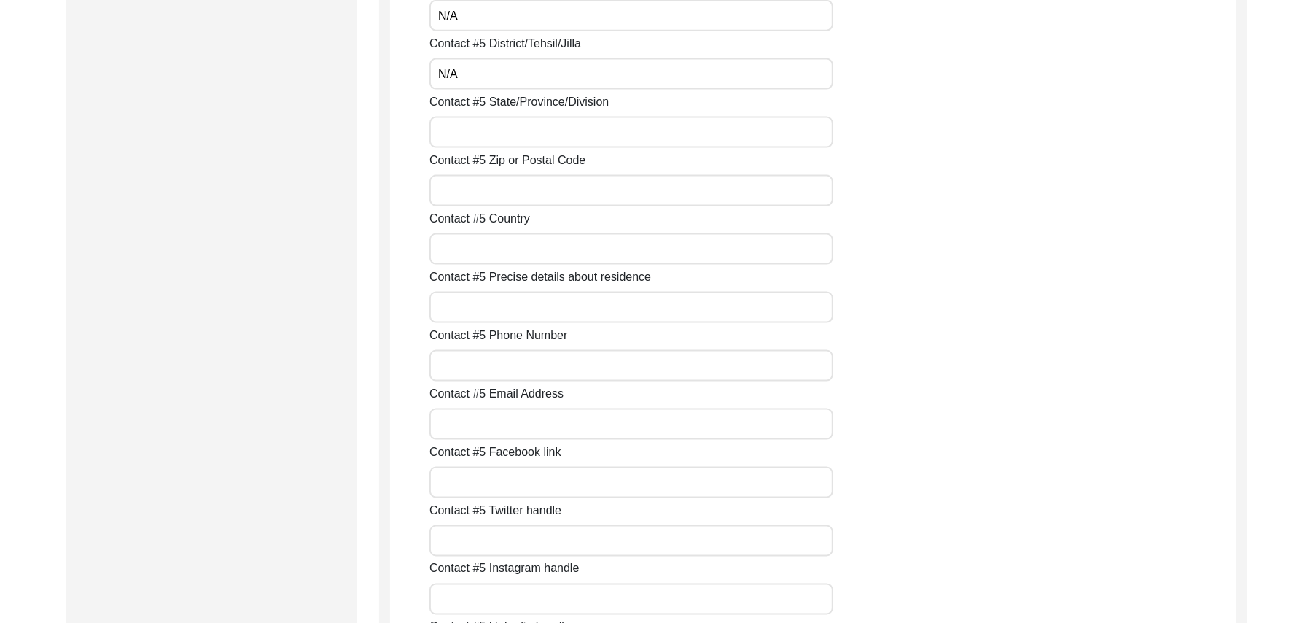
type input "N/A"
click at [645, 134] on input "Contact #5 State/Province/Division" at bounding box center [631, 132] width 404 height 31
paste input "N/A"
type input "N/A"
click at [608, 182] on input "Contact #5 Zip or Postal Code" at bounding box center [631, 190] width 404 height 31
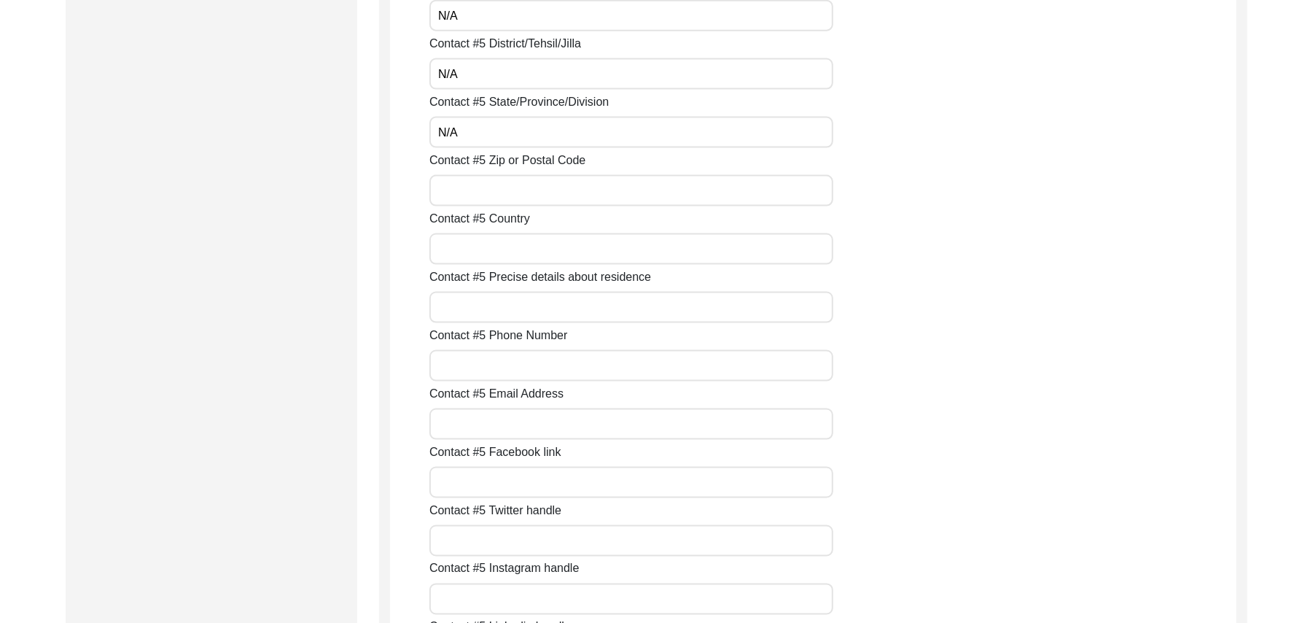
paste input "N/A"
type input "N/A"
click at [550, 249] on input "Contact #5 Country" at bounding box center [631, 248] width 404 height 31
paste input "N/A"
type input "N/A"
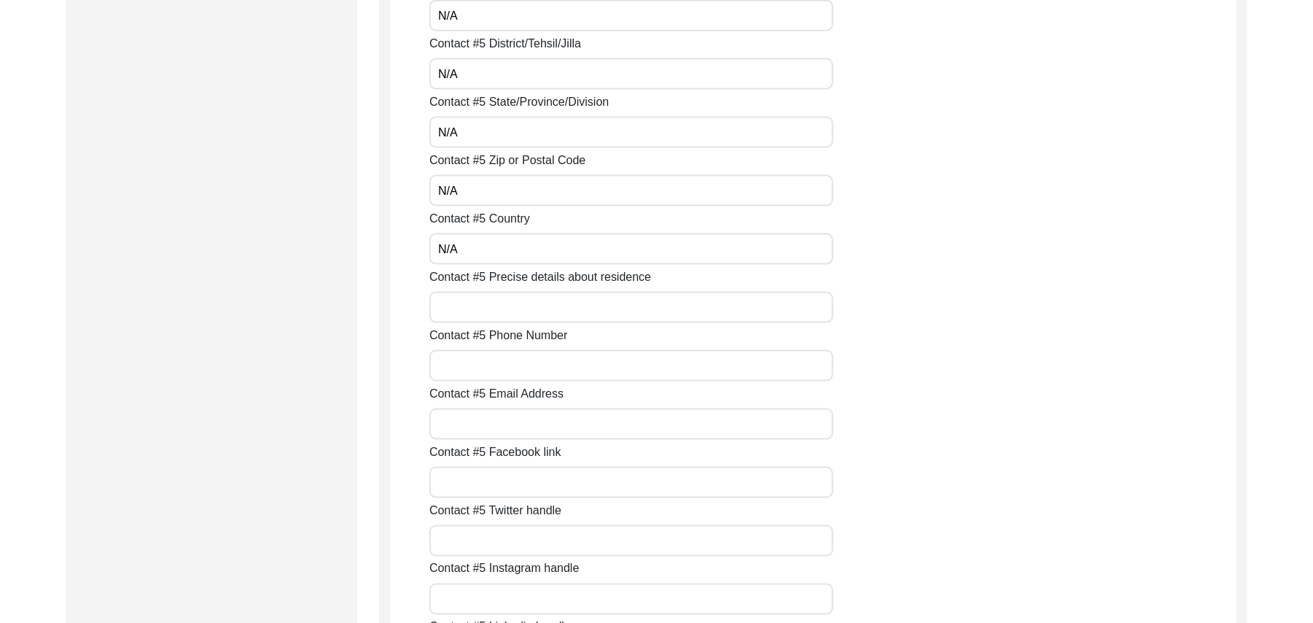
click at [525, 311] on input "Contact #5 Precise details about residence" at bounding box center [631, 307] width 404 height 31
paste input "N/A"
type input "N/A"
click at [502, 359] on input "Contact #5 Phone Number" at bounding box center [631, 365] width 404 height 31
paste input "N/A"
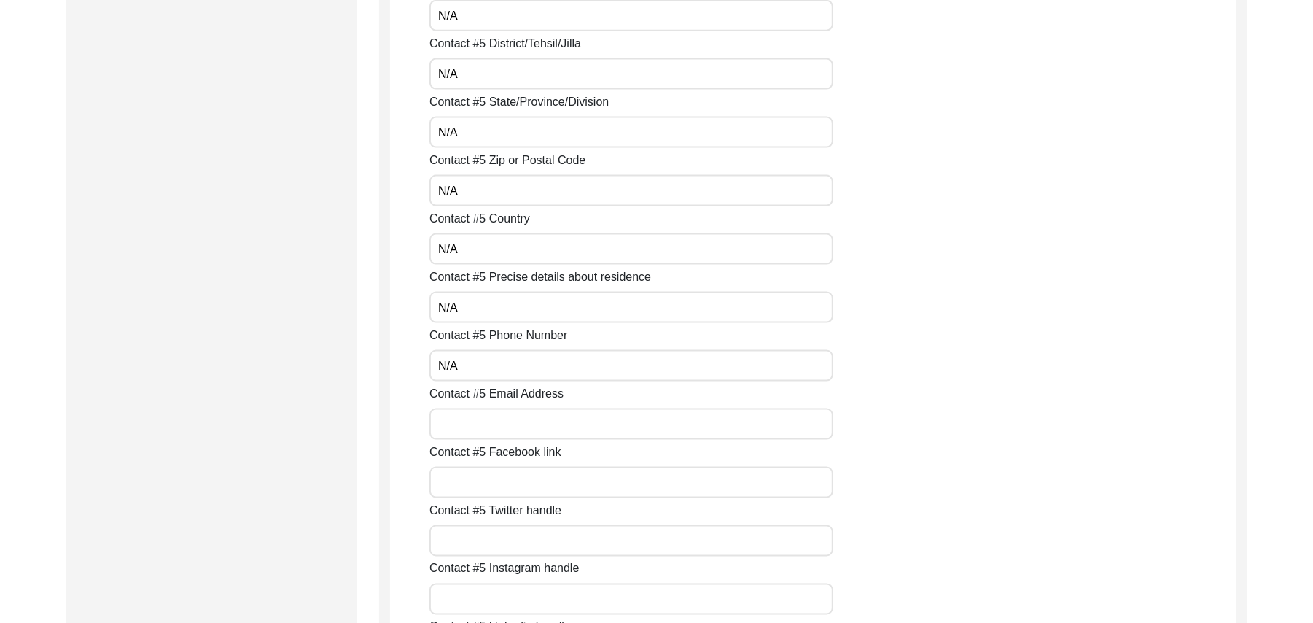
type input "N/A"
click at [487, 414] on input "Contact #5 Email Address" at bounding box center [631, 423] width 404 height 31
paste input "N/A"
type input "N/A"
click at [486, 482] on input "Contact #5 Facebook link" at bounding box center [631, 482] width 404 height 31
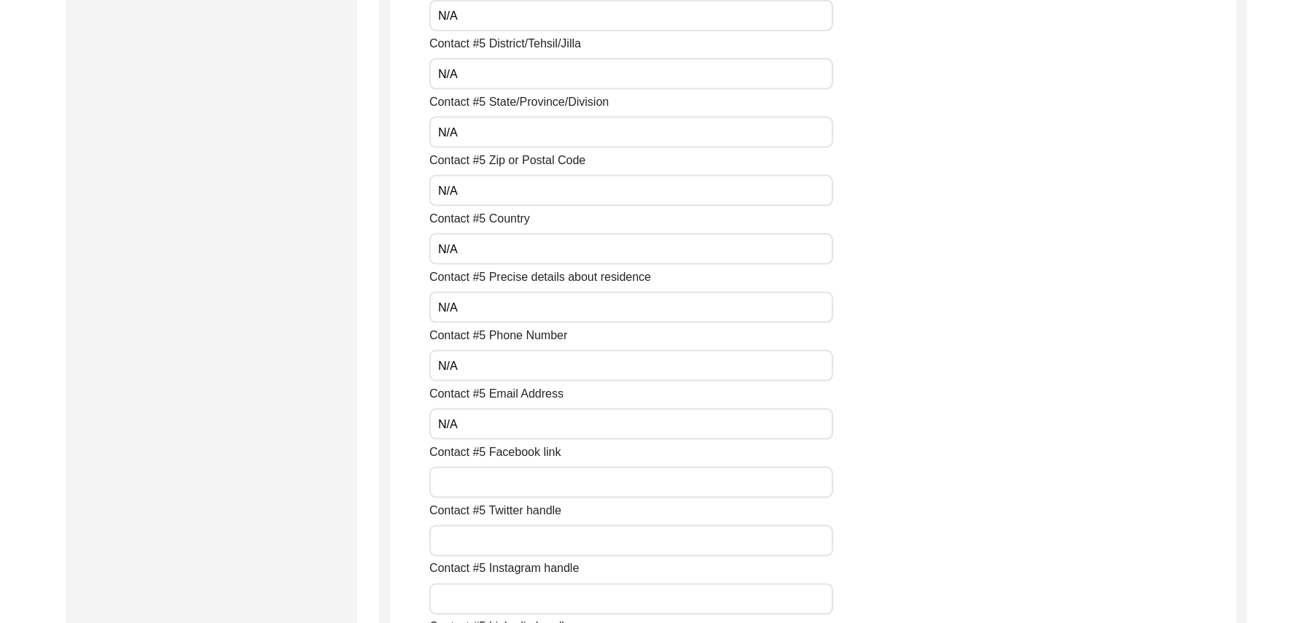
paste input "N/A"
type input "N/A"
click at [482, 537] on input "Contact #5 Twitter handle" at bounding box center [631, 540] width 404 height 31
paste input "N/A"
type input "N/A"
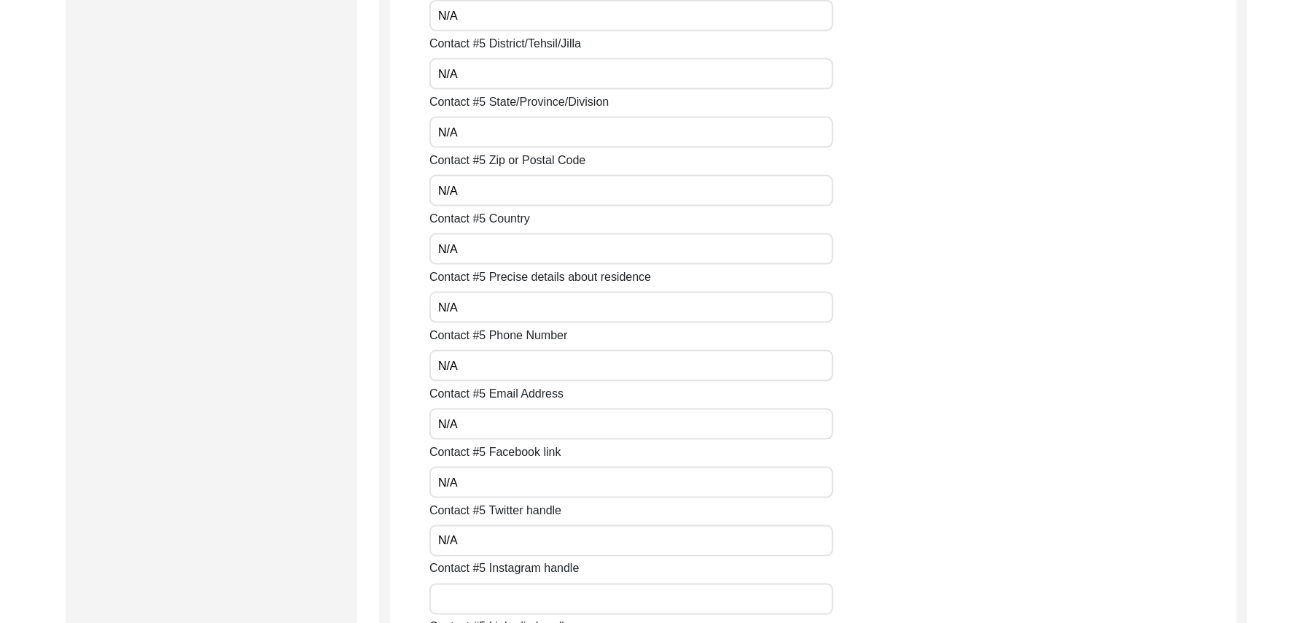
click at [480, 596] on input "Contact #5 Instagram handle" at bounding box center [631, 598] width 404 height 31
paste input "N/A"
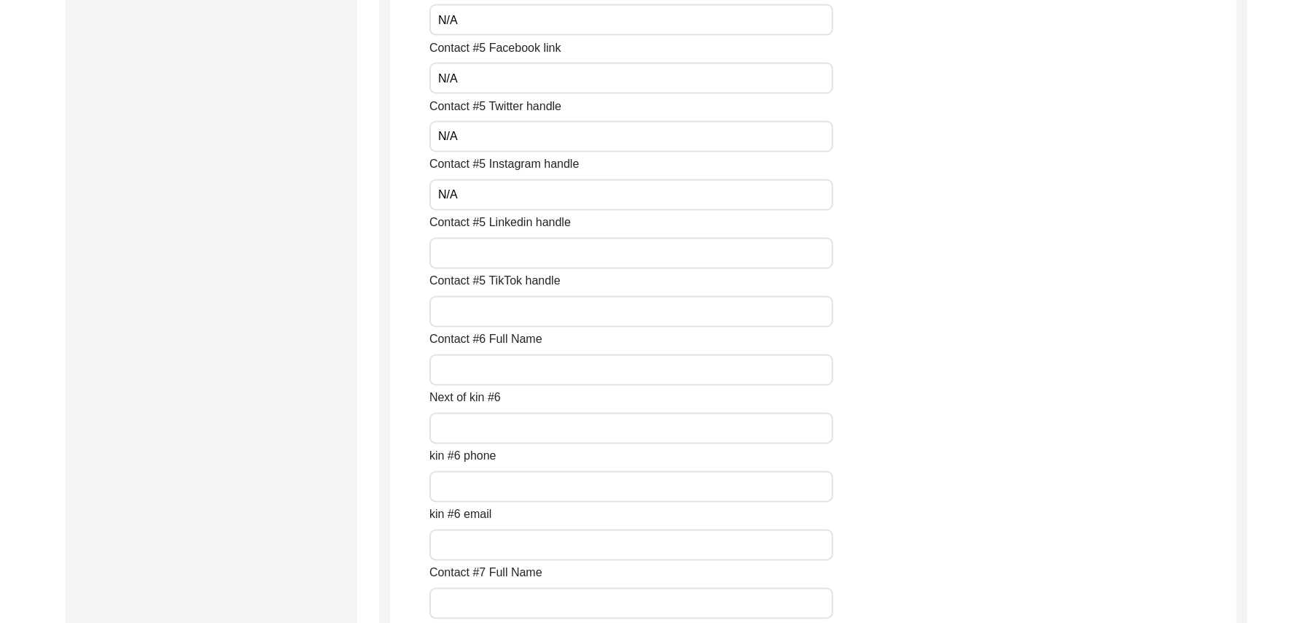
scroll to position [5877, 0]
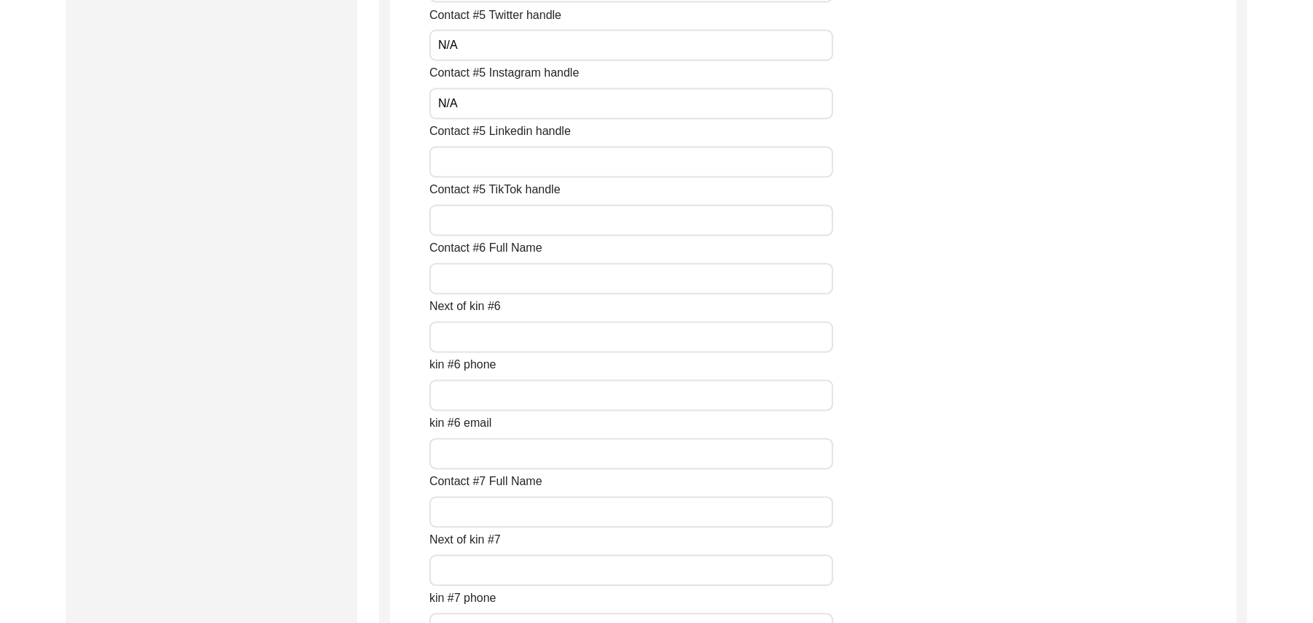
type input "N/A"
click at [720, 168] on input "Contact #5 Linkedin handle" at bounding box center [631, 162] width 404 height 31
paste input "N/A"
type input "N/A"
click at [631, 220] on input "Contact #5 TikTok handle" at bounding box center [631, 220] width 404 height 31
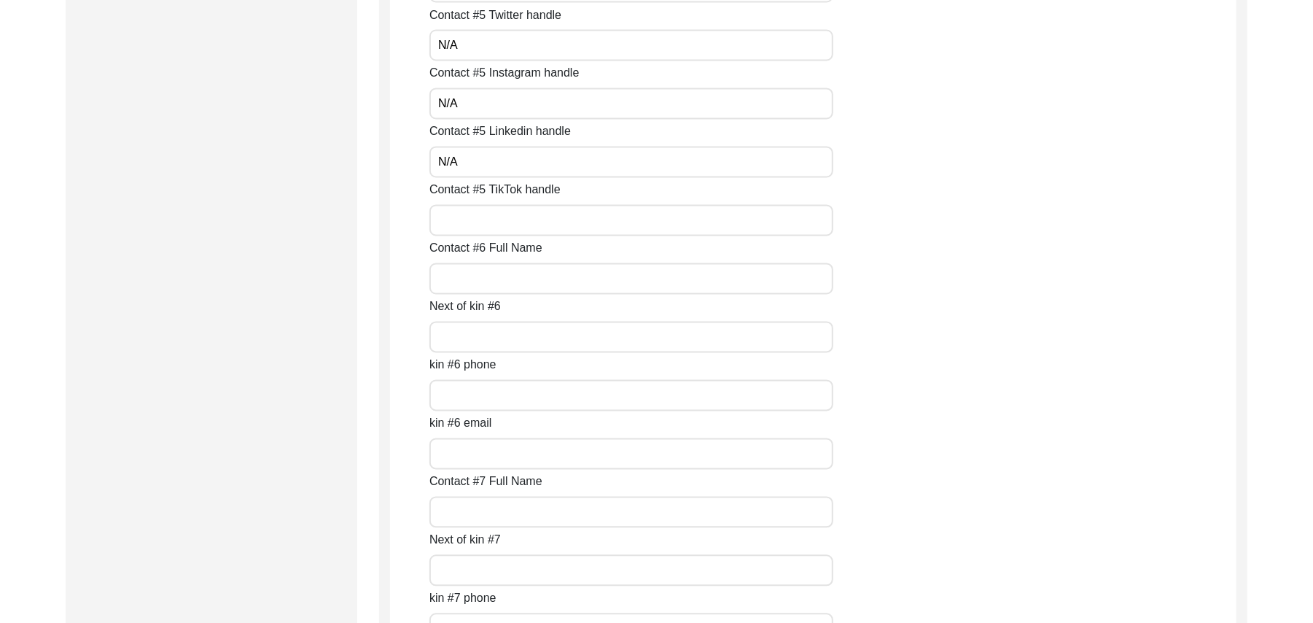
paste input "N/A"
type input "N/A"
click at [582, 274] on input "Contact #6 Full Name" at bounding box center [631, 278] width 404 height 31
paste input "N/A"
type input "N/A"
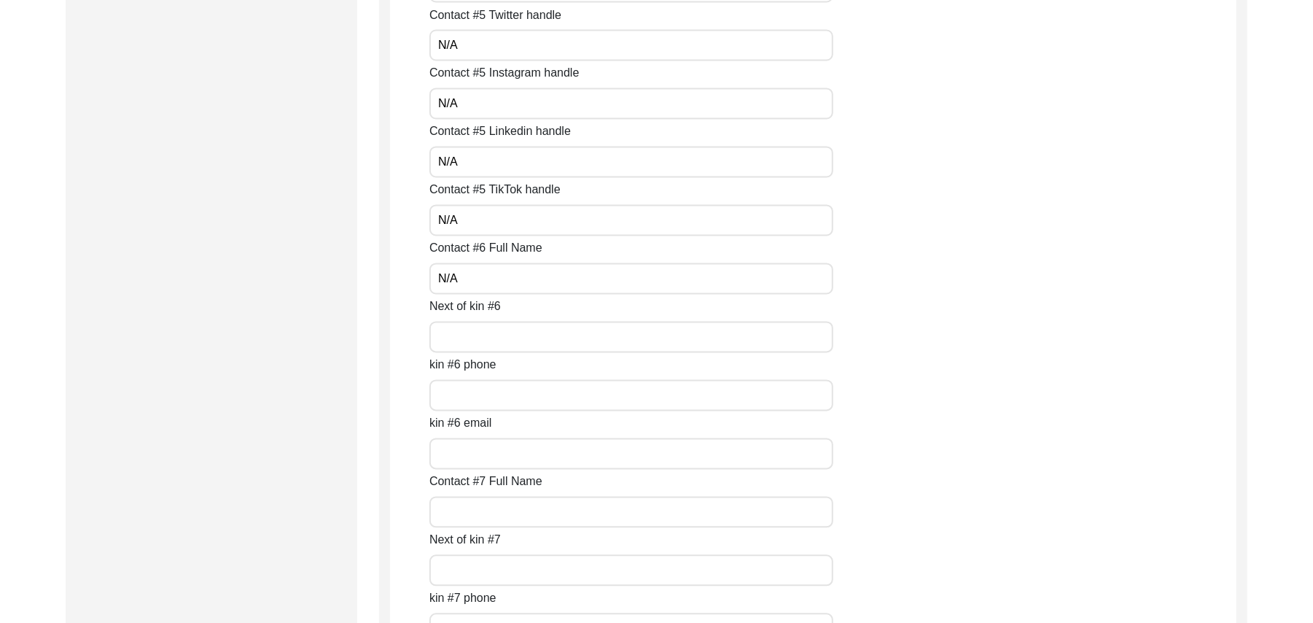
click at [531, 339] on input "Next of kin #6" at bounding box center [631, 337] width 404 height 31
paste input "N/A"
type input "N/A"
click at [515, 394] on input "kin #6 phone" at bounding box center [631, 395] width 404 height 31
paste input "N/A"
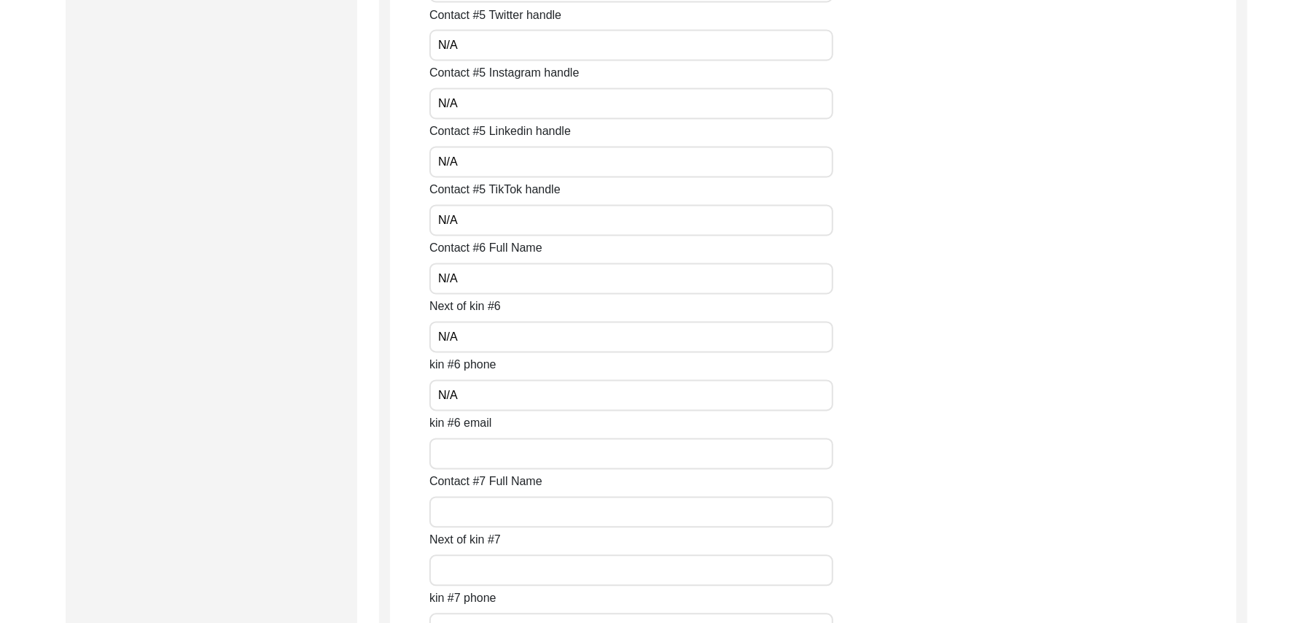
type input "N/A"
click at [504, 448] on input "kin #6 email" at bounding box center [631, 453] width 404 height 31
paste input "N/A"
type input "N/A"
click at [491, 520] on input "Contact #7 Full Name" at bounding box center [631, 511] width 404 height 31
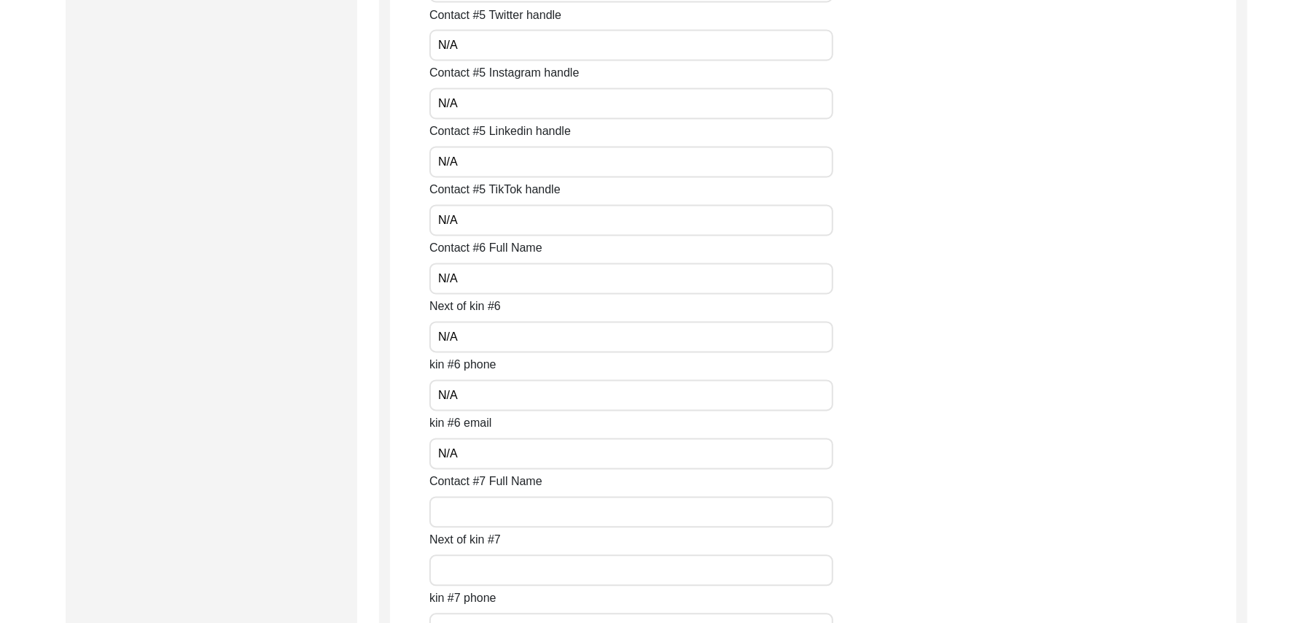
paste input "N/A"
type input "N/A"
click at [487, 576] on input "Next of kin #7" at bounding box center [631, 570] width 404 height 31
paste input "N/A"
type input "N/A"
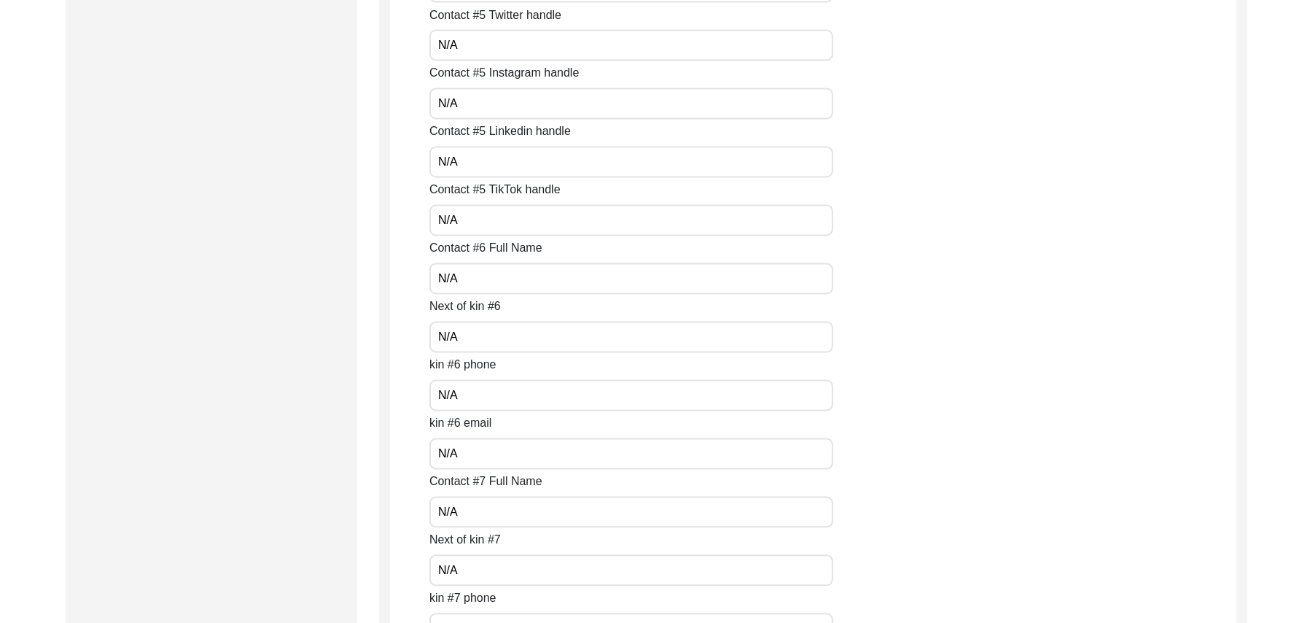
click at [488, 614] on input "kin #7 phone" at bounding box center [631, 628] width 404 height 31
paste input "N/A"
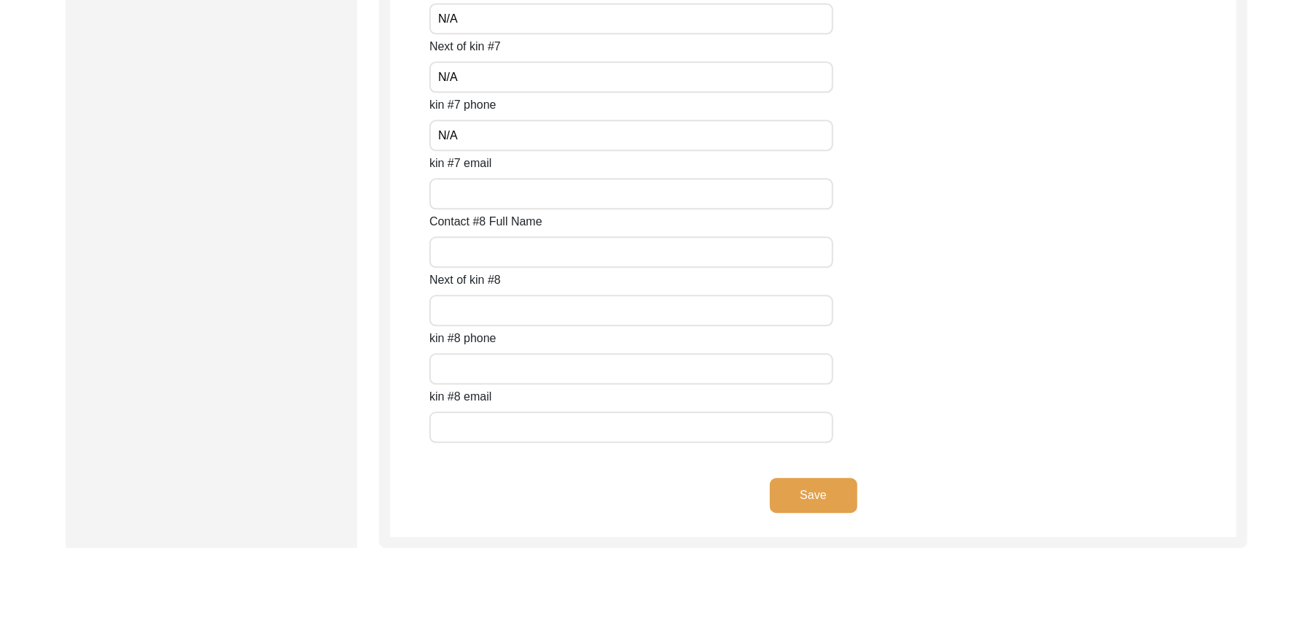
scroll to position [6396, 0]
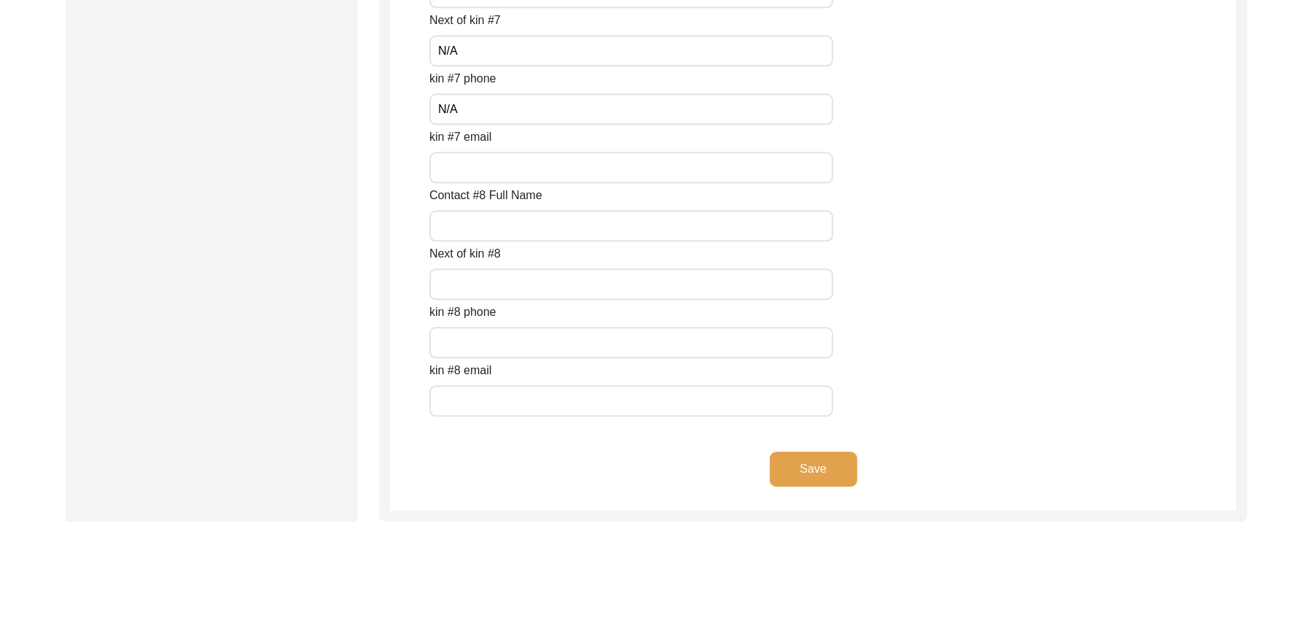
type input "N/A"
click at [551, 161] on input "kin #7 email" at bounding box center [631, 167] width 404 height 31
paste input "N/A"
type input "N/A"
click at [526, 226] on input "Contact #8 Full Name" at bounding box center [631, 225] width 404 height 31
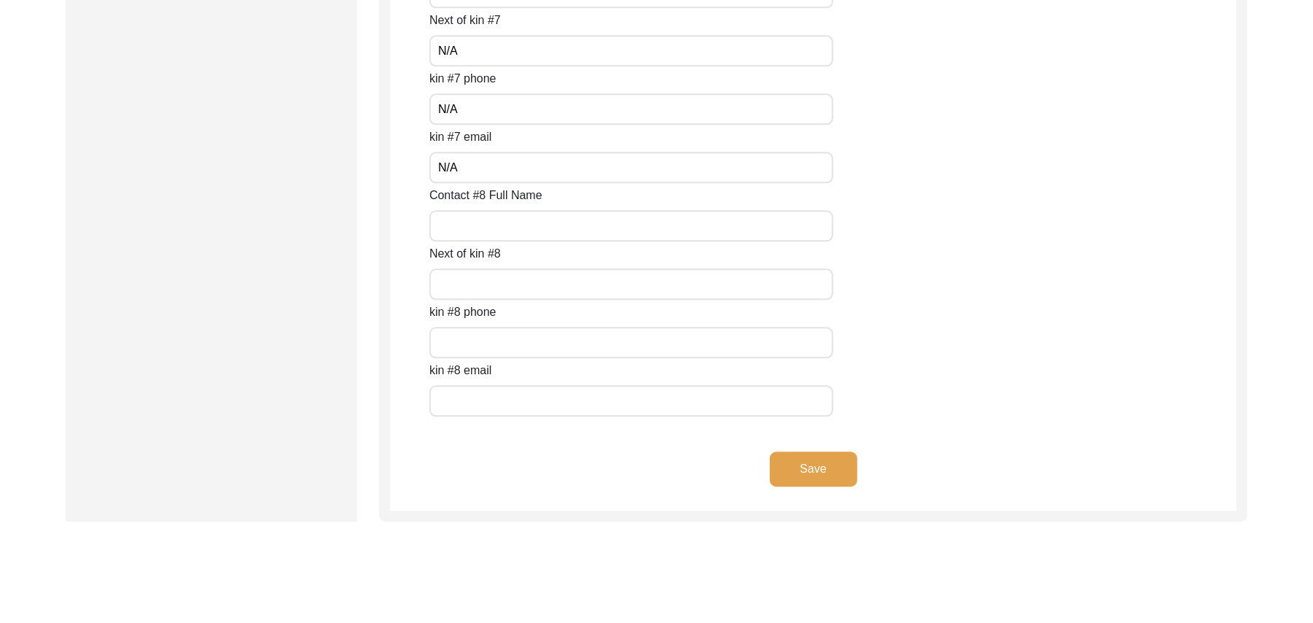
paste input "N/A"
type input "N/A"
click at [511, 284] on input "Next of kin #8" at bounding box center [631, 283] width 404 height 31
paste input "N/A"
type input "N/A"
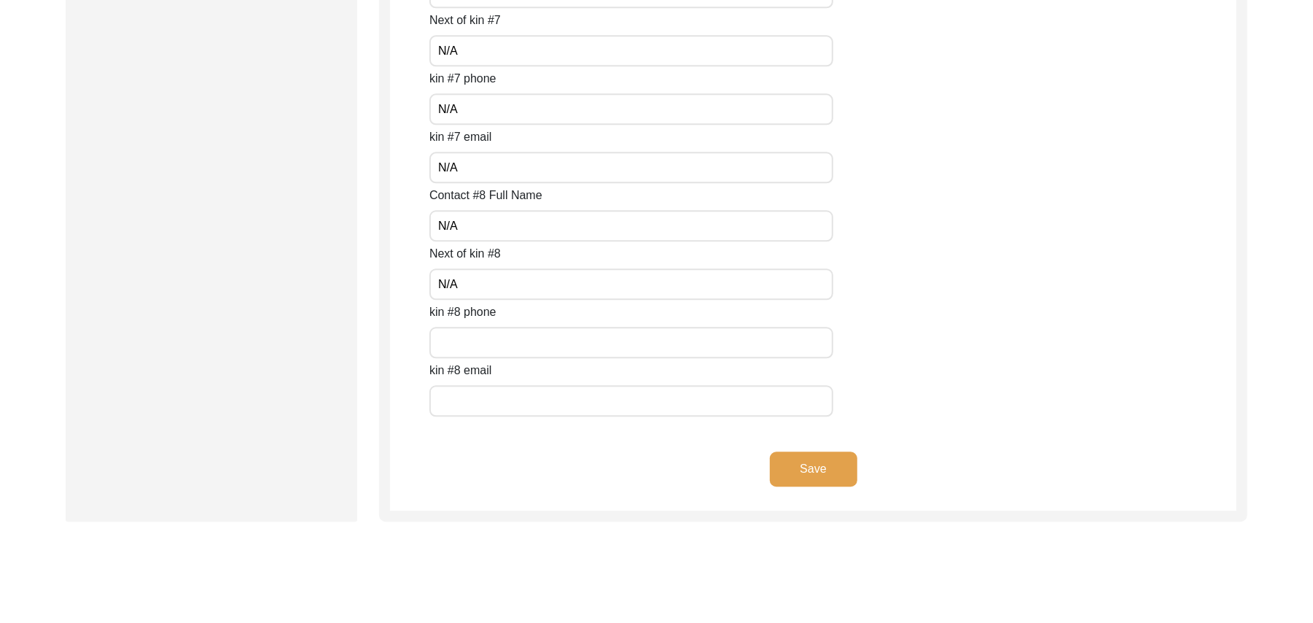
click at [499, 344] on input "text" at bounding box center [631, 342] width 404 height 31
paste input "N/A"
type input "N/A"
click at [499, 394] on input "text" at bounding box center [631, 400] width 404 height 31
paste input "N/A"
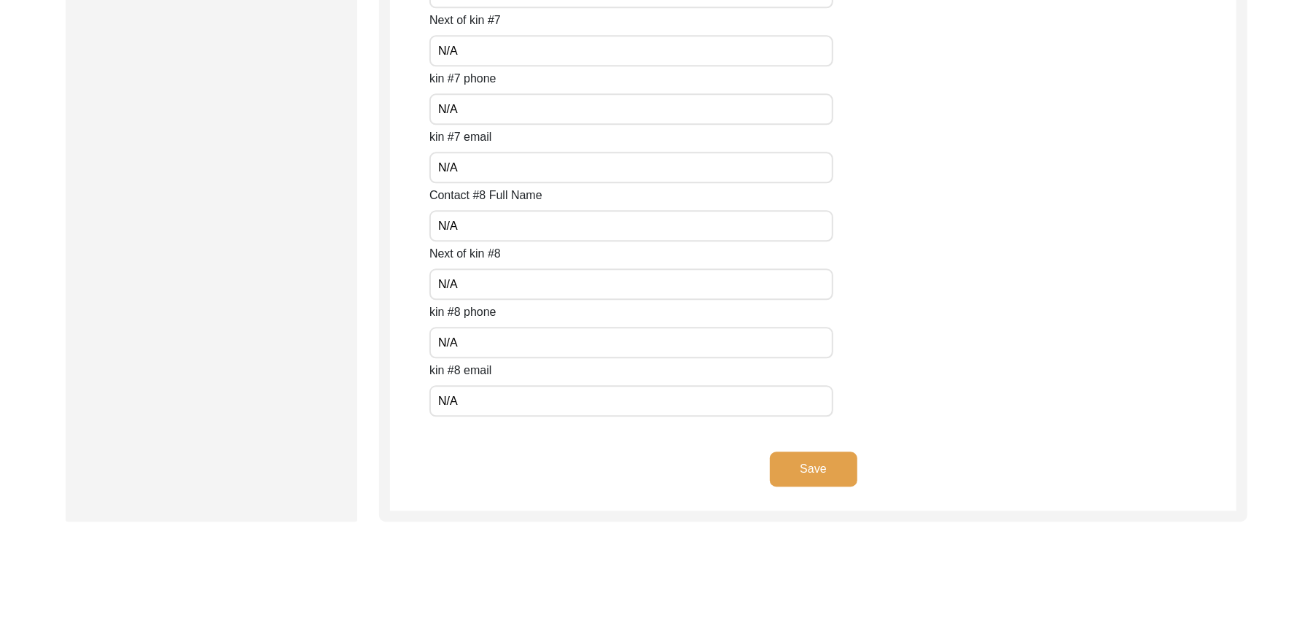
type input "N/A"
click at [795, 462] on button "Save" at bounding box center [813, 468] width 87 height 35
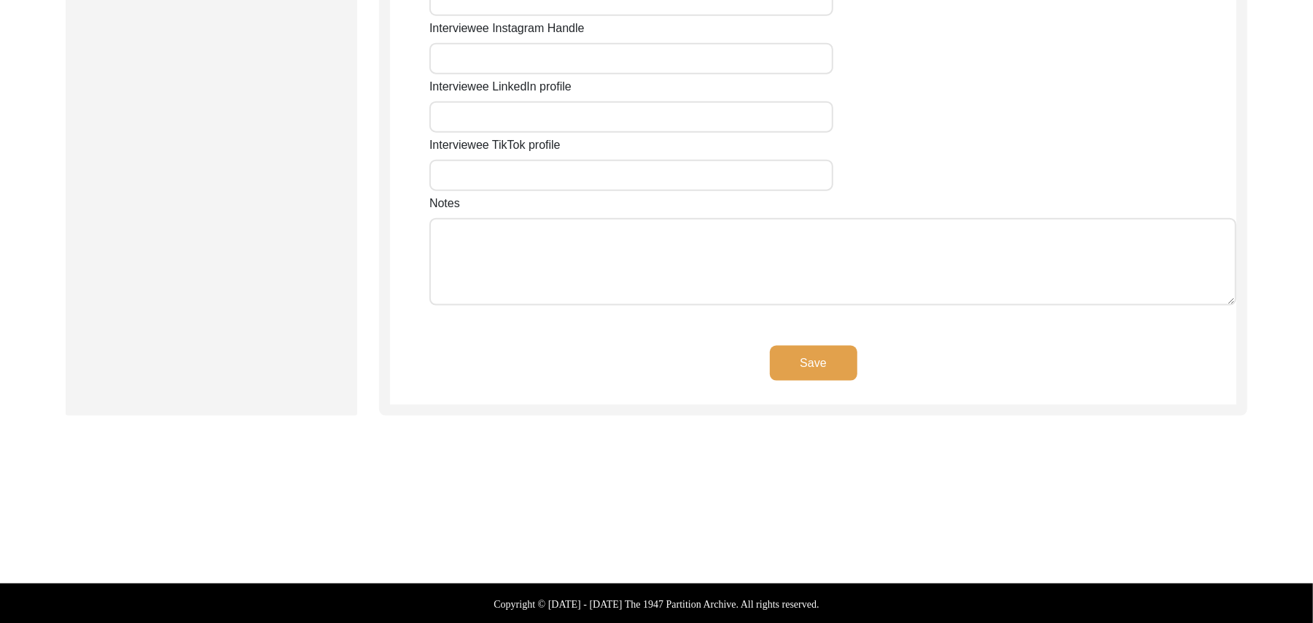
type input "N/A"
type input "Chak 391JB [PERSON_NAME]"
type input "[GEOGRAPHIC_DATA]"
type input "[PERSON_NAME]/ [PERSON_NAME]"
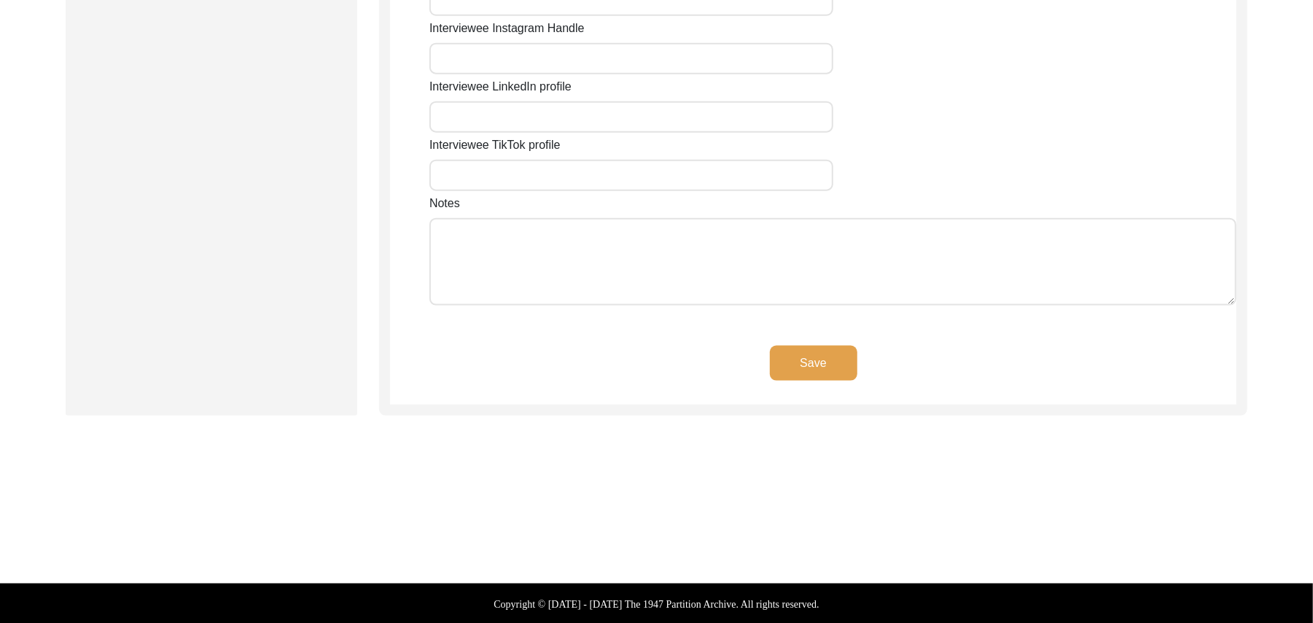
type input "36050"
type input "[GEOGRAPHIC_DATA]"
type input "Chak 391 [PERSON_NAME]"
type input "Chak 391JB [GEOGRAPHIC_DATA], [GEOGRAPHIC_DATA], [GEOGRAPHIC_DATA]"
type input "N/A"
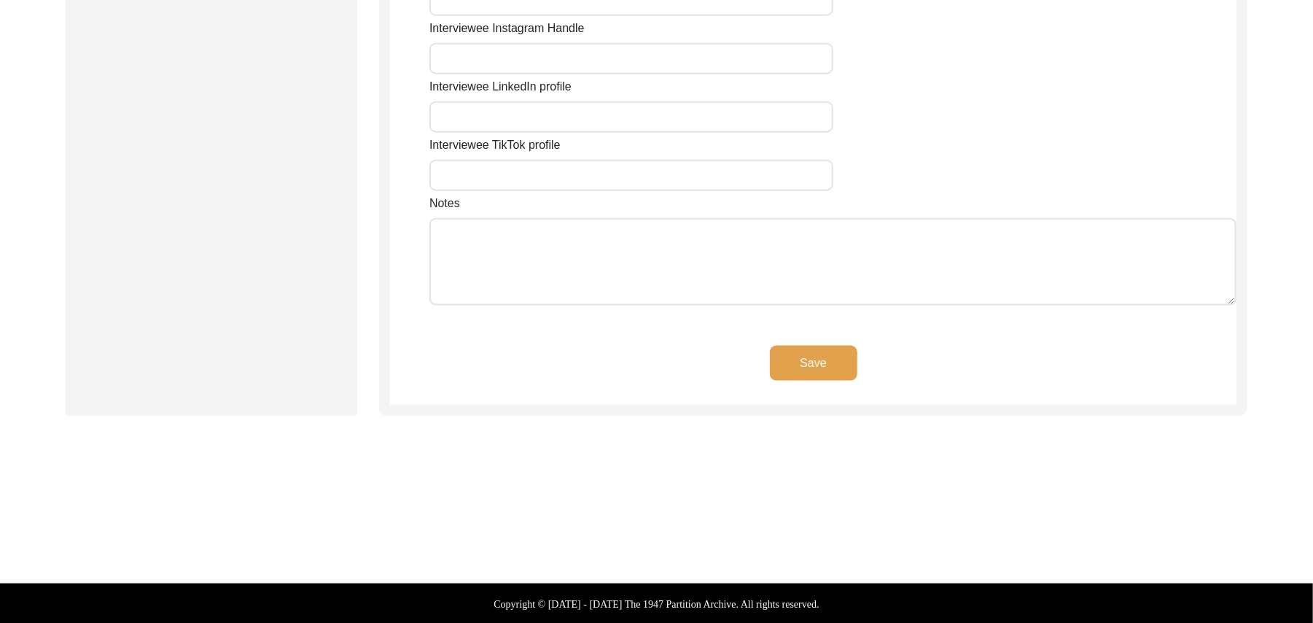
type input "N/A"
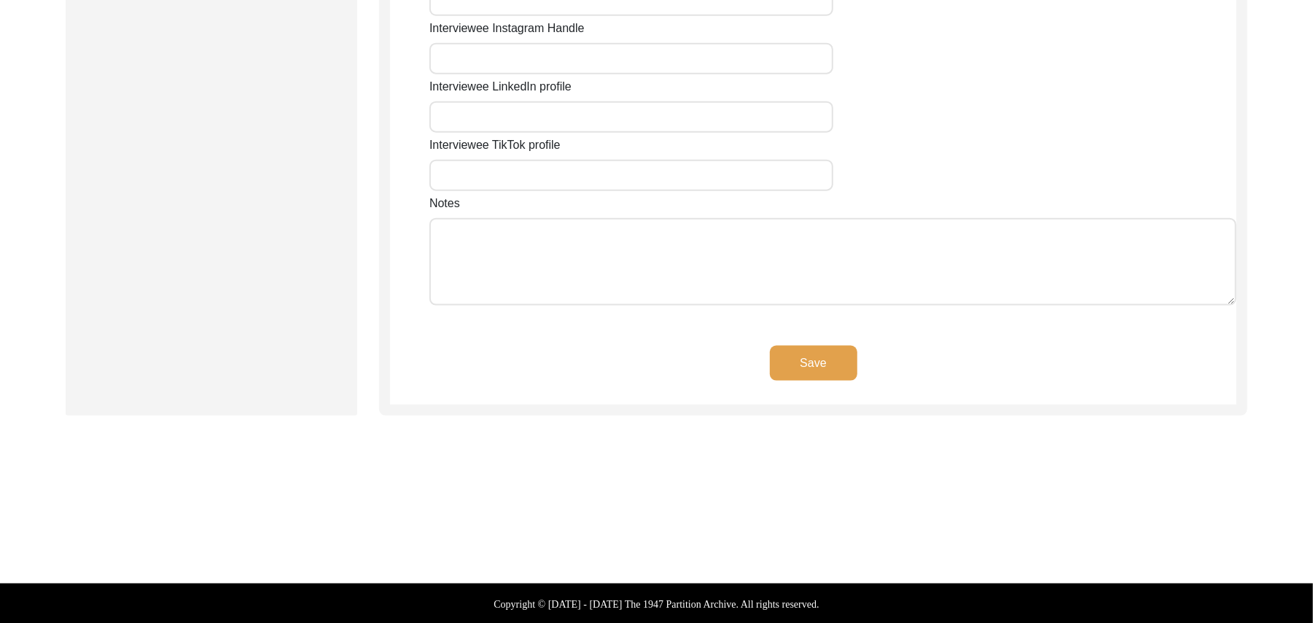
type input "N/A"
type textarea "N/A"
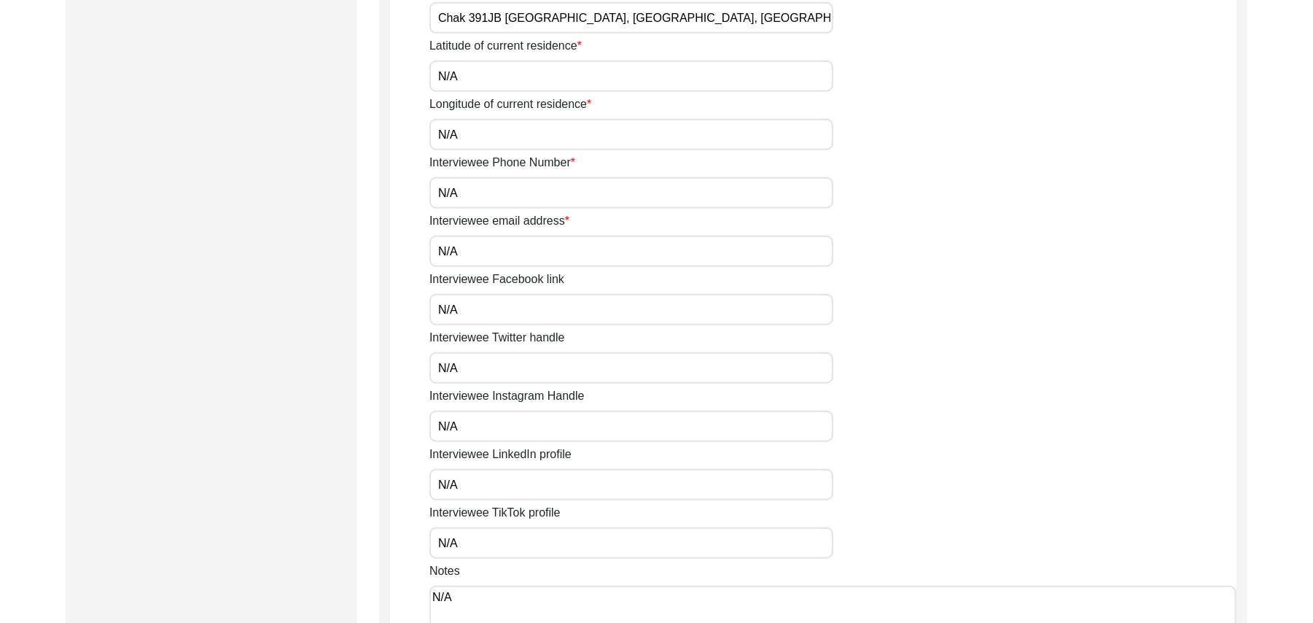
scroll to position [1005, 0]
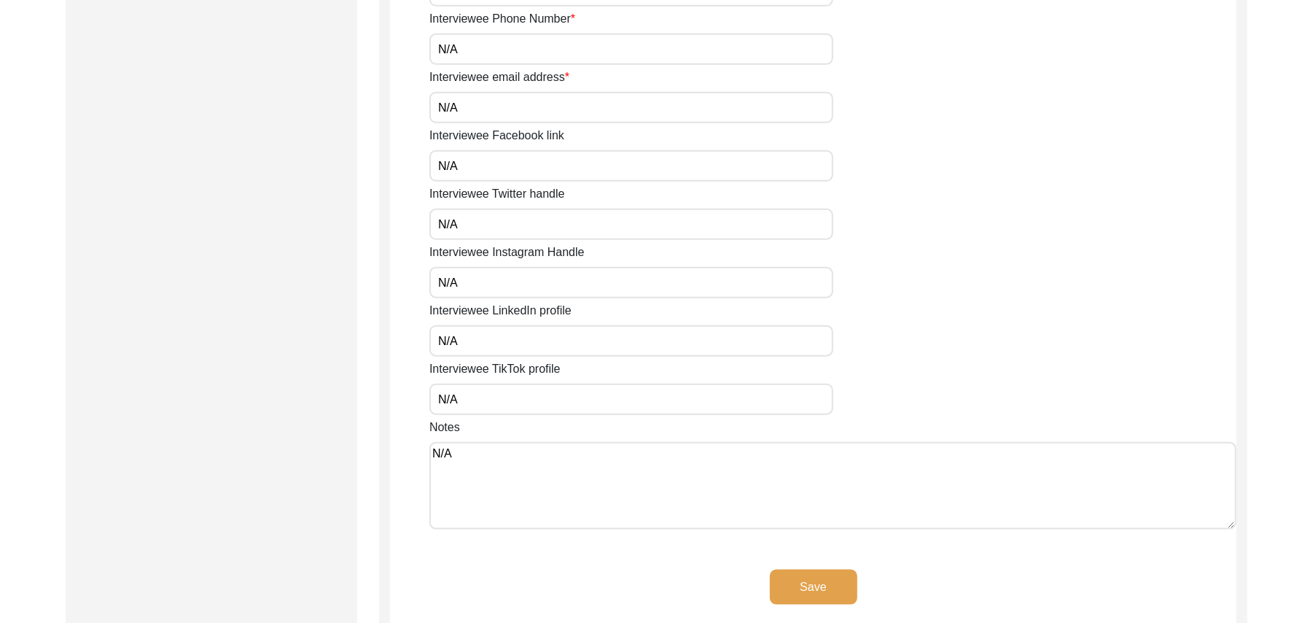
click at [803, 584] on button "Save" at bounding box center [813, 586] width 87 height 35
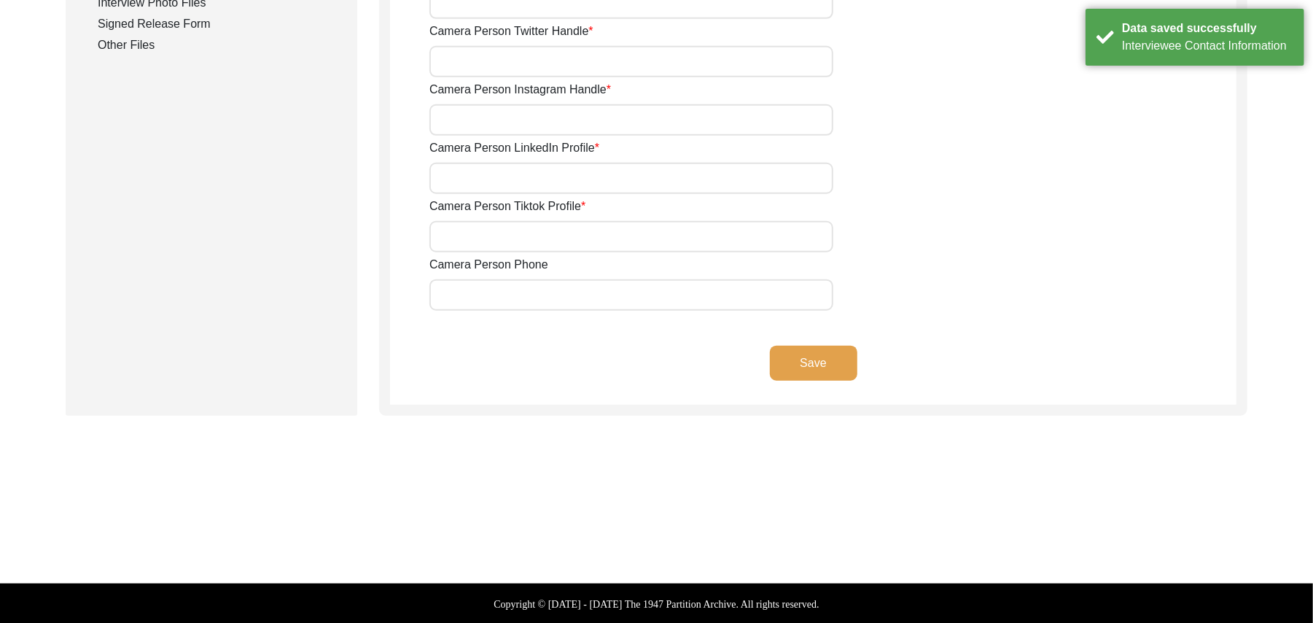
type input "03337682214"
type input "[EMAIL_ADDRESS][DOMAIN_NAME]"
type input "N/A"
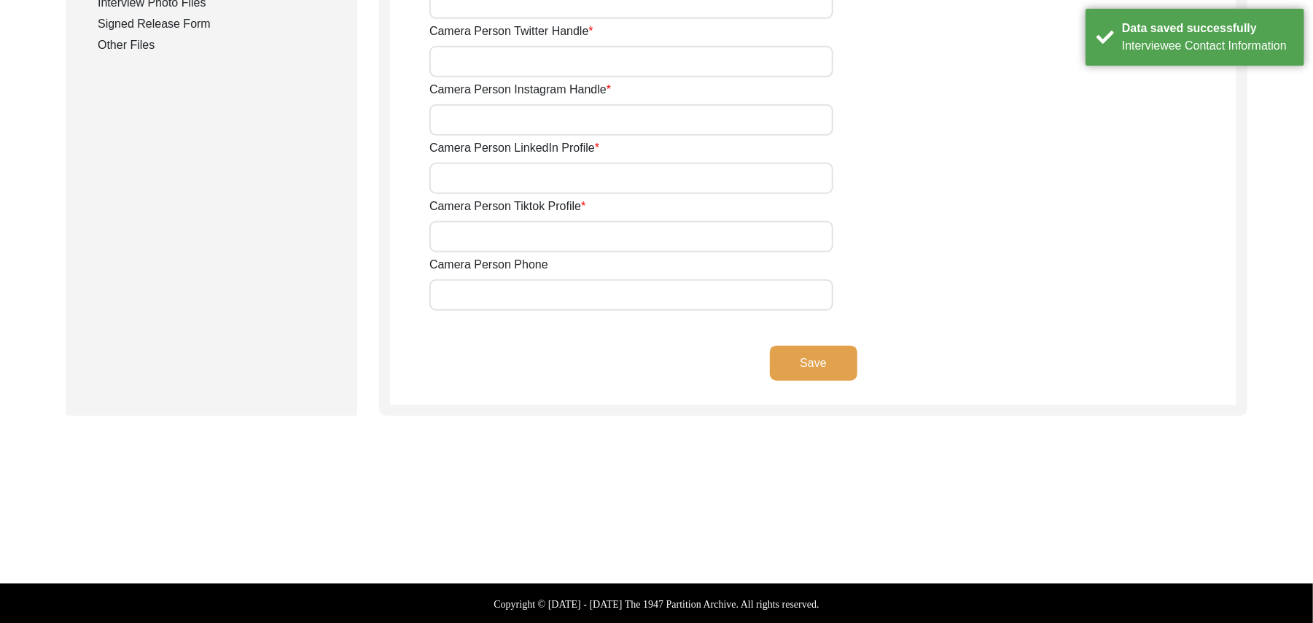
type input "N/A"
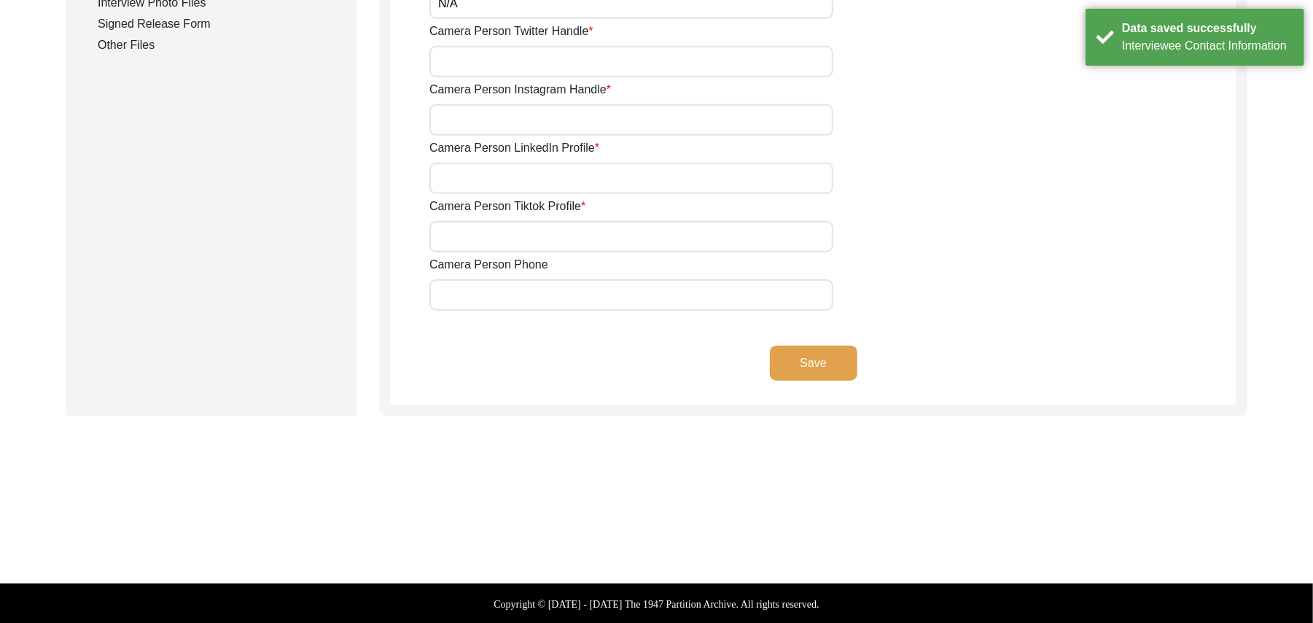
type input "N/A"
click at [834, 353] on button "Save" at bounding box center [813, 363] width 87 height 35
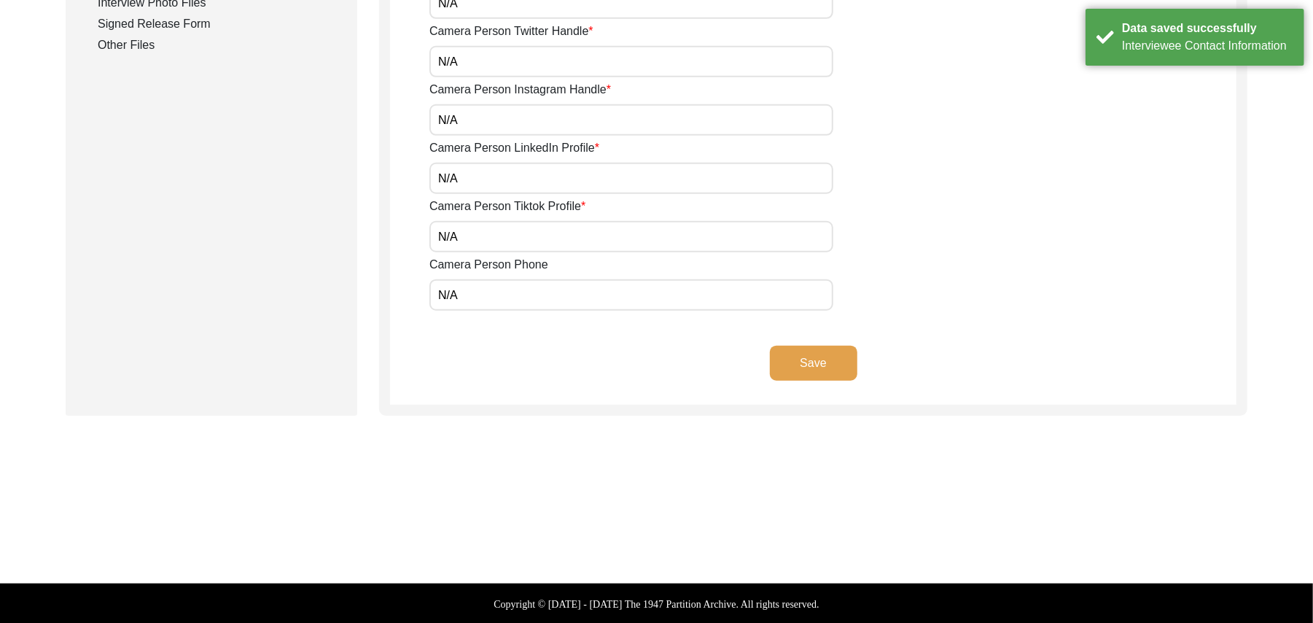
scroll to position [430, 0]
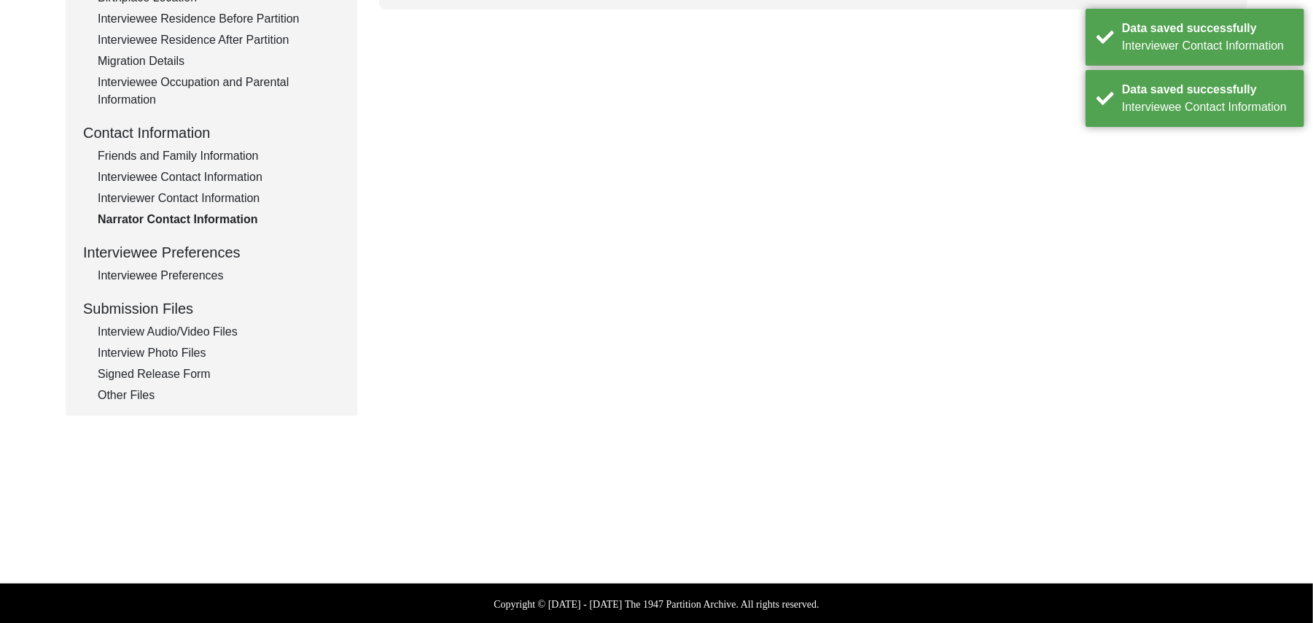
type textarea "N/A"
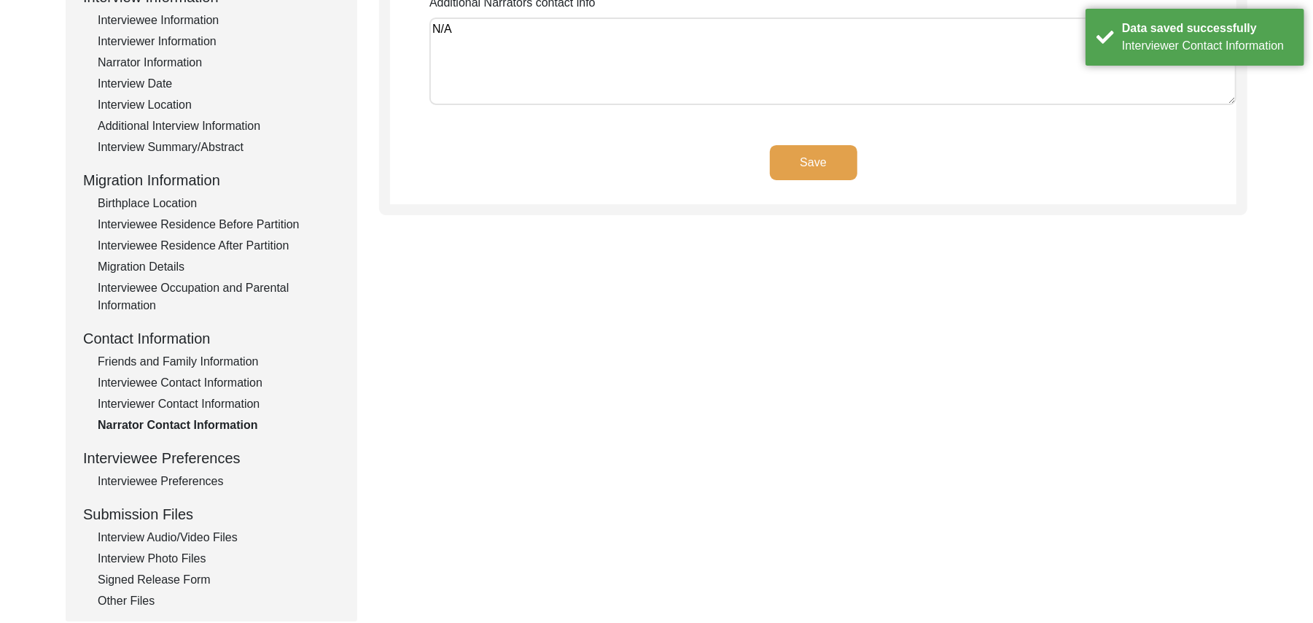
scroll to position [143, 0]
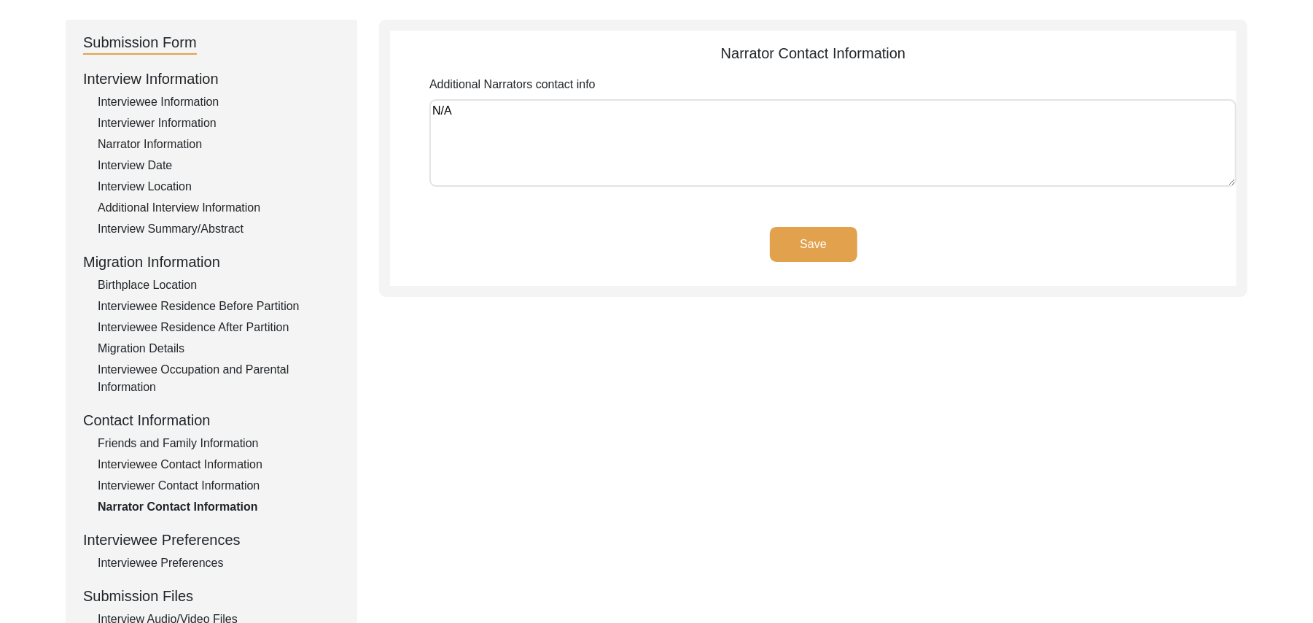
click at [833, 242] on button "Save" at bounding box center [813, 244] width 87 height 35
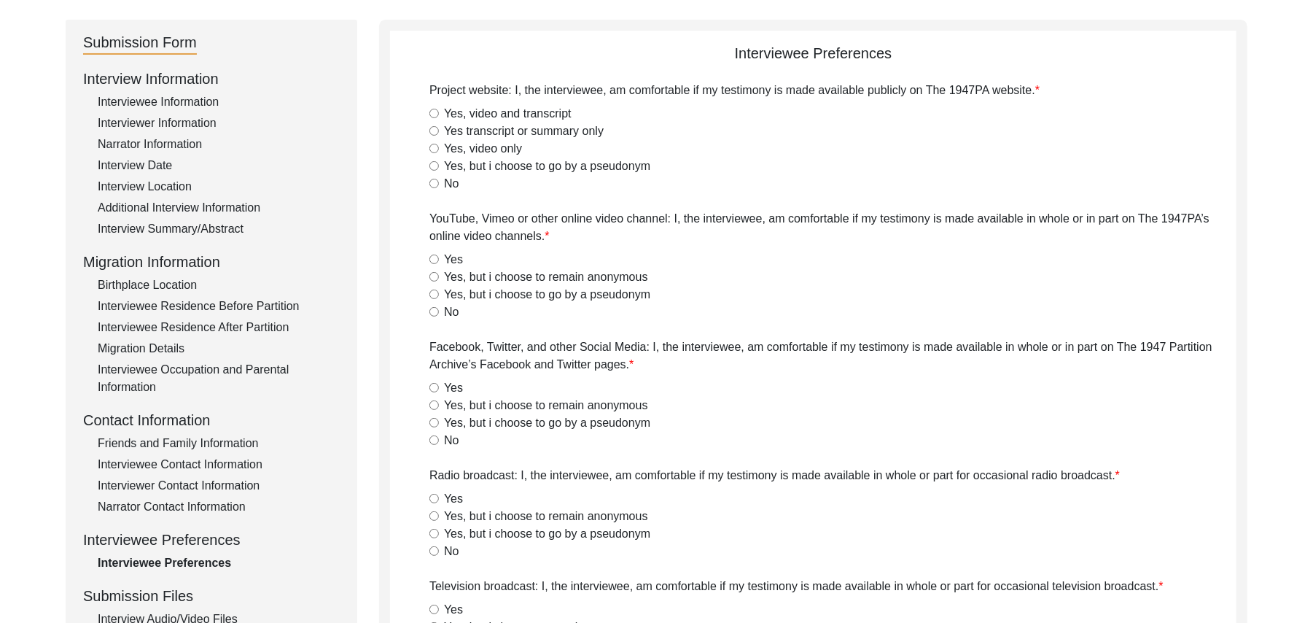
radio input "true"
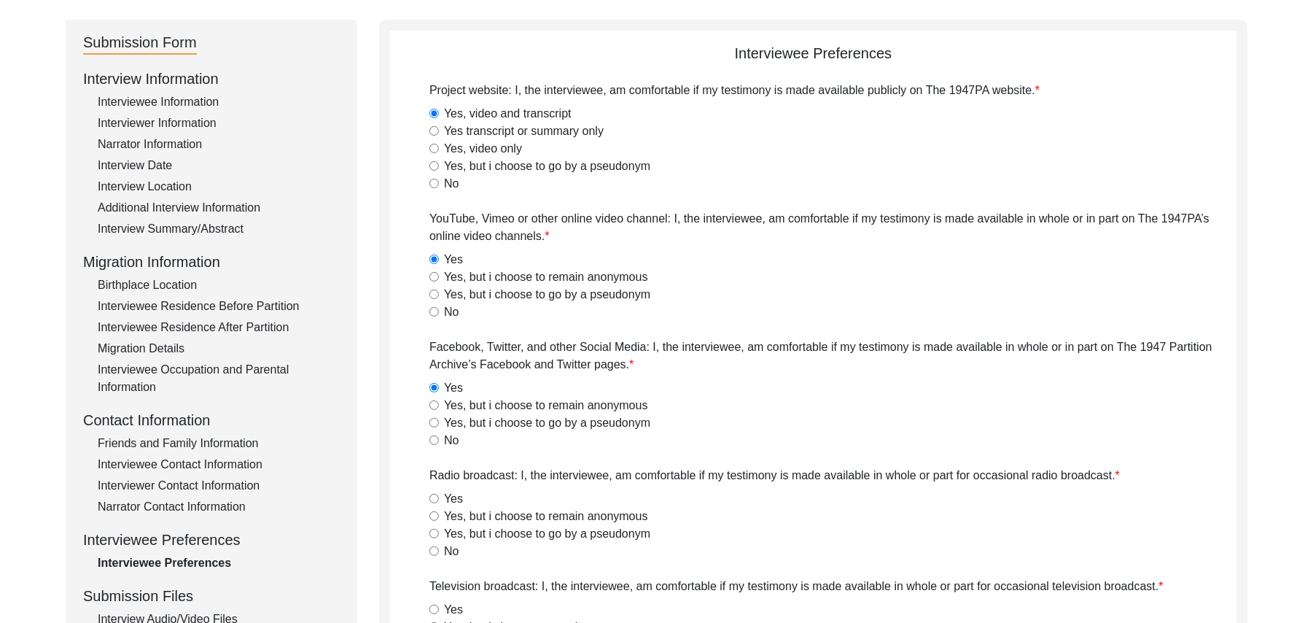
radio input "true"
type textarea "N/A"
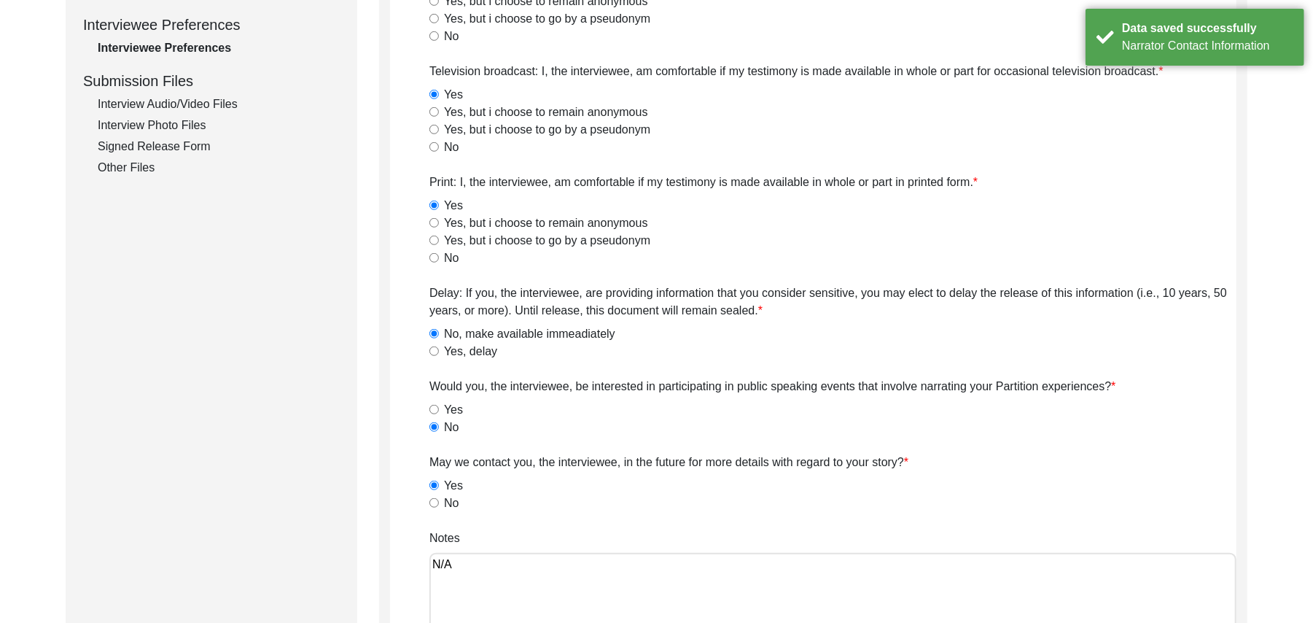
scroll to position [981, 0]
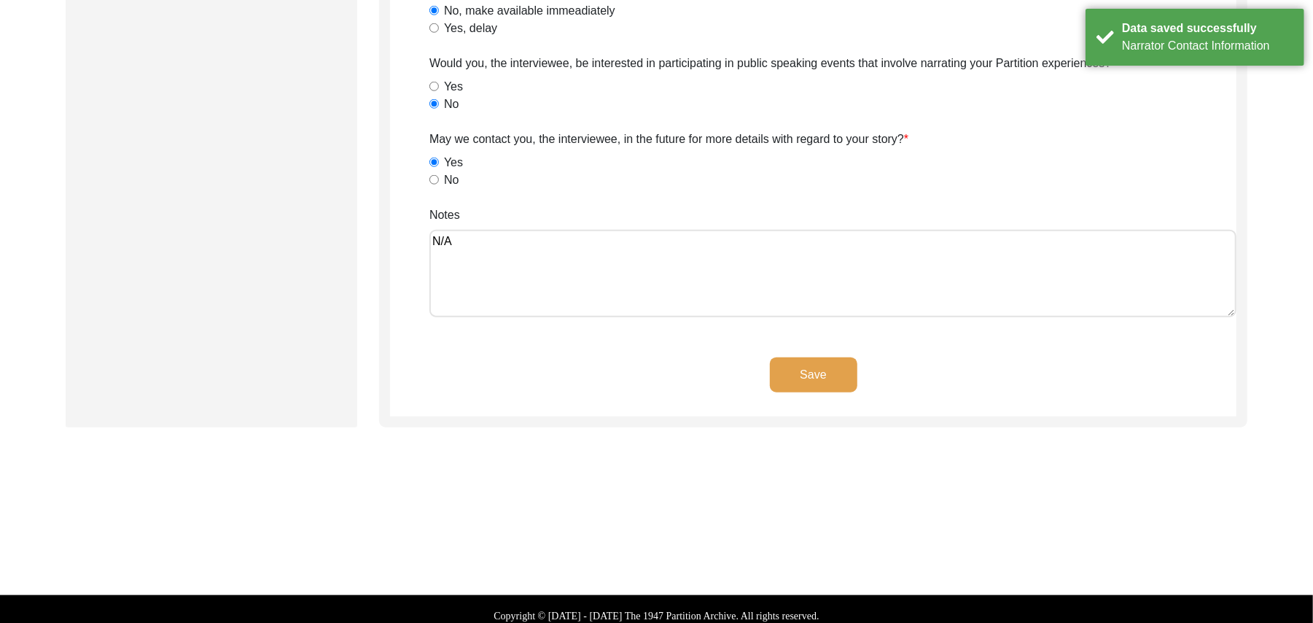
click at [846, 370] on button "Save" at bounding box center [813, 374] width 87 height 35
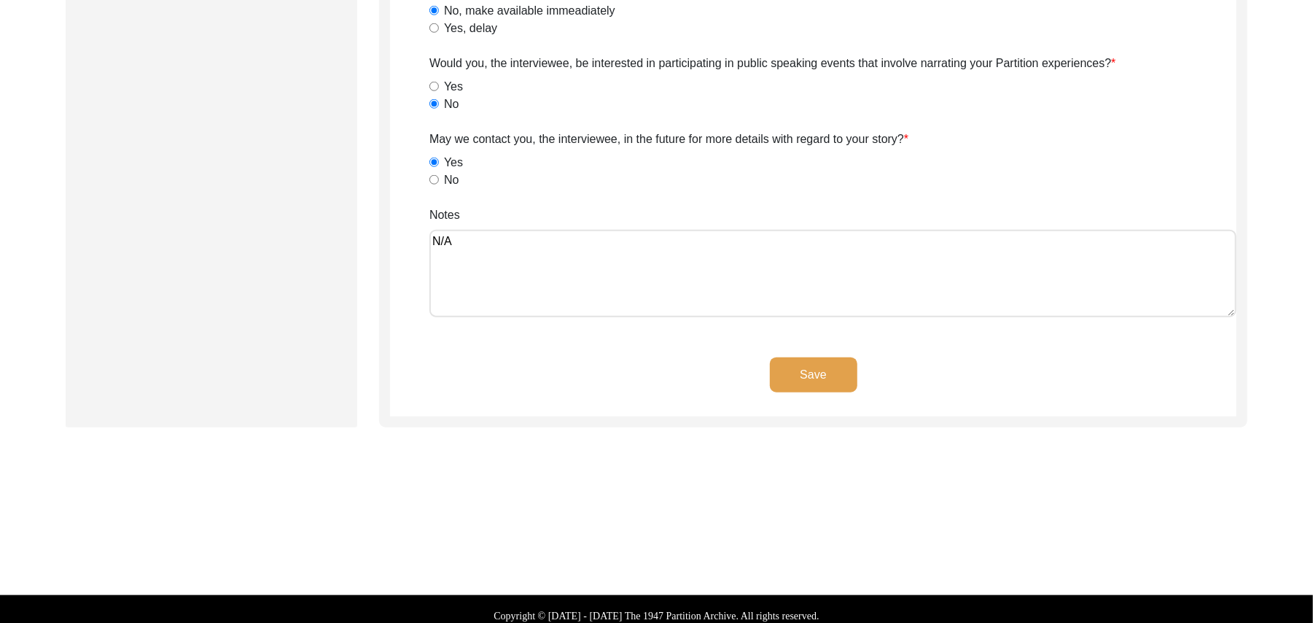
scroll to position [430, 0]
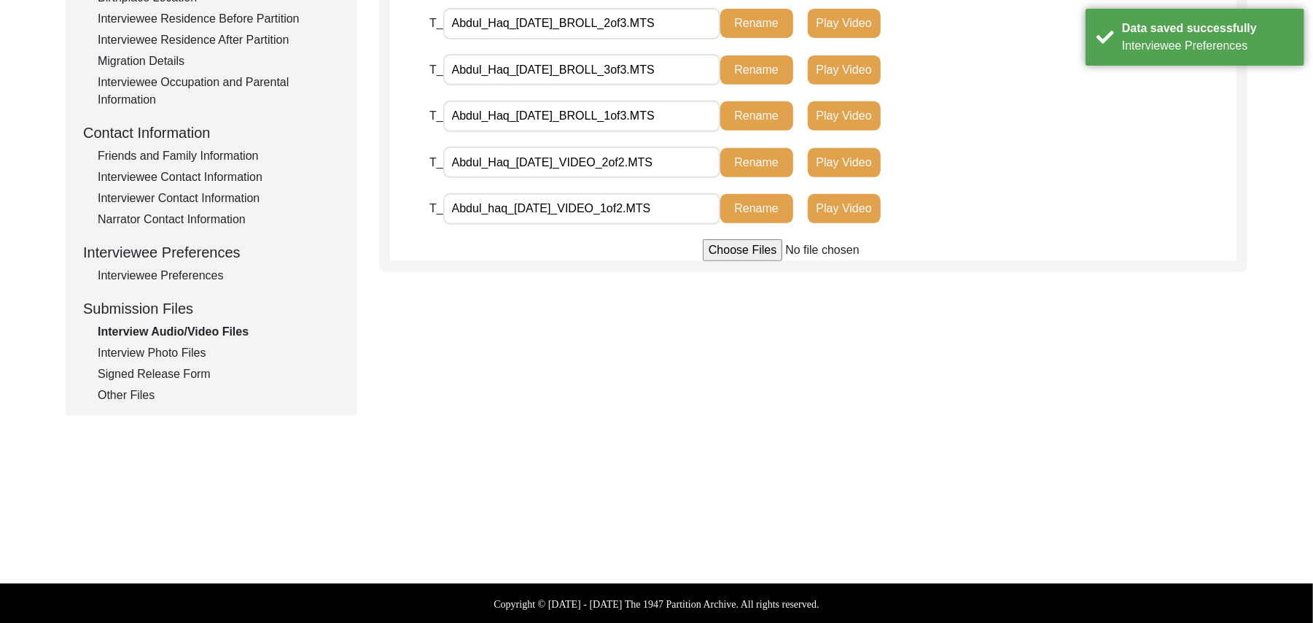
click at [184, 351] on div "Interview Photo Files" at bounding box center [219, 352] width 242 height 17
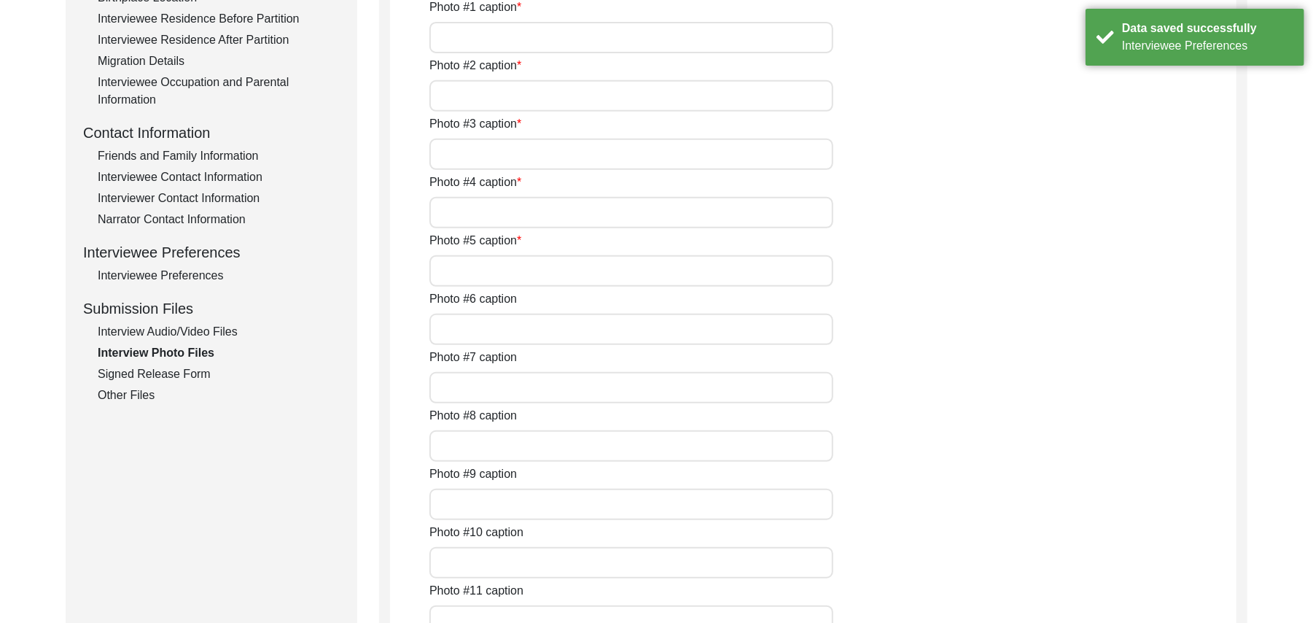
scroll to position [981, 0]
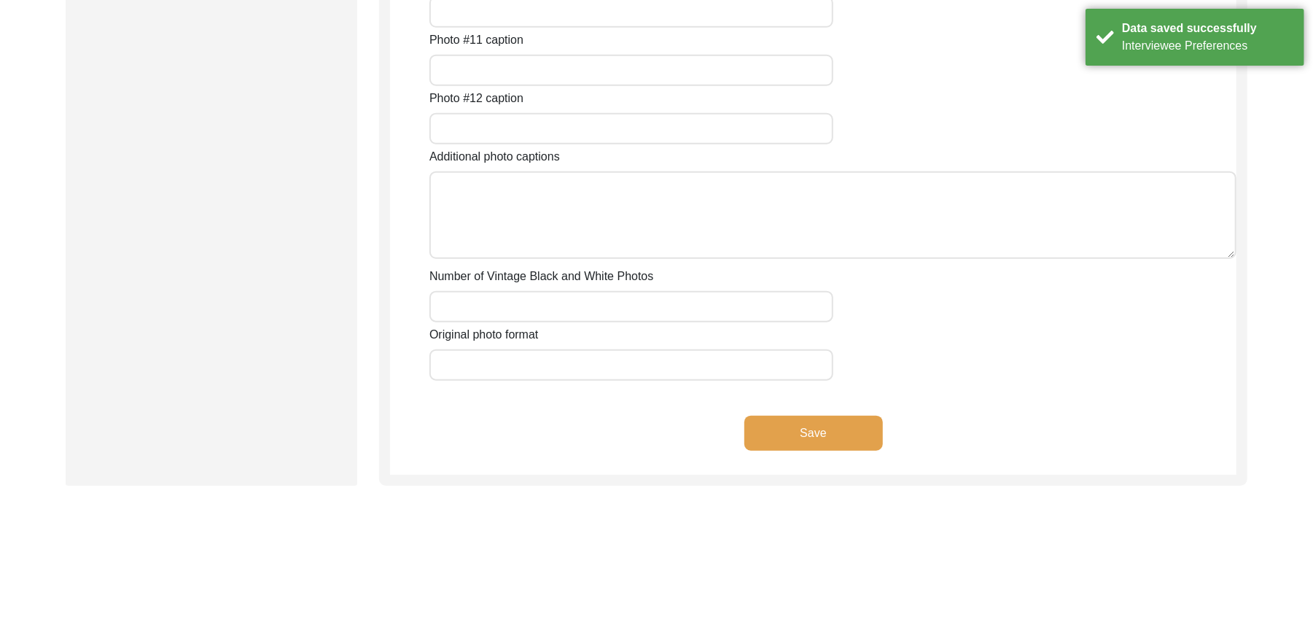
type input "[PERSON_NAME]"
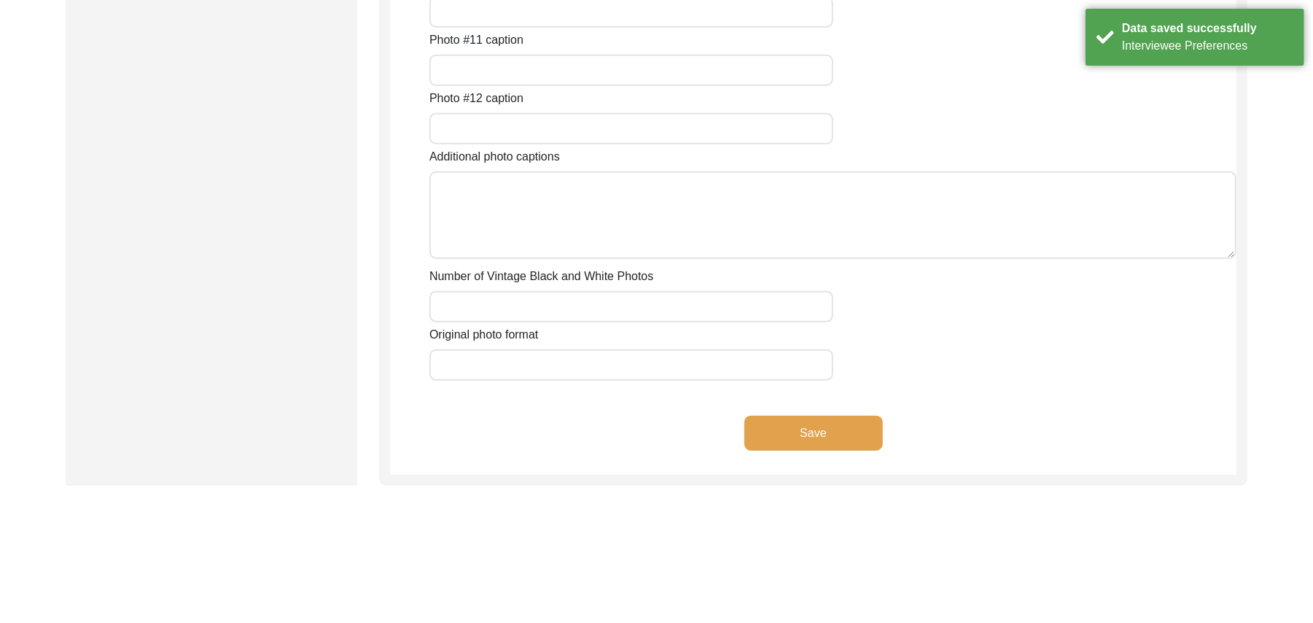
type input "[PERSON_NAME]"
type input "N/A"
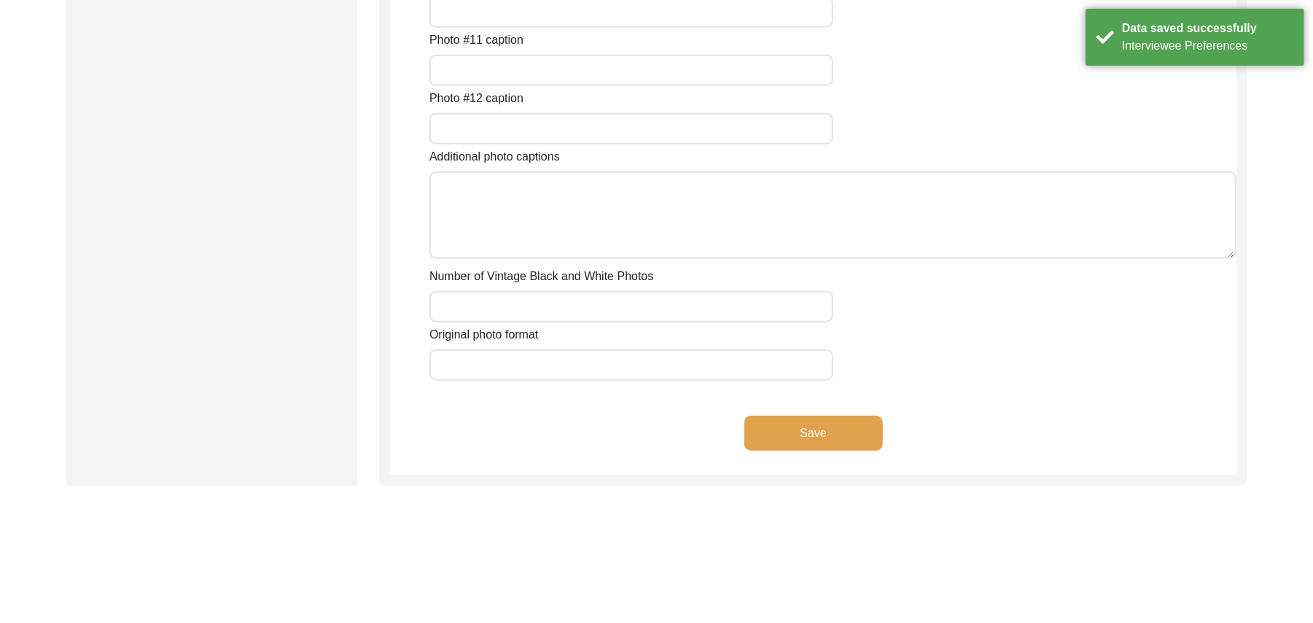
type input "N/A"
type textarea "N/A"
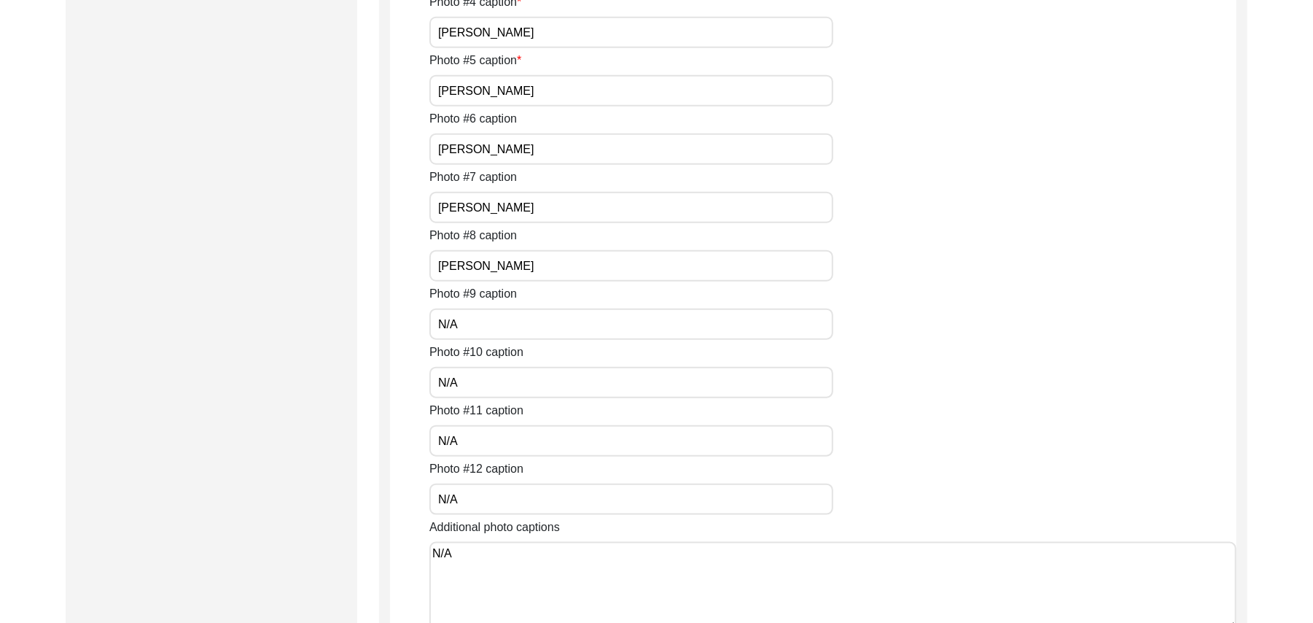
click at [534, 209] on input "[PERSON_NAME]" at bounding box center [631, 207] width 404 height 31
click at [534, 269] on input "[PERSON_NAME]" at bounding box center [631, 265] width 404 height 31
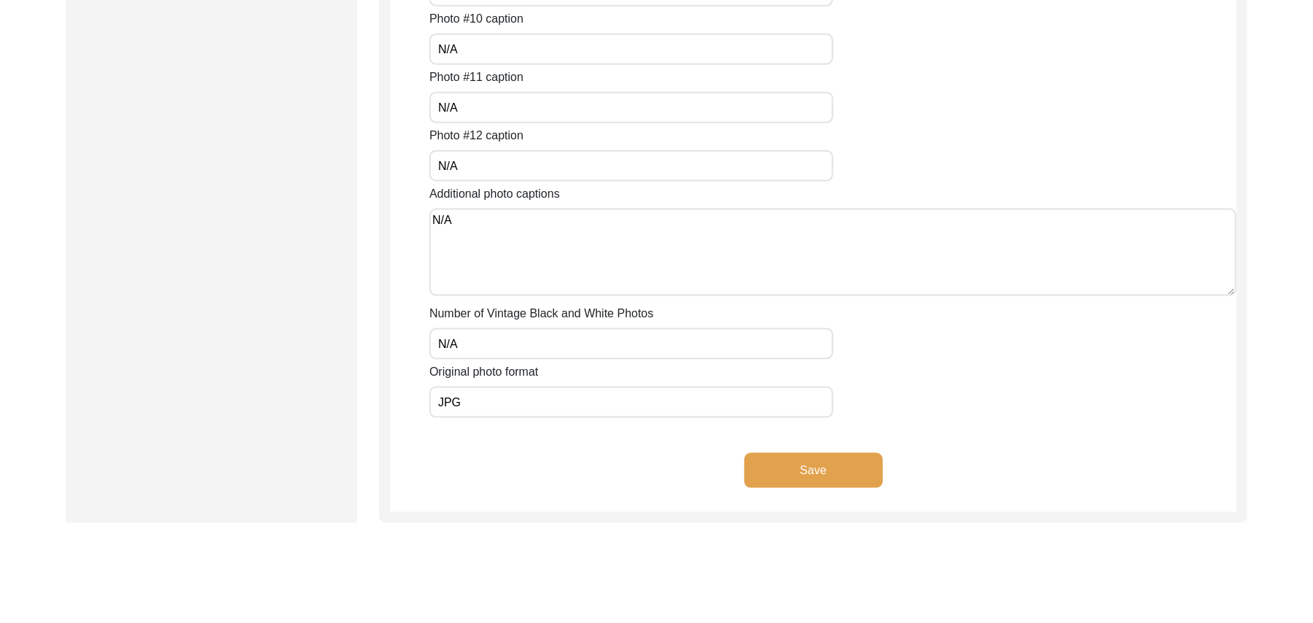
scroll to position [1338, 0]
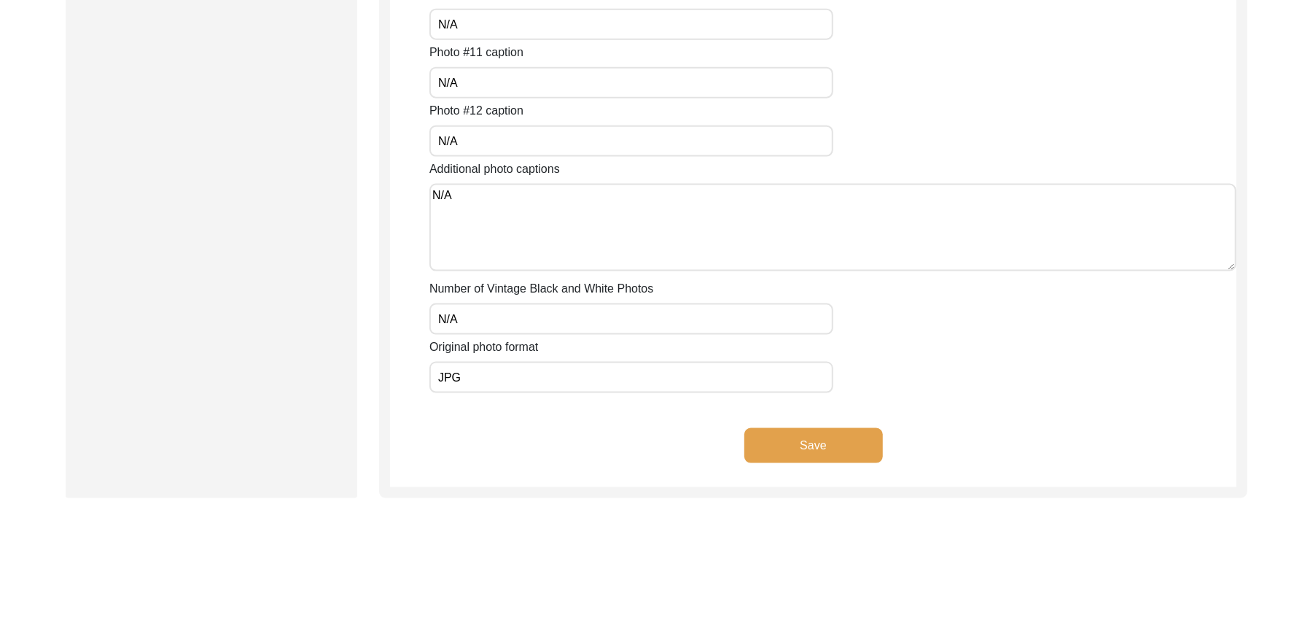
click at [857, 435] on button "Save" at bounding box center [813, 445] width 139 height 35
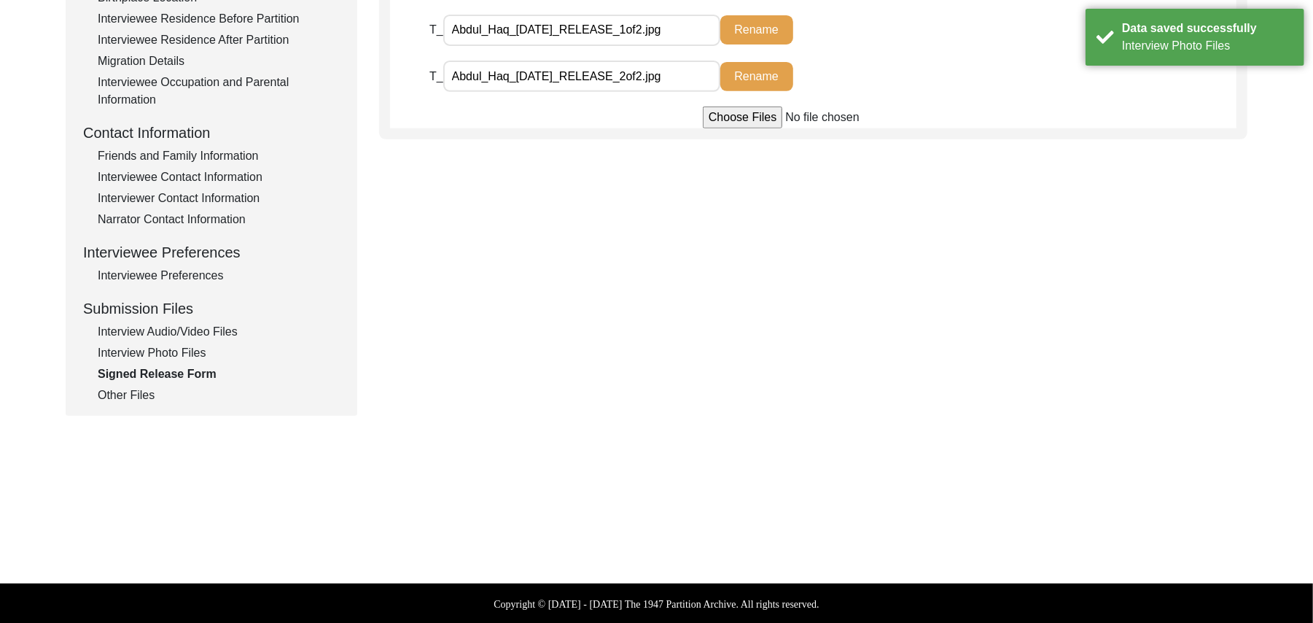
click at [143, 391] on div "Other Files" at bounding box center [219, 394] width 242 height 17
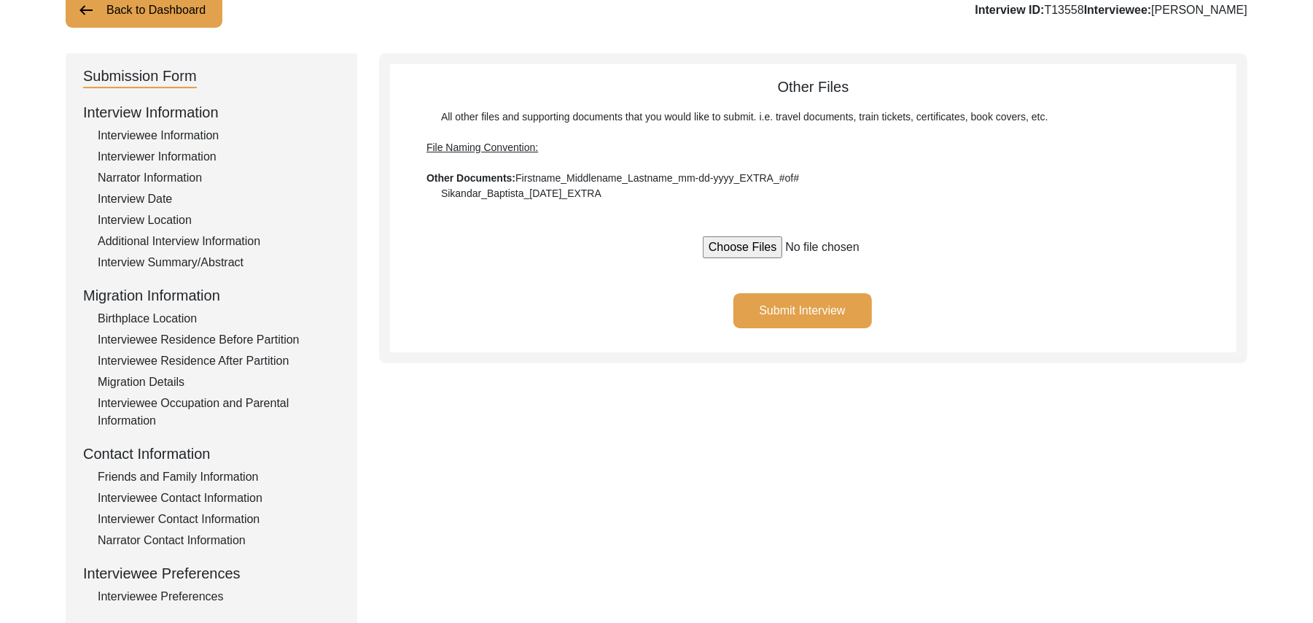
scroll to position [27, 0]
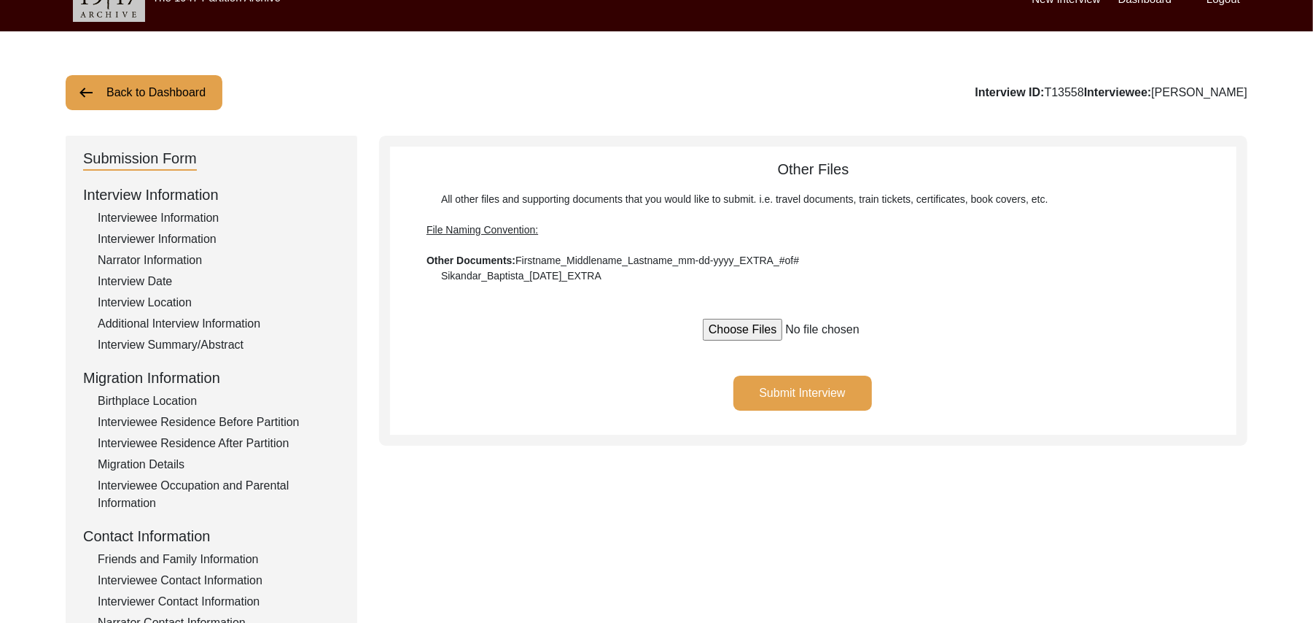
click at [808, 383] on button "Submit Interview" at bounding box center [802, 392] width 139 height 35
click at [197, 85] on button "Back to Dashboard" at bounding box center [144, 92] width 157 height 35
